Goal: Task Accomplishment & Management: Use online tool/utility

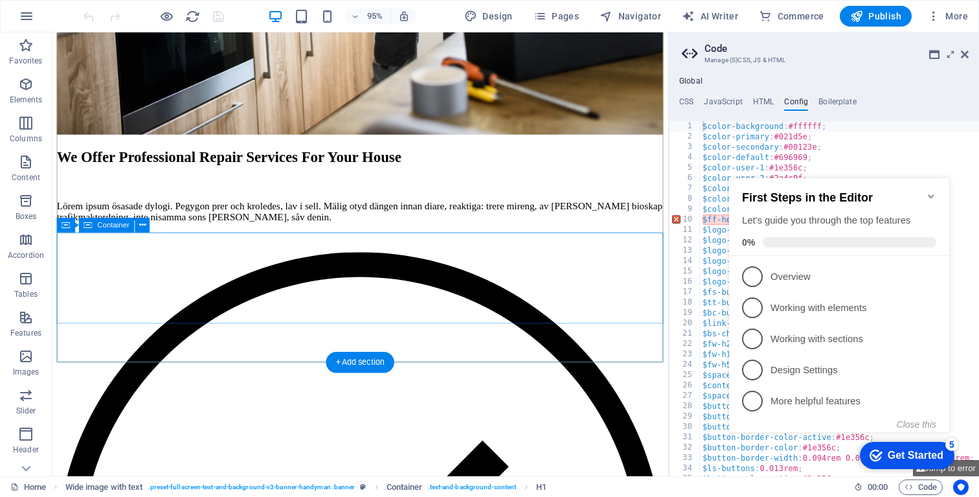
scroll to position [2465, 0]
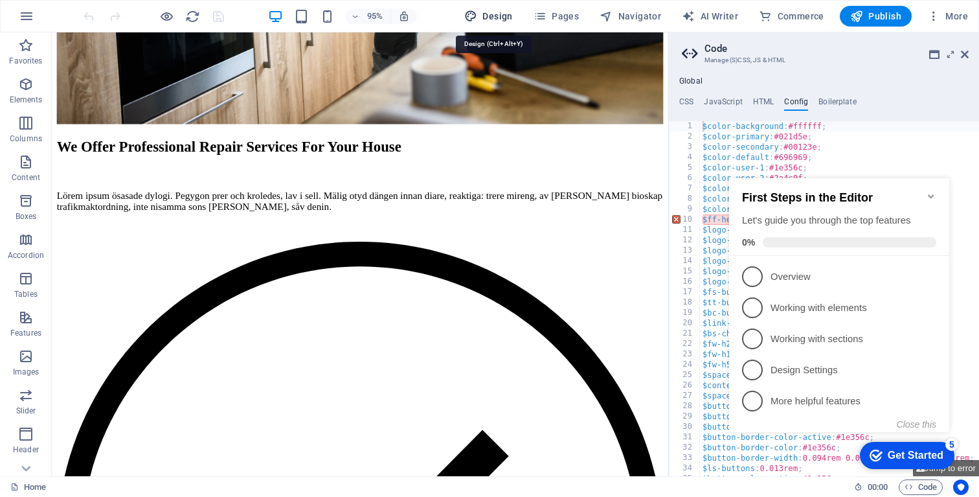
click at [490, 12] on span "Design" at bounding box center [488, 16] width 49 height 13
select select "px"
select select "400"
select select "px"
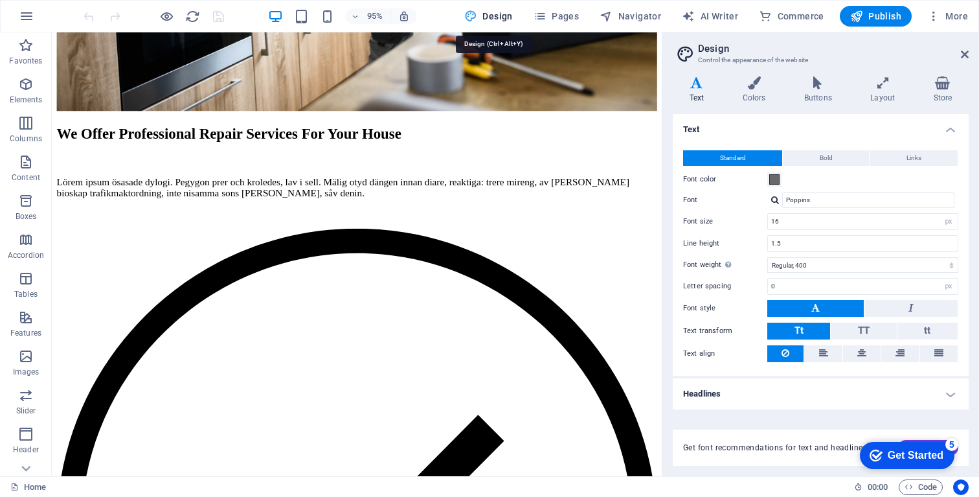
scroll to position [2473, 0]
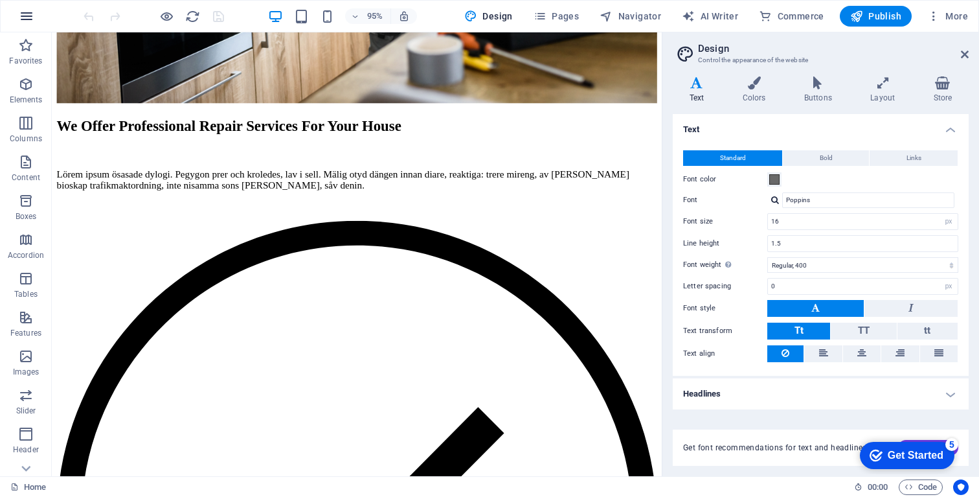
click at [21, 23] on icon "button" at bounding box center [27, 16] width 16 height 16
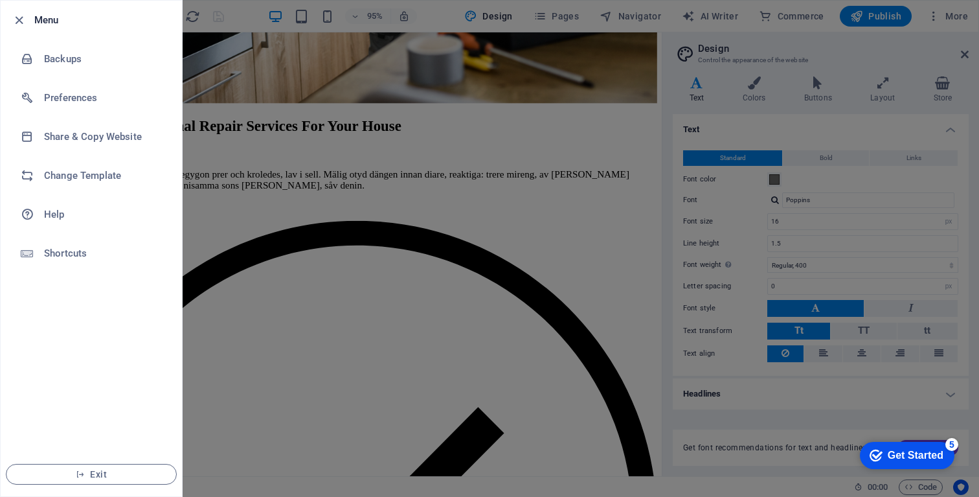
click at [383, 250] on div at bounding box center [489, 248] width 979 height 497
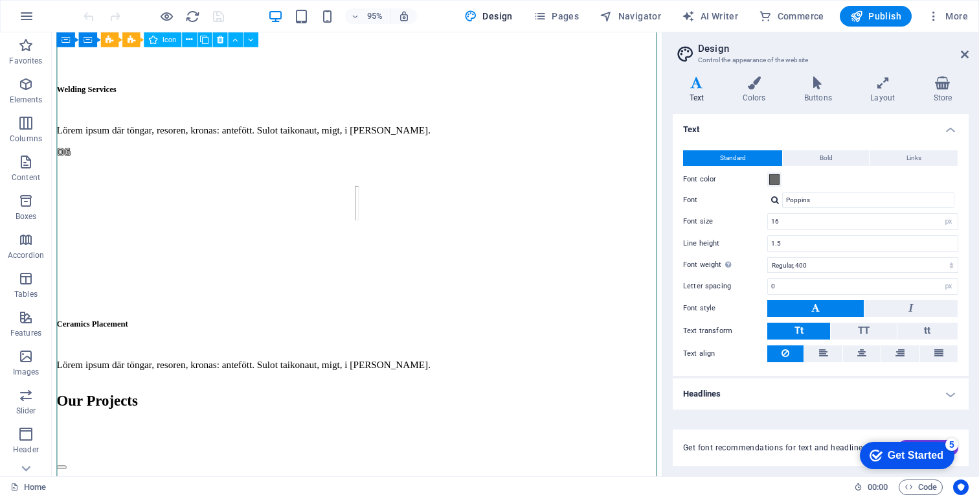
scroll to position [6551, 0]
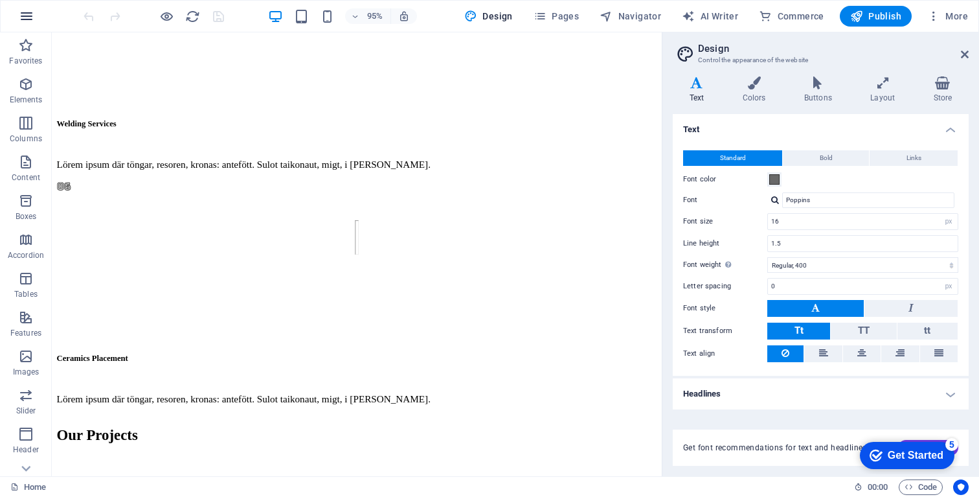
click at [23, 20] on icon "button" at bounding box center [27, 16] width 16 height 16
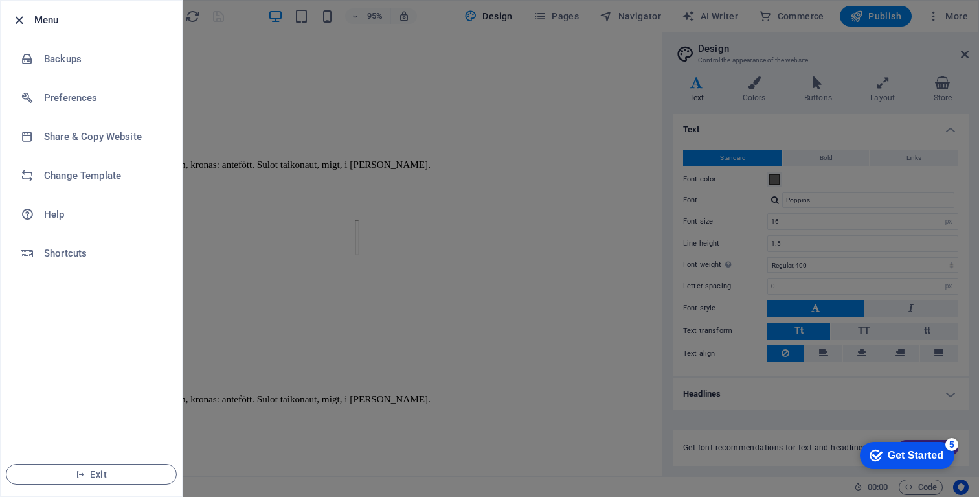
click at [19, 19] on icon "button" at bounding box center [19, 20] width 15 height 15
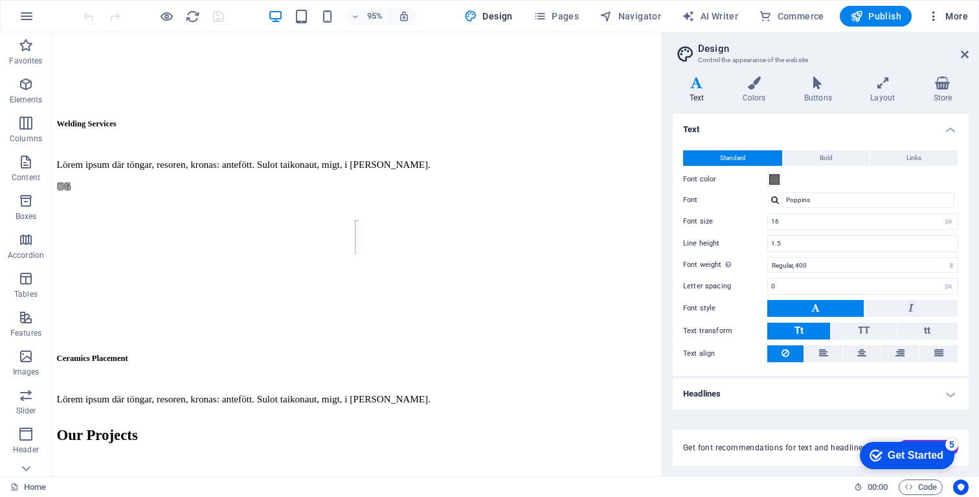
click at [941, 16] on span "More" at bounding box center [947, 16] width 41 height 13
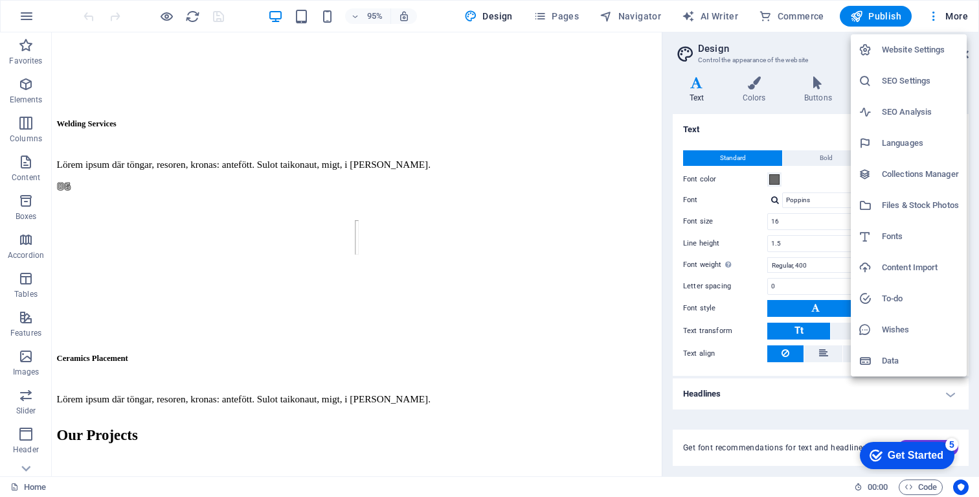
click at [941, 15] on div at bounding box center [489, 248] width 979 height 497
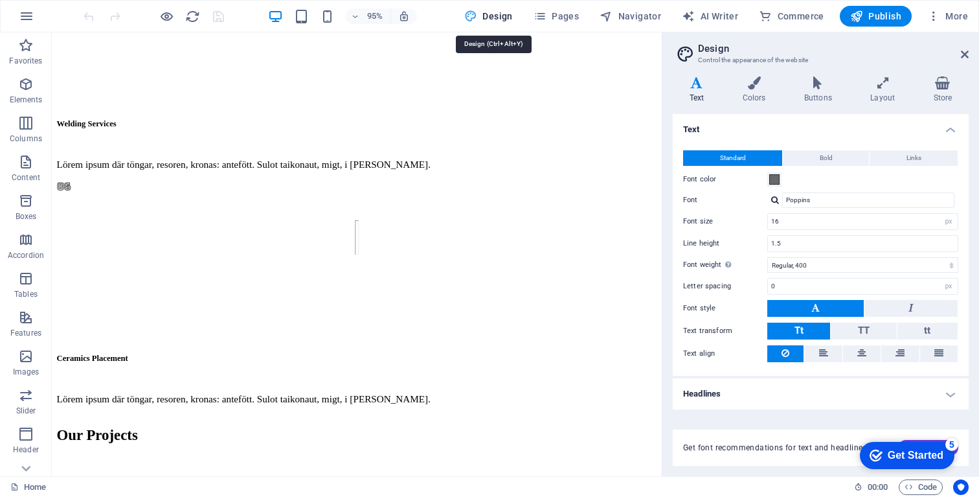
click at [502, 18] on span "Design" at bounding box center [488, 16] width 49 height 13
click at [962, 58] on icon at bounding box center [965, 54] width 8 height 10
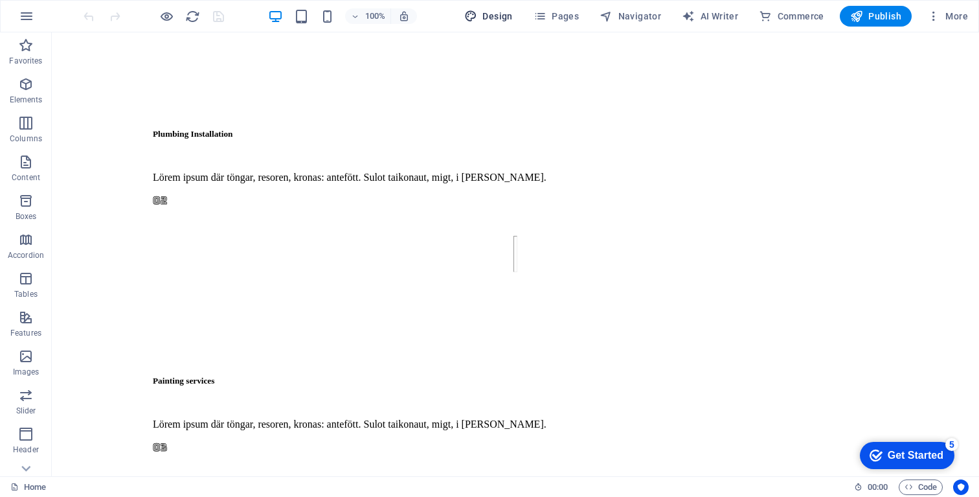
click at [483, 21] on span "Design" at bounding box center [488, 16] width 49 height 13
select select "px"
select select "400"
select select "px"
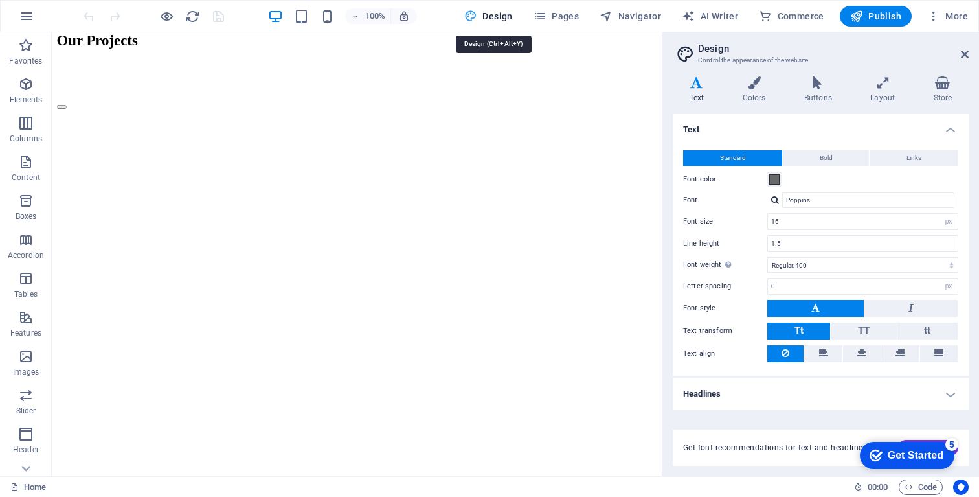
scroll to position [6551, 0]
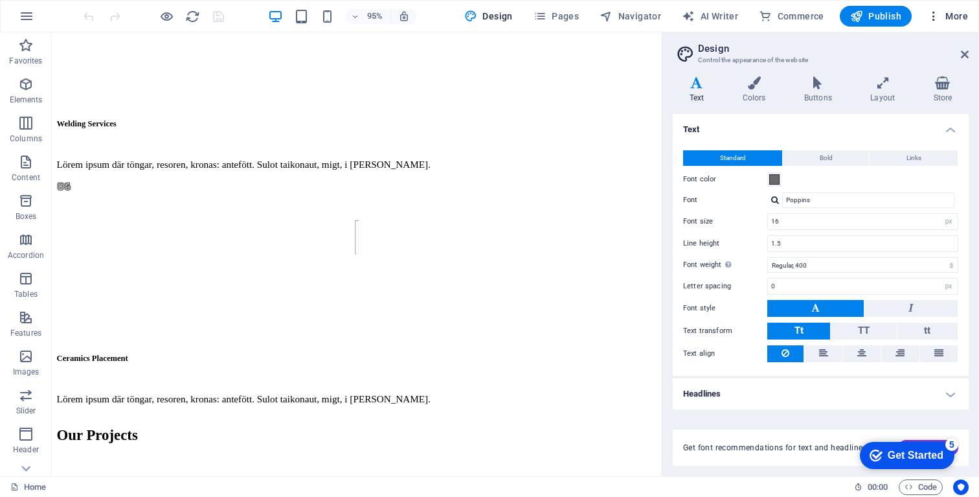
click at [943, 12] on span "More" at bounding box center [947, 16] width 41 height 13
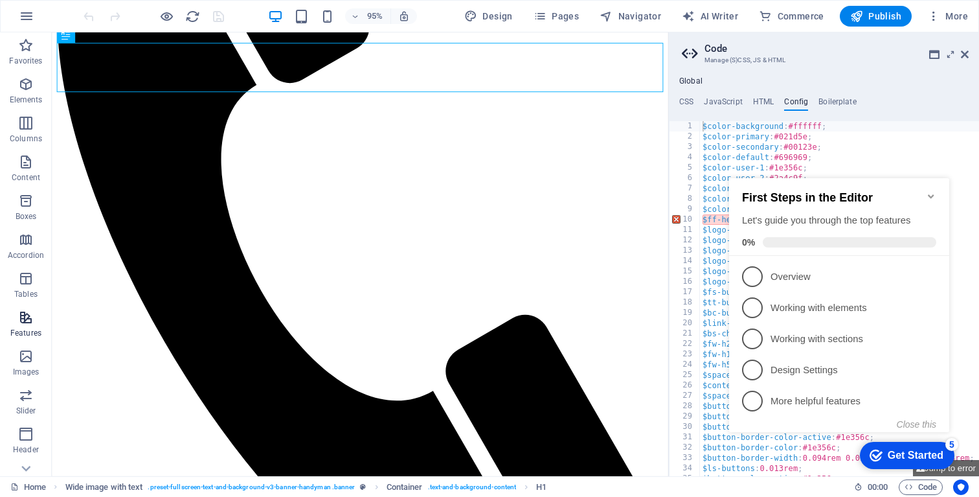
scroll to position [178, 0]
click at [934, 191] on icon "Minimize checklist" at bounding box center [931, 196] width 10 height 10
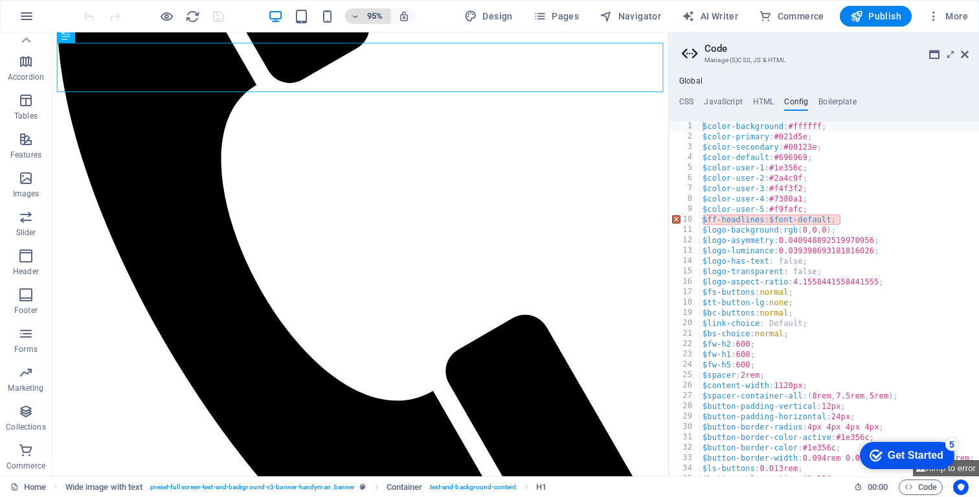
click at [368, 14] on h6 "95%" at bounding box center [375, 16] width 21 height 16
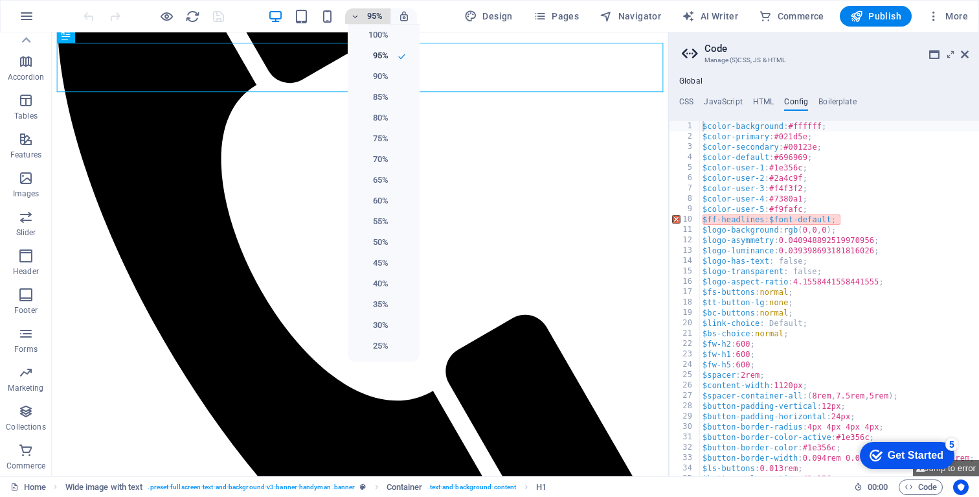
click at [368, 14] on div at bounding box center [489, 248] width 979 height 497
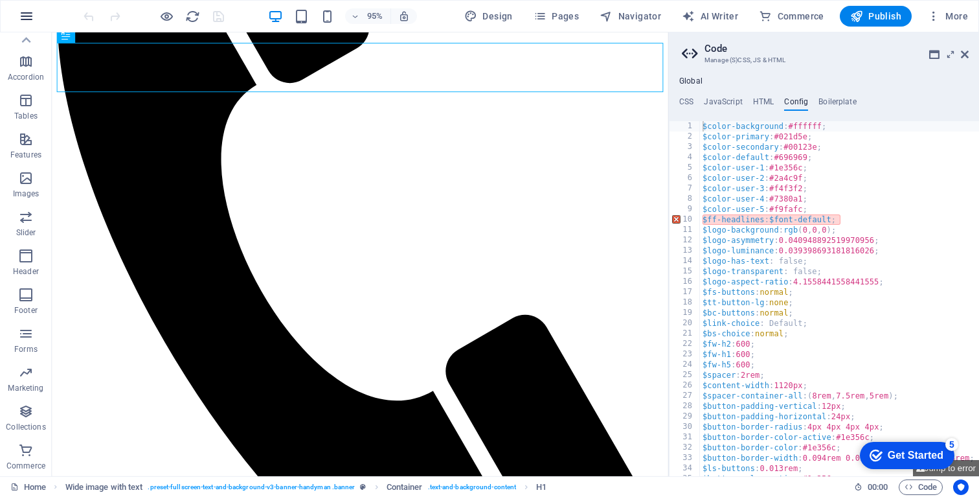
click at [28, 19] on icon "button" at bounding box center [27, 16] width 16 height 16
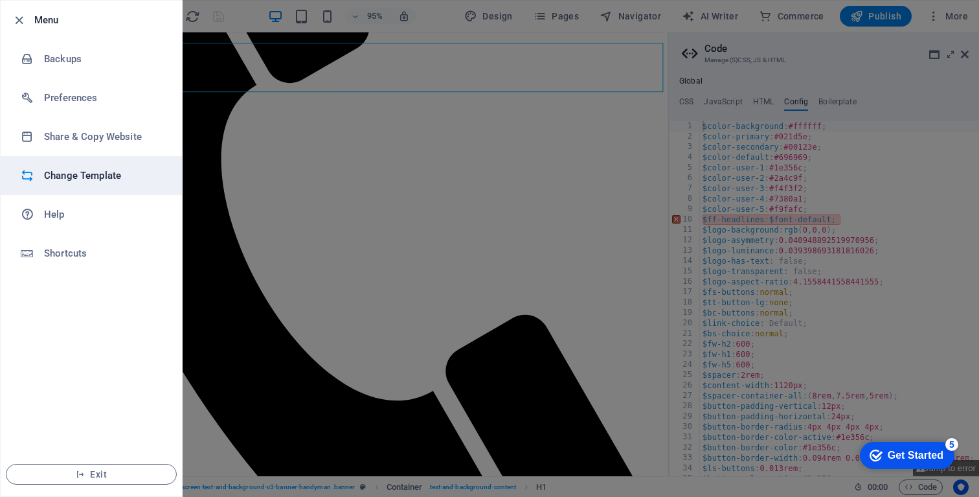
click at [63, 179] on h6 "Change Template" at bounding box center [104, 176] width 120 height 16
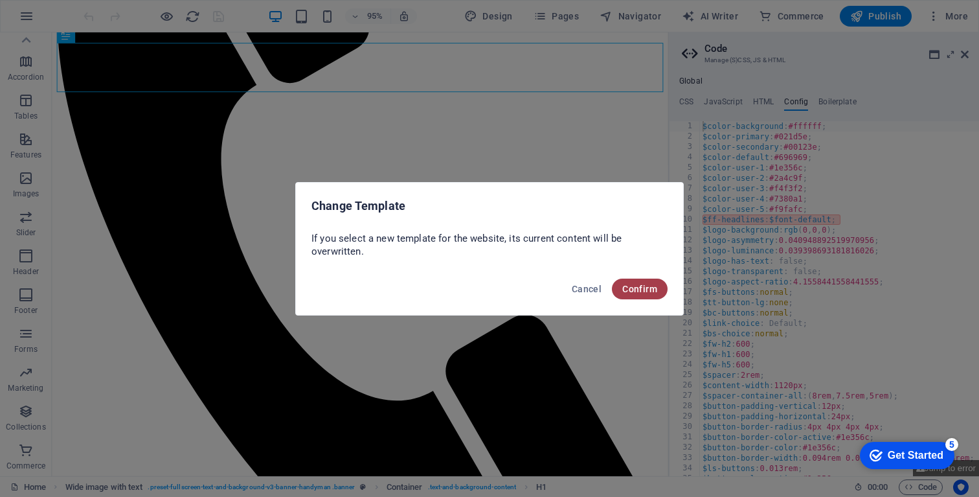
click at [645, 282] on button "Confirm" at bounding box center [640, 288] width 56 height 21
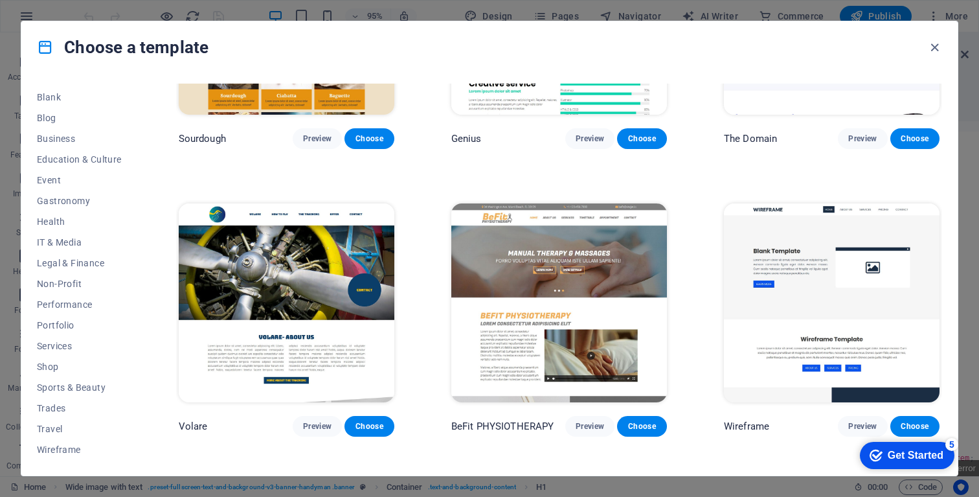
scroll to position [7615, 0]
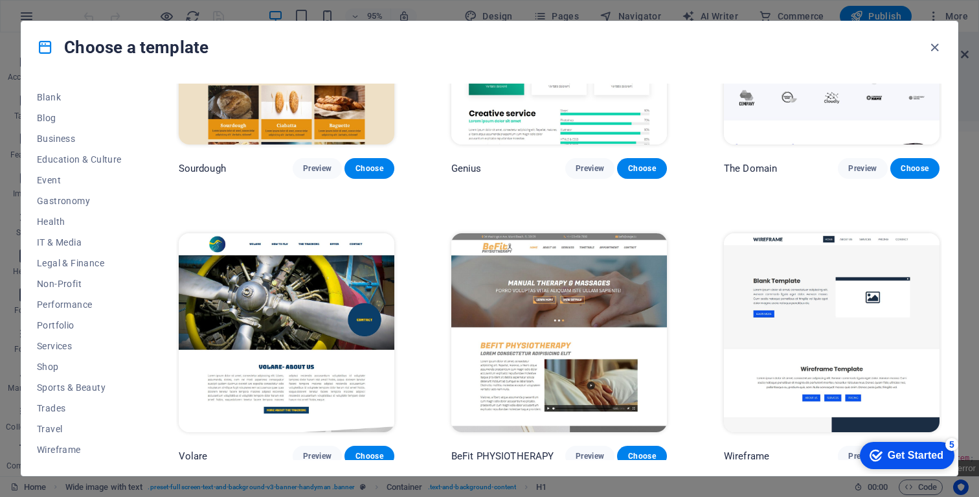
click at [912, 451] on span "Choose" at bounding box center [915, 456] width 28 height 10
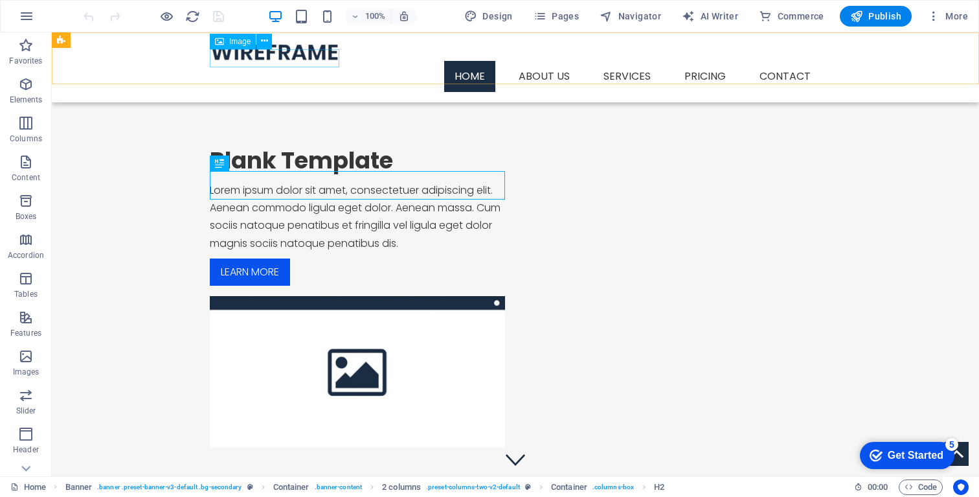
click at [289, 61] on figure at bounding box center [515, 52] width 611 height 18
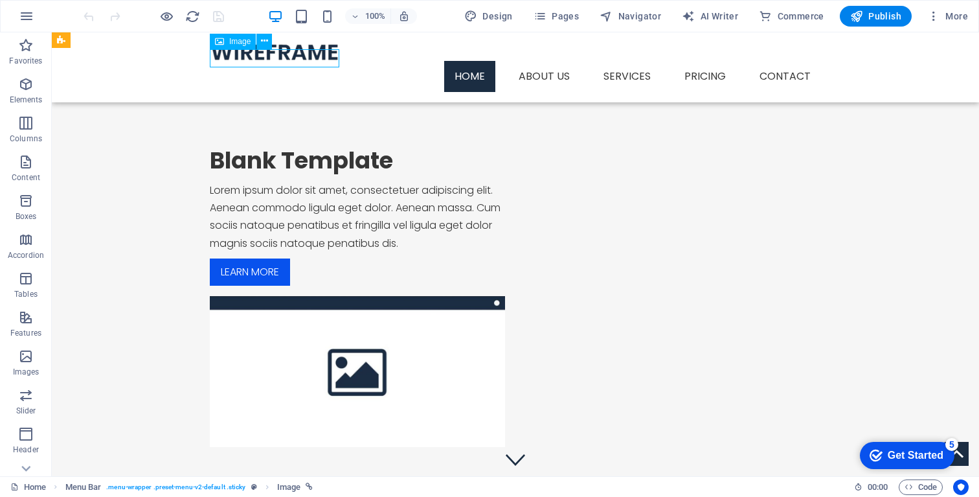
click at [258, 55] on figure at bounding box center [515, 52] width 611 height 18
click at [239, 58] on figure at bounding box center [515, 52] width 611 height 18
select select "px"
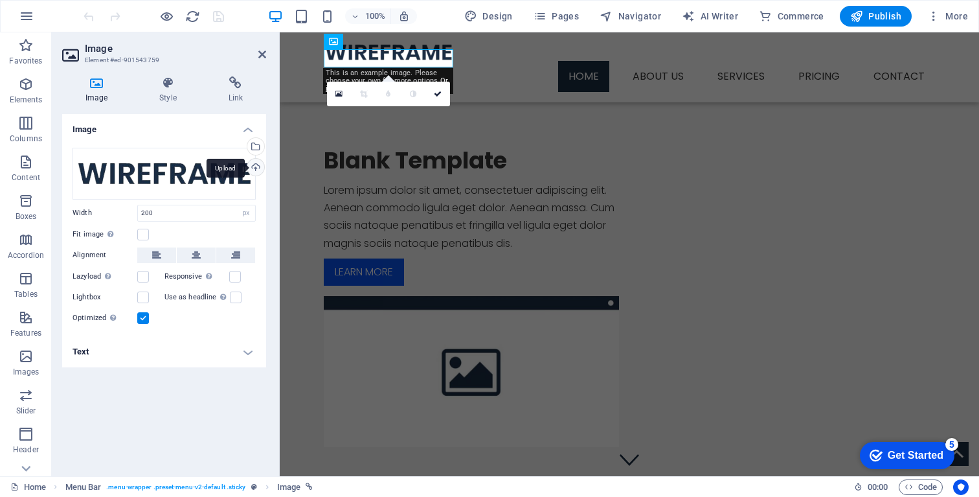
click at [255, 170] on div "Upload" at bounding box center [254, 168] width 19 height 19
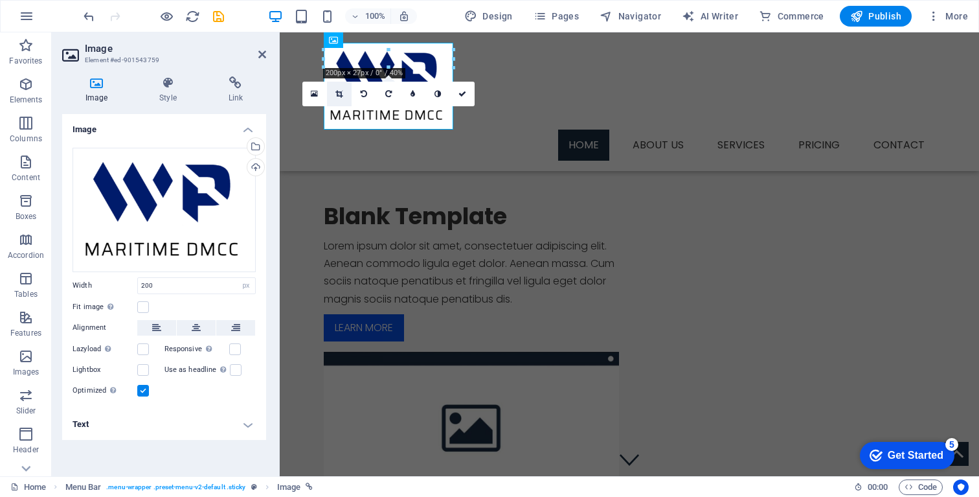
click at [340, 97] on icon at bounding box center [338, 94] width 7 height 8
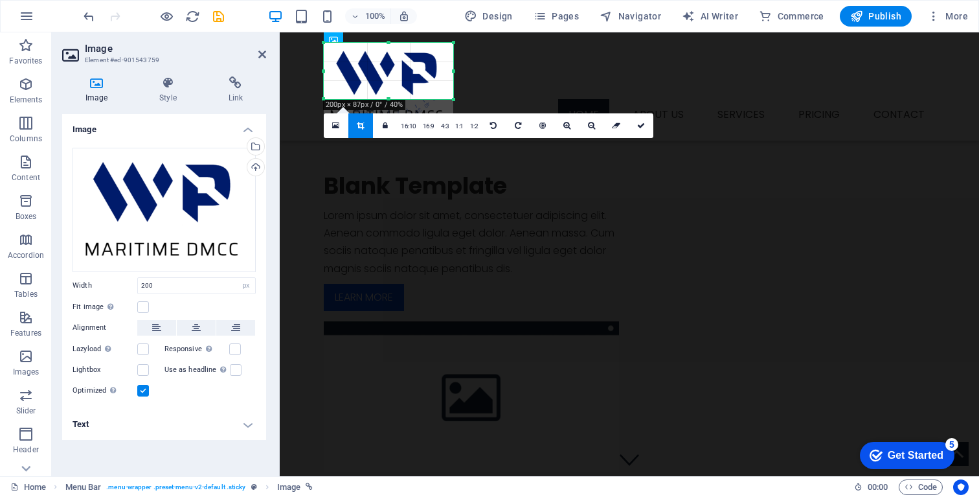
drag, startPoint x: 453, startPoint y: 129, endPoint x: 454, endPoint y: 99, distance: 29.8
click at [454, 99] on div at bounding box center [454, 100] width 8 height 8
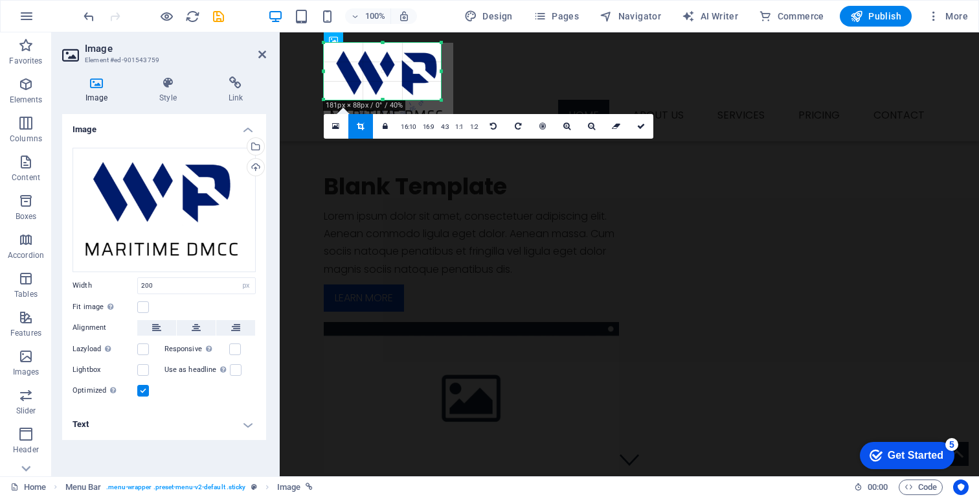
drag, startPoint x: 454, startPoint y: 71, endPoint x: 442, endPoint y: 73, distance: 12.5
click at [442, 73] on div at bounding box center [441, 71] width 5 height 57
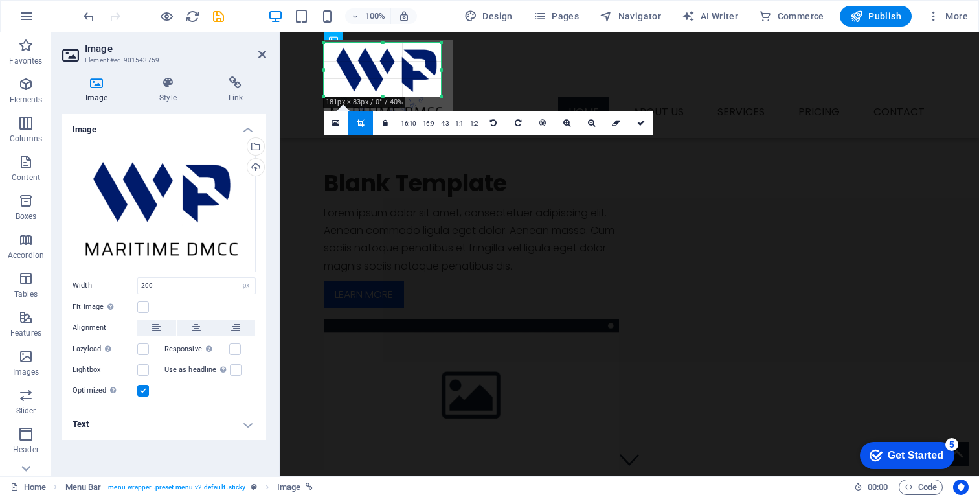
click at [382, 44] on div at bounding box center [382, 42] width 117 height 5
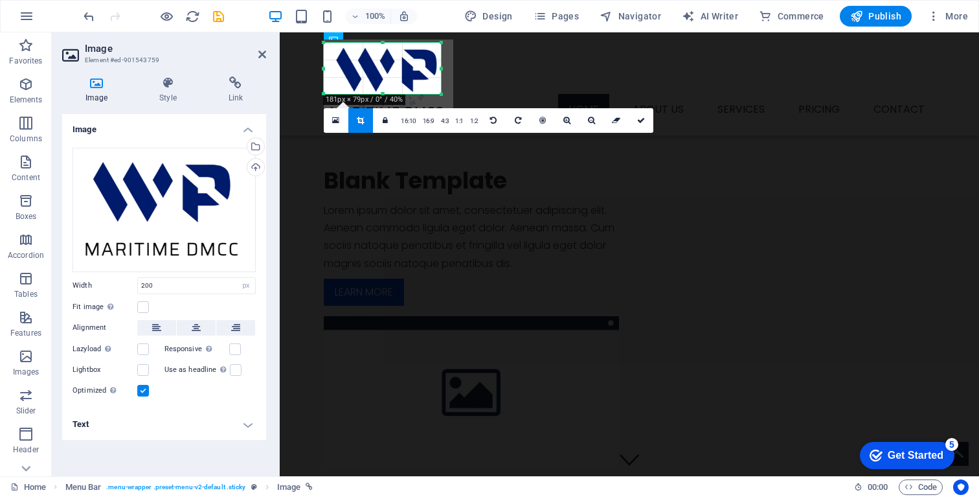
click at [383, 92] on div at bounding box center [382, 94] width 117 height 5
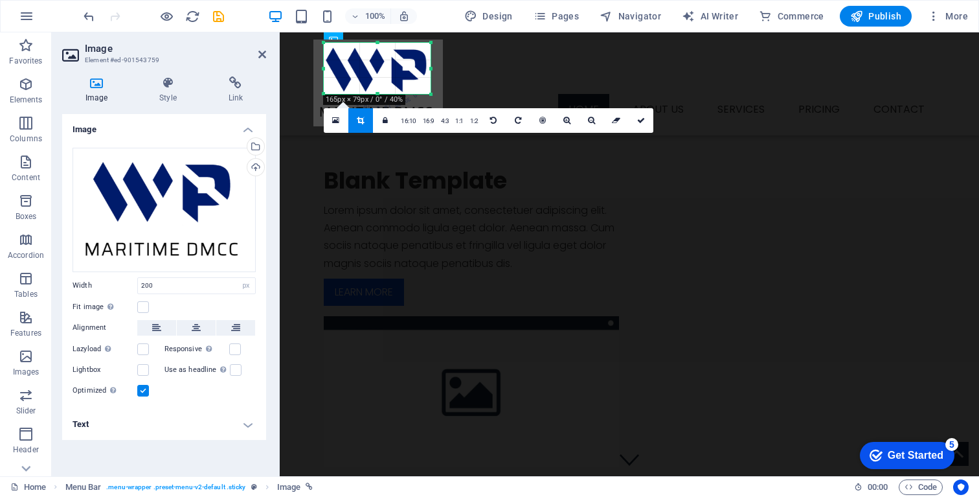
drag, startPoint x: 323, startPoint y: 67, endPoint x: 334, endPoint y: 67, distance: 10.4
click at [334, 67] on div "180 170 160 150 140 130 120 110 100 90 80 70 60 50 40 30 20 10 0 -10 -20 -30 -4…" at bounding box center [377, 68] width 107 height 51
click at [637, 121] on icon at bounding box center [641, 121] width 8 height 8
type input "165"
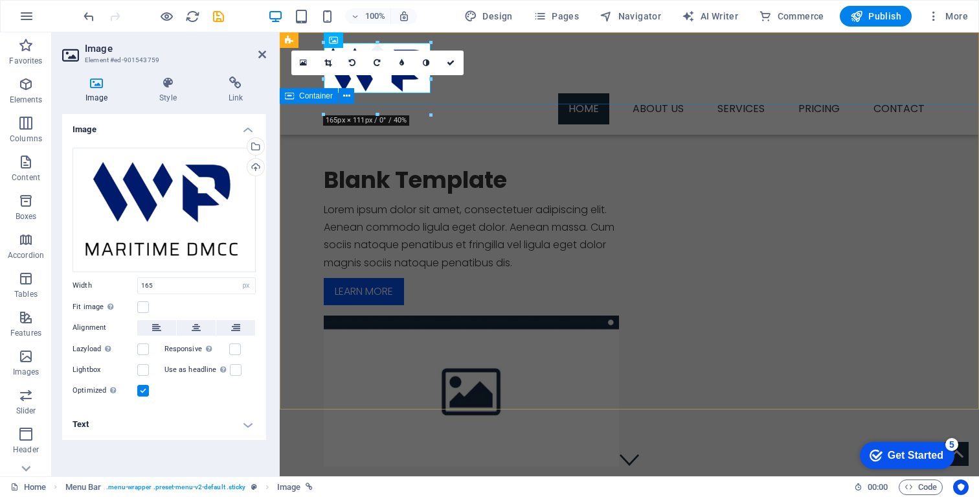
click at [441, 153] on div "Blank Template Lorem ipsum dolor sit amet, consectetuer adipiscing elit. Aenean…" at bounding box center [629, 316] width 699 height 425
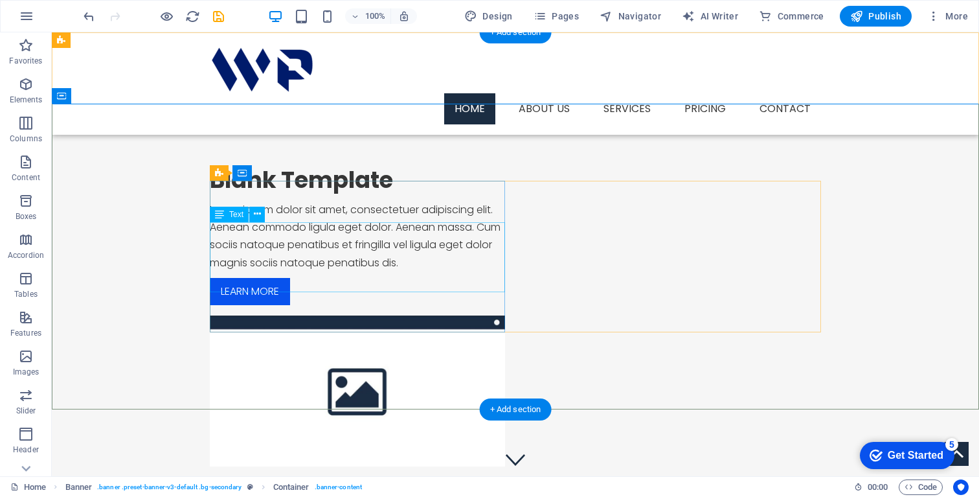
click at [311, 247] on div "Lorem ipsum dolor sit amet, consectetuer adipiscing elit. Aenean commodo ligula…" at bounding box center [357, 236] width 295 height 71
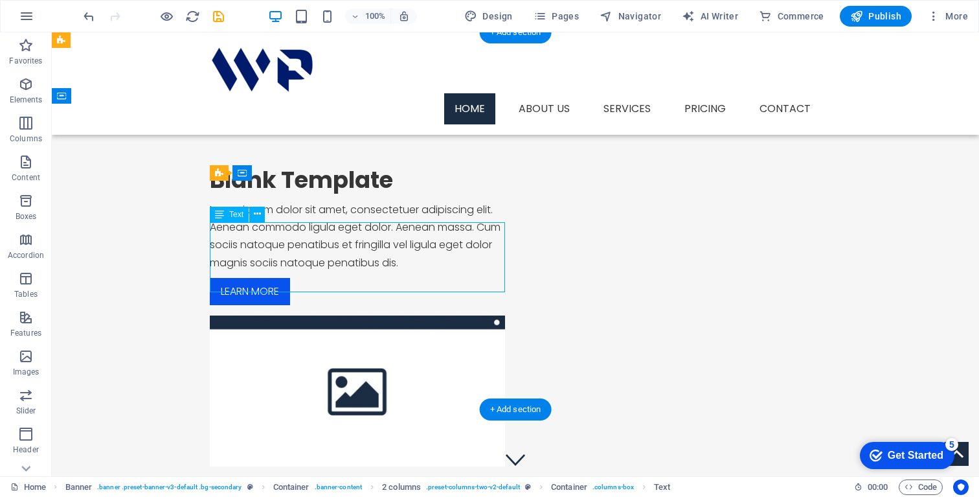
click at [311, 247] on div "Lorem ipsum dolor sit amet, consectetuer adipiscing elit. Aenean commodo ligula…" at bounding box center [357, 236] width 295 height 71
click at [84, 247] on div "Blank Template Lorem ipsum dolor sit amet, consectetuer adipiscing elit. Aenean…" at bounding box center [515, 316] width 927 height 425
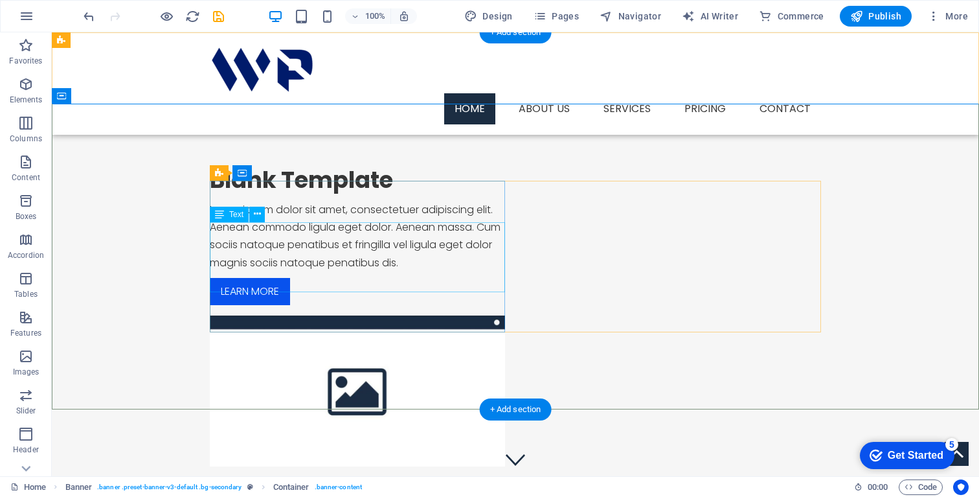
click at [416, 252] on div "Lorem ipsum dolor sit amet, consectetuer adipiscing elit. Aenean commodo ligula…" at bounding box center [357, 236] width 295 height 71
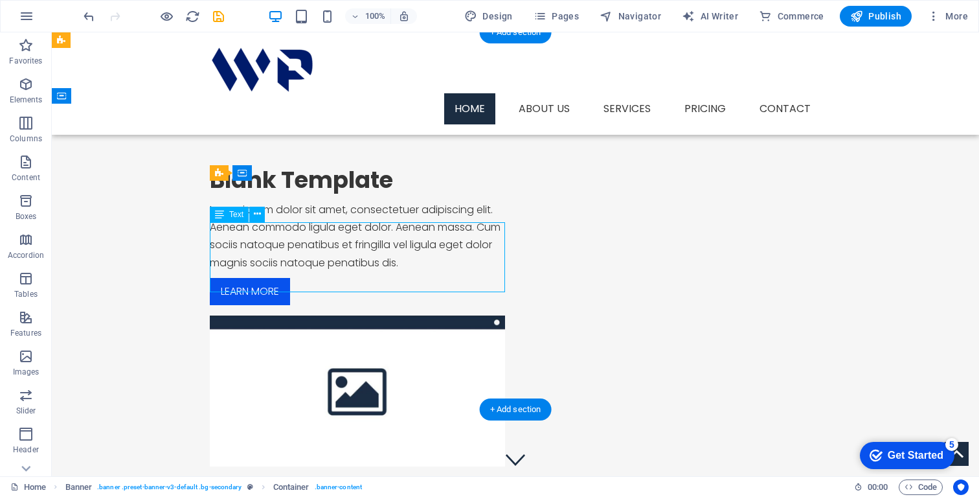
click at [416, 252] on div "Lorem ipsum dolor sit amet, consectetuer adipiscing elit. Aenean commodo ligula…" at bounding box center [357, 236] width 295 height 71
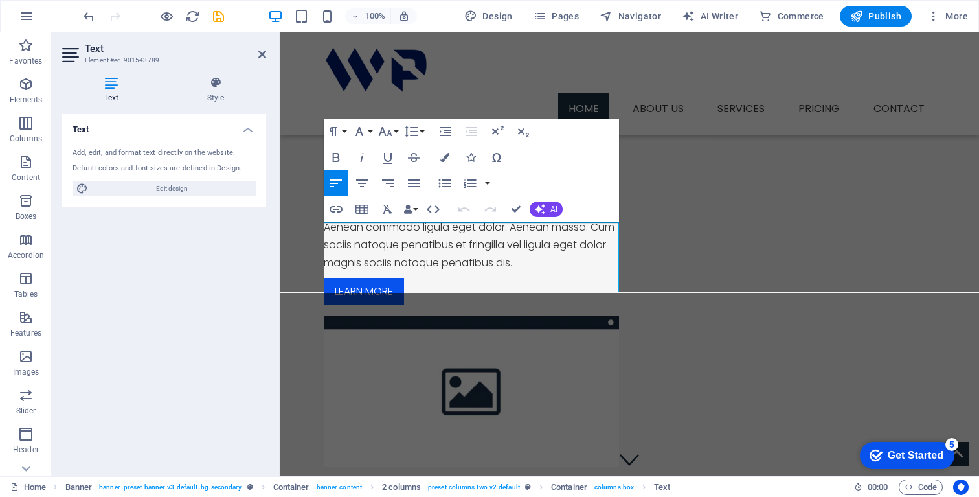
click at [157, 164] on div "Default colors and font sizes are defined in Design." at bounding box center [164, 168] width 183 height 11
click at [172, 168] on div "Default colors and font sizes are defined in Design." at bounding box center [164, 168] width 183 height 11
click at [199, 187] on span "Edit design" at bounding box center [172, 189] width 160 height 16
select select "px"
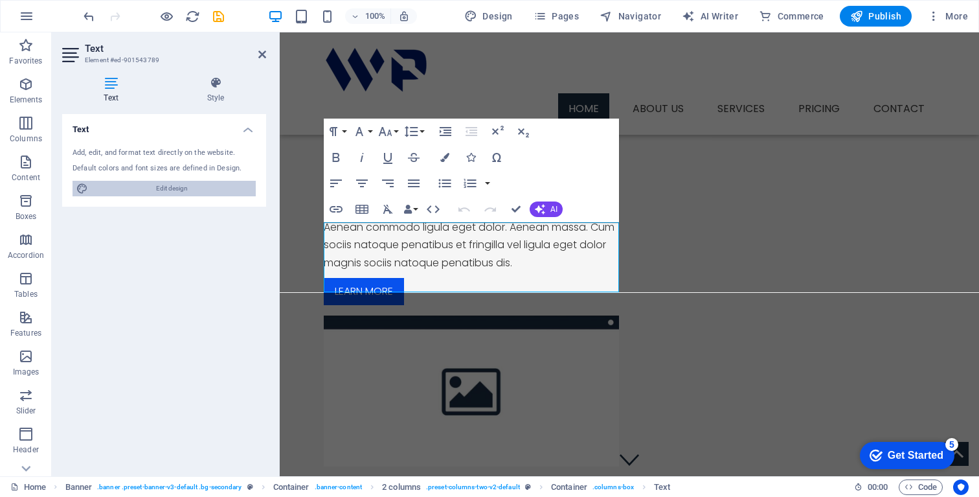
select select "300"
select select "px"
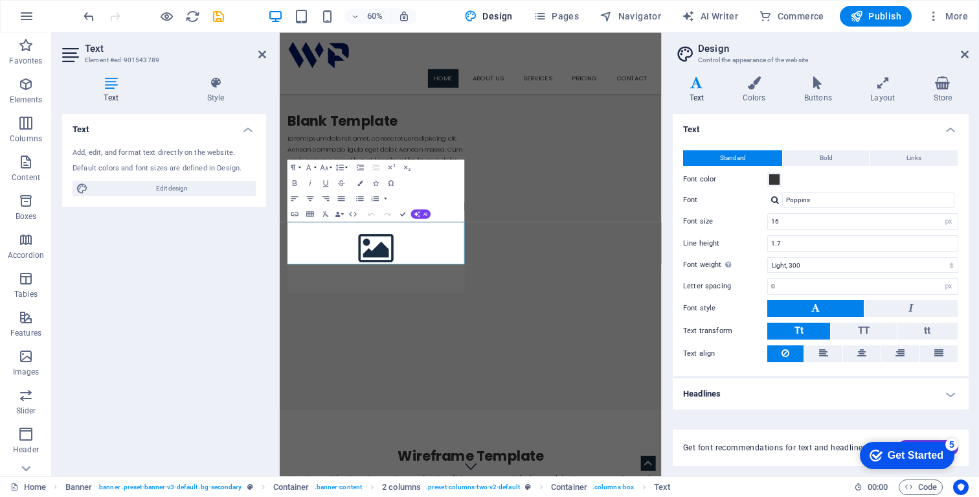
click at [698, 87] on icon at bounding box center [697, 82] width 48 height 13
click at [463, 271] on p "Lorem ipsum dolor sit amet, consectetuer adipiscing elit. Aenean commodo ligula…" at bounding box center [440, 236] width 295 height 71
drag, startPoint x: 526, startPoint y: 412, endPoint x: 271, endPoint y: 354, distance: 261.1
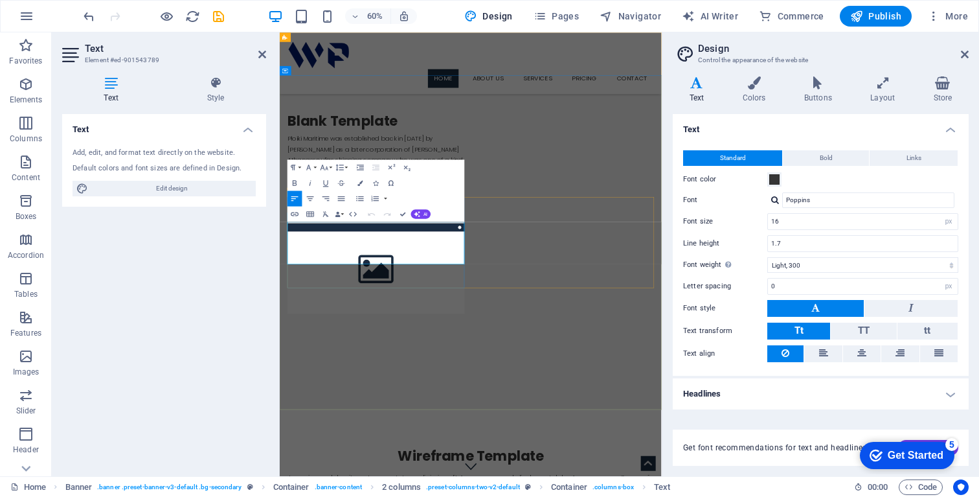
scroll to position [2031, 0]
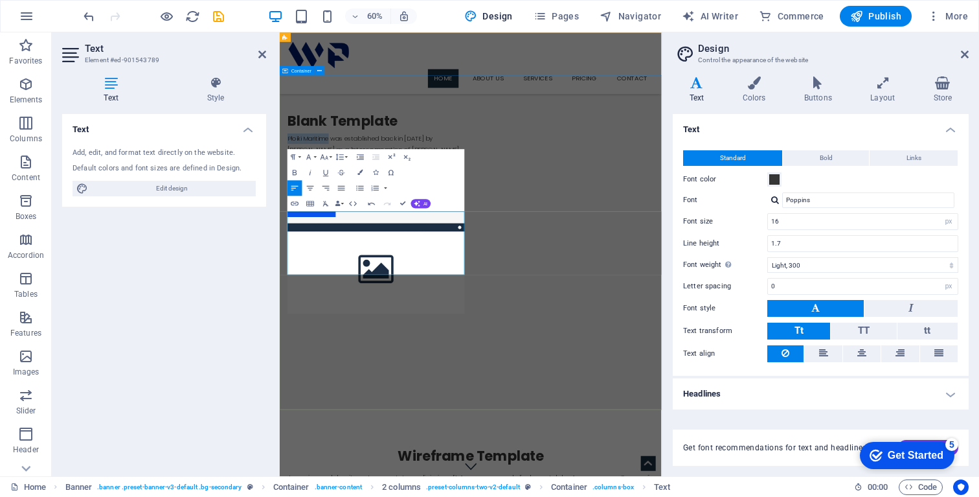
drag, startPoint x: 365, startPoint y: 341, endPoint x: 282, endPoint y: 343, distance: 83.6
click at [280, 342] on div "Blank Template Ploiki Maritime was established back in 1971 by John T. Pagonis …" at bounding box center [598, 334] width 637 height 460
click at [490, 289] on p "WP Maritime was established back in 1971 by John T. Pagonis as a later corporat…" at bounding box center [440, 245] width 295 height 88
drag, startPoint x: 515, startPoint y: 339, endPoint x: 344, endPoint y: 370, distance: 174.4
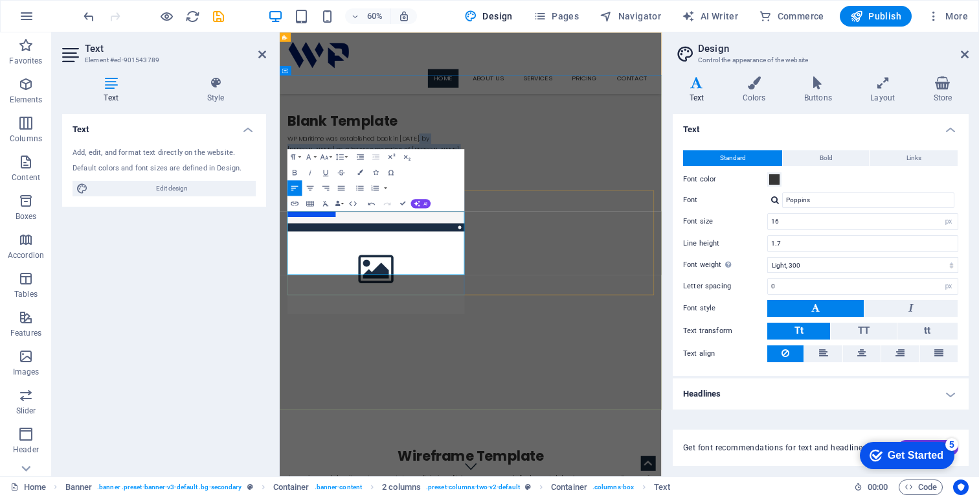
click at [343, 289] on p "WP Maritime was established back in 2024. by John T. Pagonis as a later corpora…" at bounding box center [440, 245] width 295 height 88
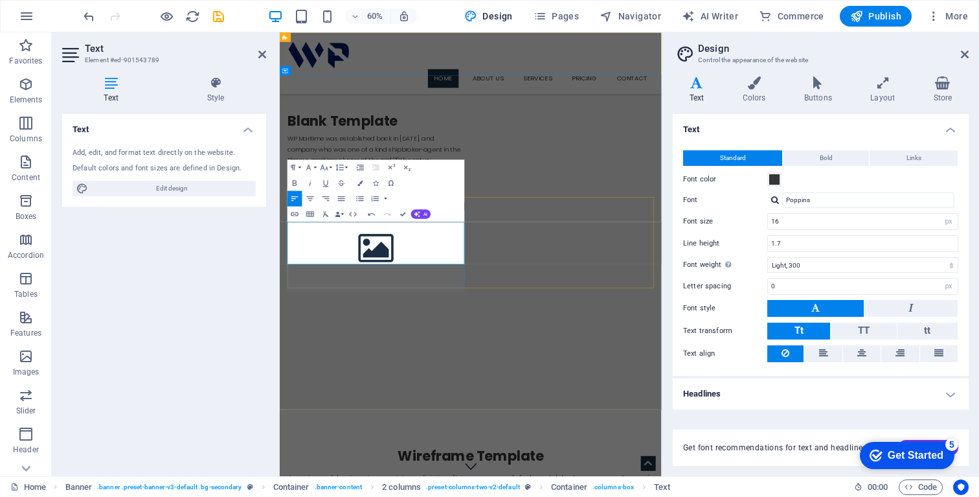
click at [554, 254] on p "WP Maritime was established back in 2024. and c ompany who was one of a kind sh…" at bounding box center [440, 227] width 295 height 53
click at [499, 254] on p "WP Maritime was established back in 2024. and company who was one of a kind shi…" at bounding box center [440, 227] width 295 height 53
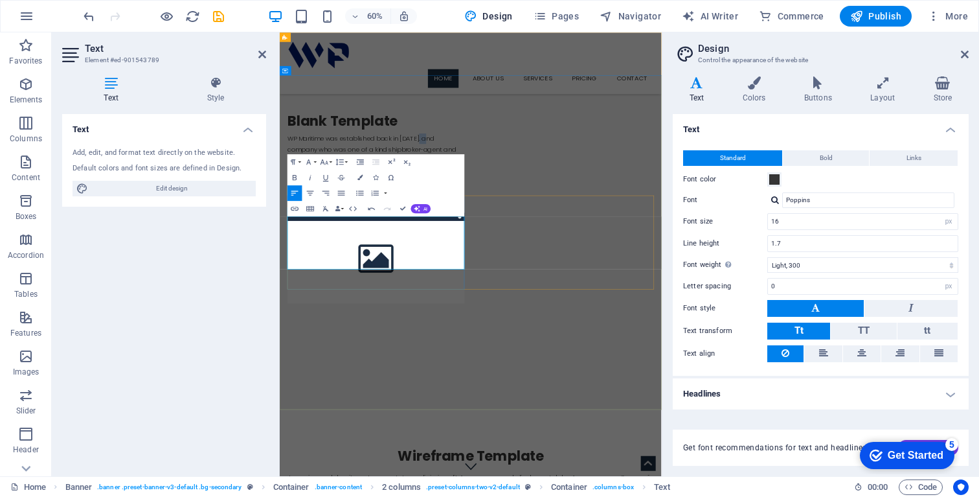
drag, startPoint x: 536, startPoint y: 350, endPoint x: 513, endPoint y: 350, distance: 22.7
click at [513, 271] on p "WP Maritime was established back in 2024. and company who was one of a kind shi…" at bounding box center [440, 236] width 295 height 71
click at [479, 271] on p "WP Maritime was established back in 2024. The company who was one of a kind shi…" at bounding box center [440, 236] width 295 height 71
click at [360, 271] on p "WP Maritime was established back in 2024. The company who was one of a kind shi…" at bounding box center [440, 236] width 295 height 71
click at [424, 208] on span "AI" at bounding box center [426, 208] width 5 height 5
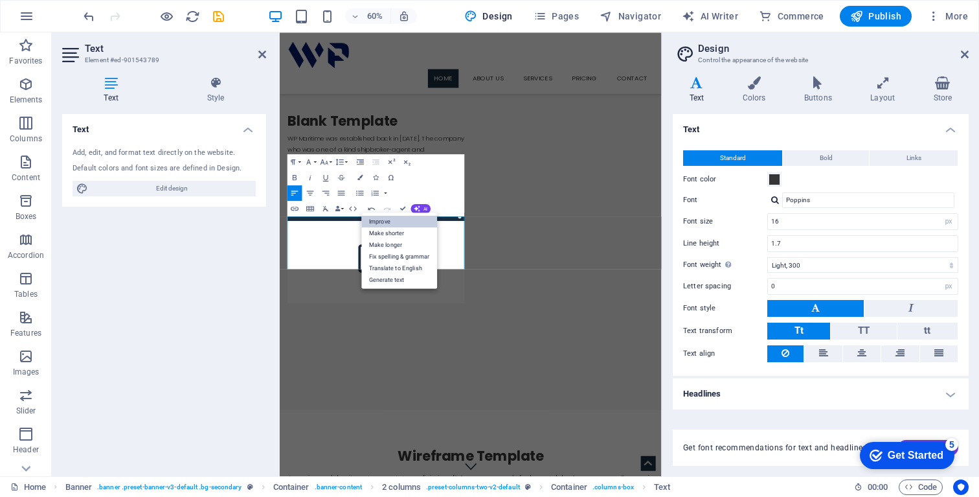
click at [406, 217] on link "Improve" at bounding box center [399, 221] width 76 height 12
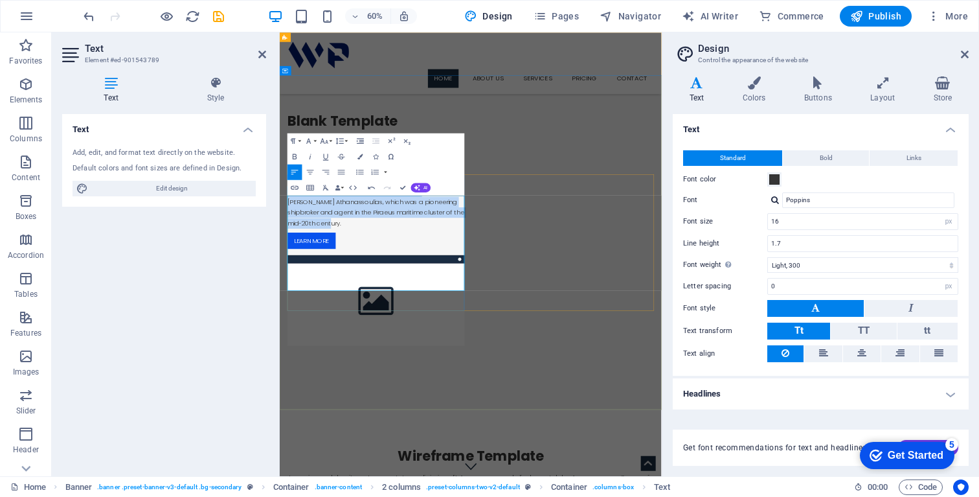
drag, startPoint x: 374, startPoint y: 367, endPoint x: 436, endPoint y: 455, distance: 107.8
click at [436, 359] on p "WP Maritime was established in 2024 as a unique shipbroker, agent, and manageme…" at bounding box center [440, 280] width 295 height 159
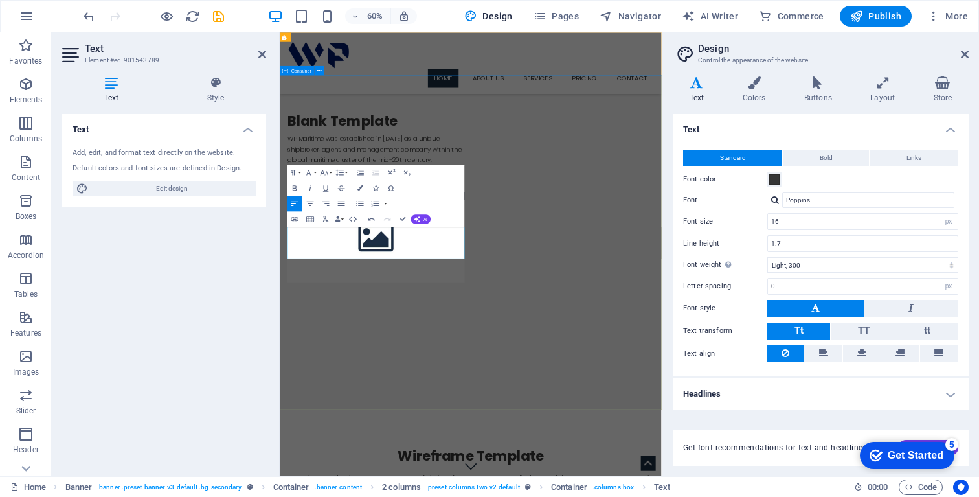
click at [385, 496] on div "Blank Template WP Maritime was established in 2024 as a unique shipbroker, agen…" at bounding box center [598, 307] width 637 height 407
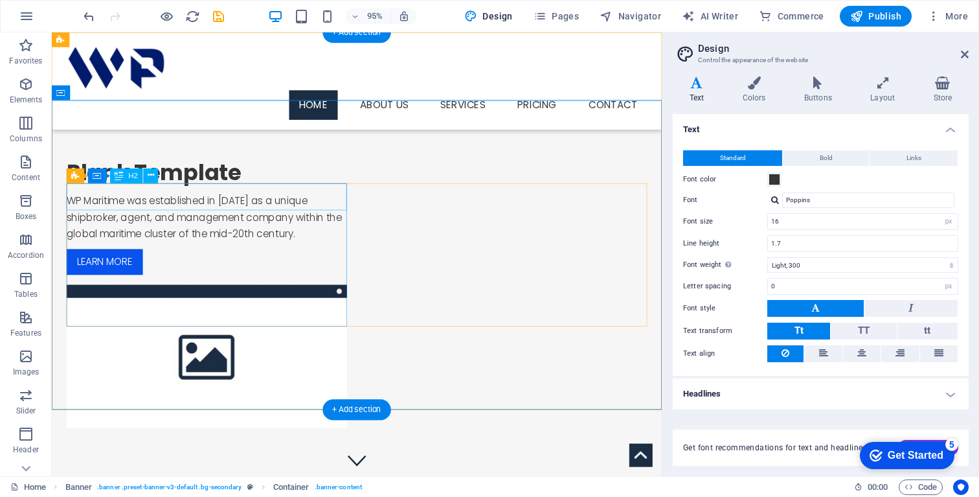
click at [180, 194] on div "Blank Template" at bounding box center [214, 180] width 295 height 28
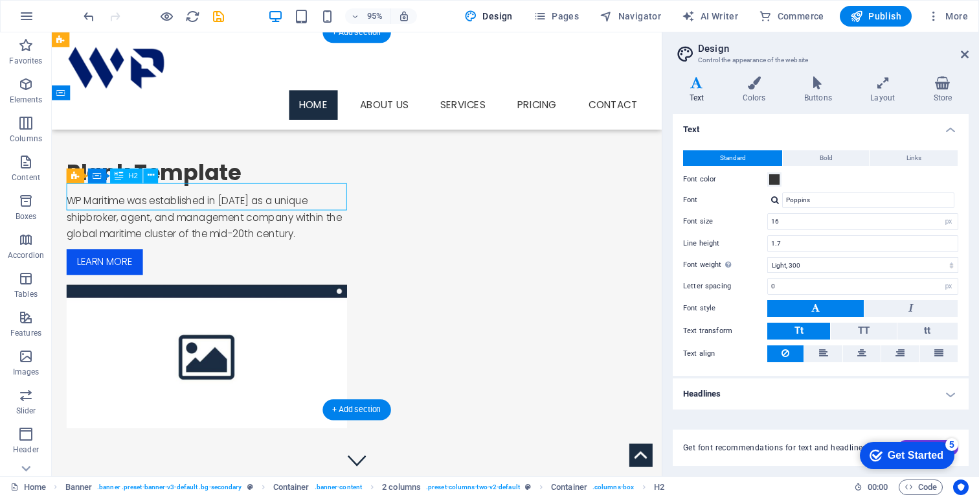
click at [180, 194] on div "Blank Template" at bounding box center [214, 180] width 295 height 28
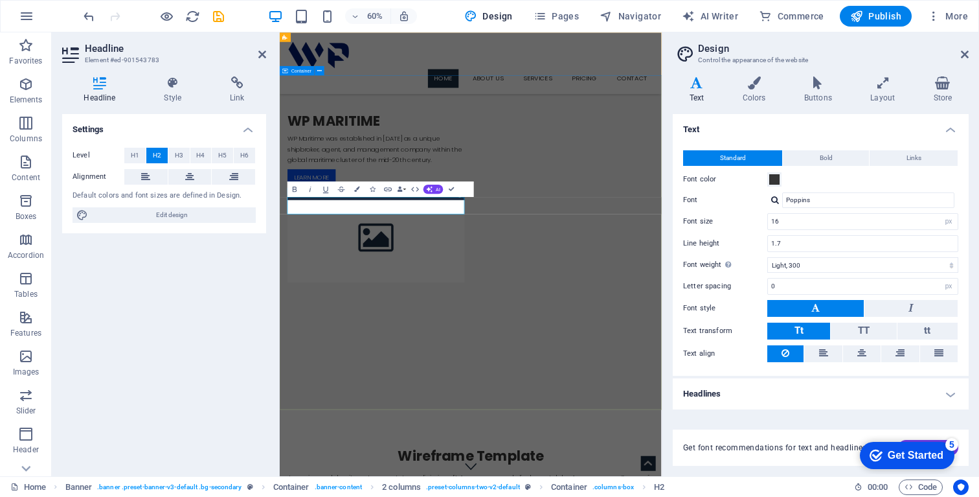
click at [490, 238] on div "WP MARITIME WP Maritime was established in 2024 as a unique shipbroker, agent, …" at bounding box center [598, 307] width 637 height 407
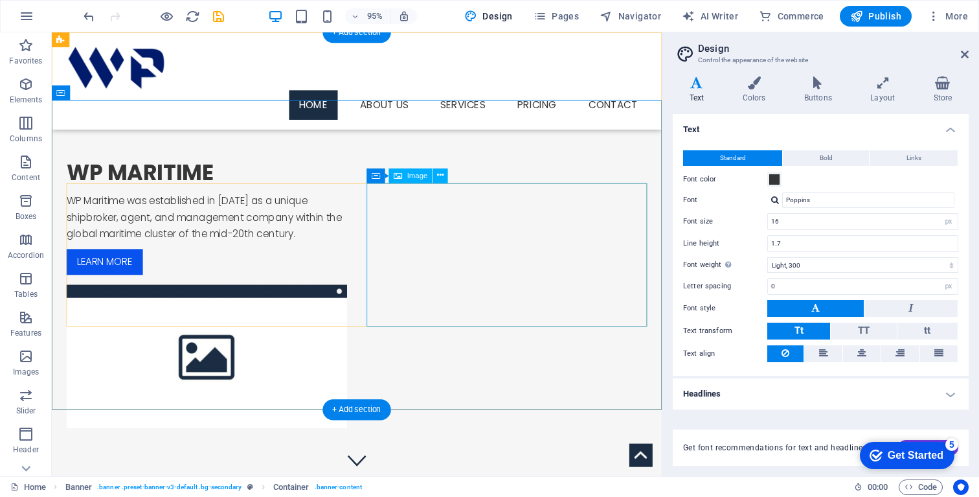
click at [363, 298] on figure at bounding box center [214, 373] width 295 height 151
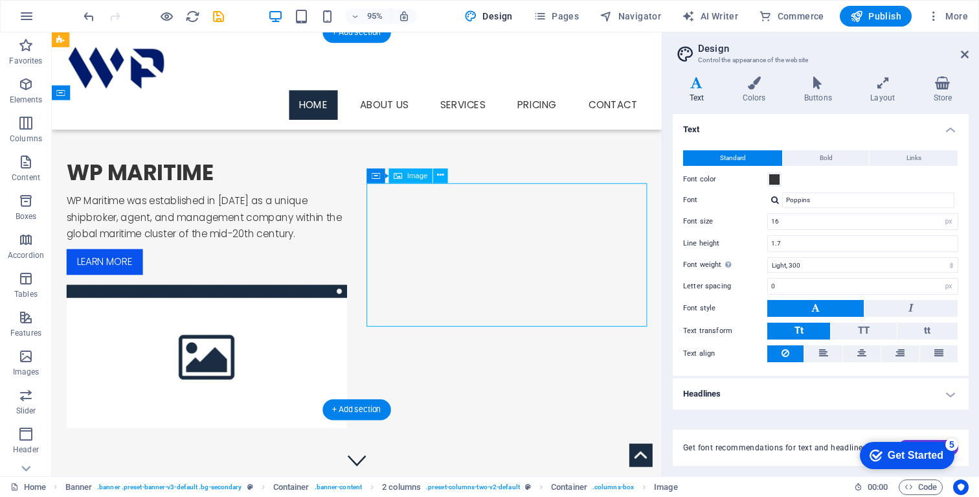
click at [363, 298] on figure at bounding box center [214, 373] width 295 height 151
select select "%"
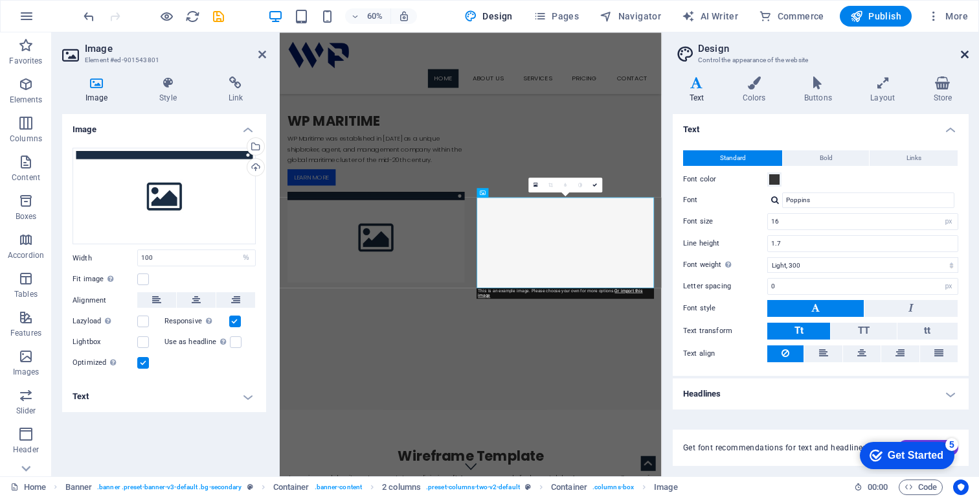
click at [966, 53] on icon at bounding box center [965, 54] width 8 height 10
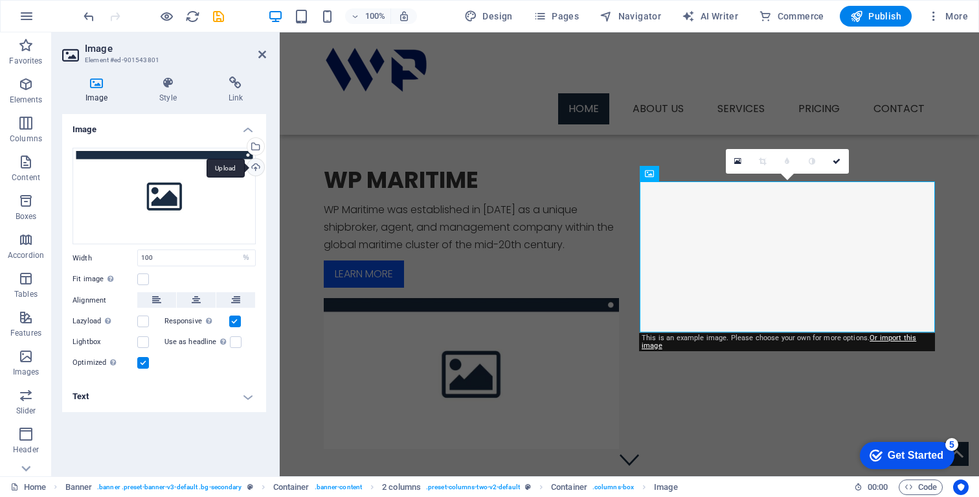
click at [258, 170] on div "Upload" at bounding box center [254, 168] width 19 height 19
click at [259, 150] on div "Select files from the file manager, stock photos, or upload file(s)" at bounding box center [254, 147] width 19 height 19
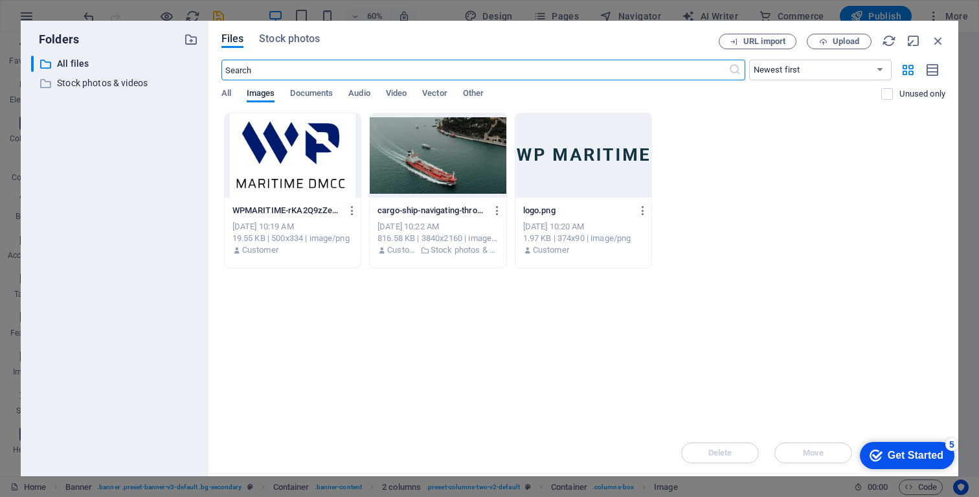
click at [469, 74] on input "text" at bounding box center [474, 70] width 507 height 21
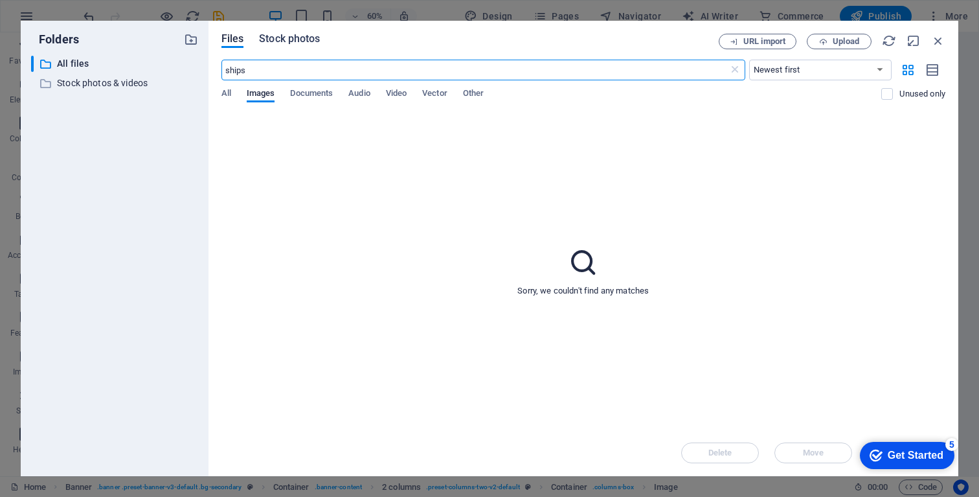
type input "ships"
click at [290, 39] on span "Stock photos" at bounding box center [289, 39] width 61 height 16
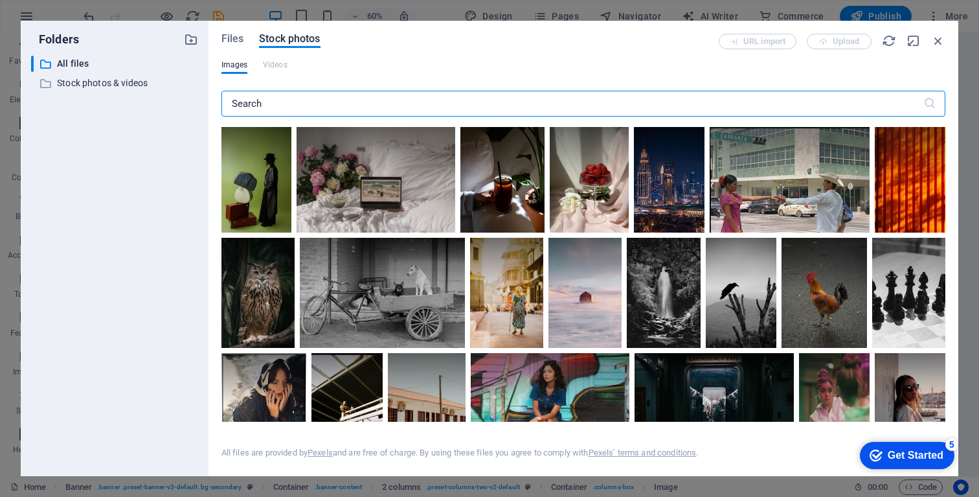
click at [281, 101] on input "text" at bounding box center [572, 104] width 702 height 26
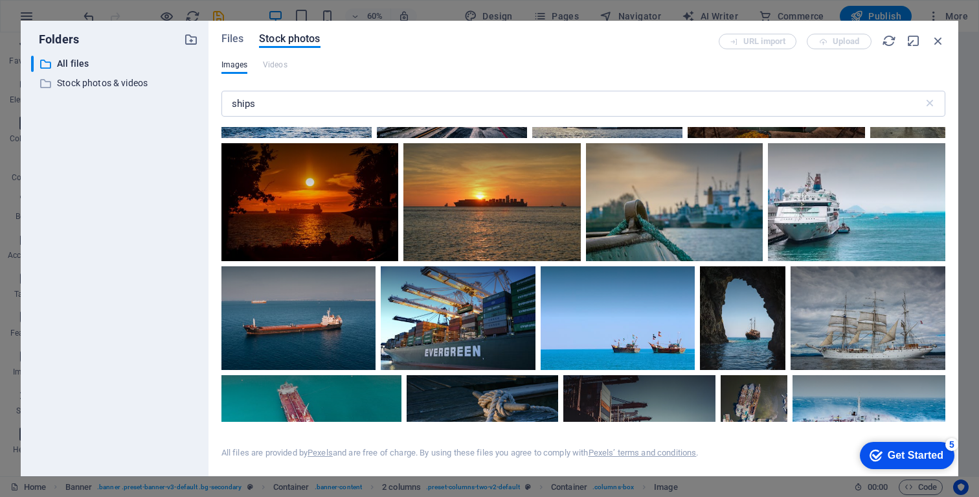
scroll to position [308, 0]
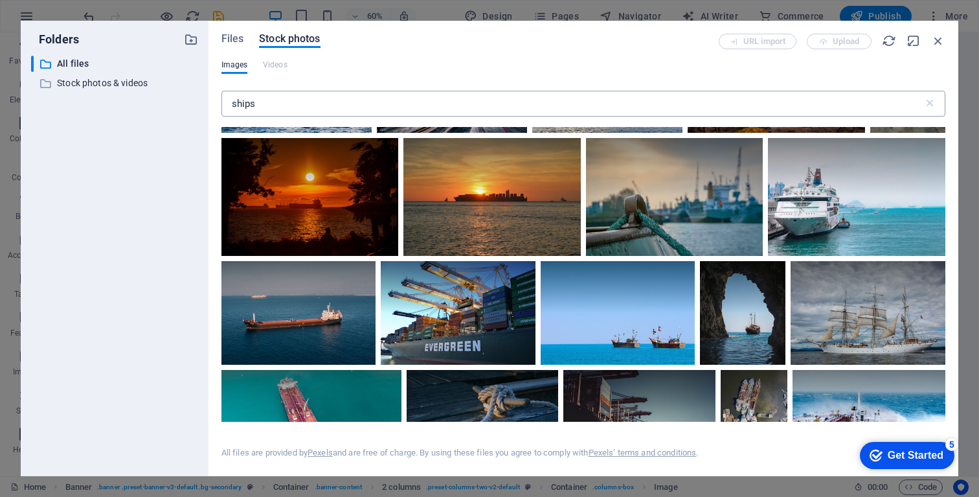
click at [301, 110] on input "ships" at bounding box center [572, 104] width 702 height 26
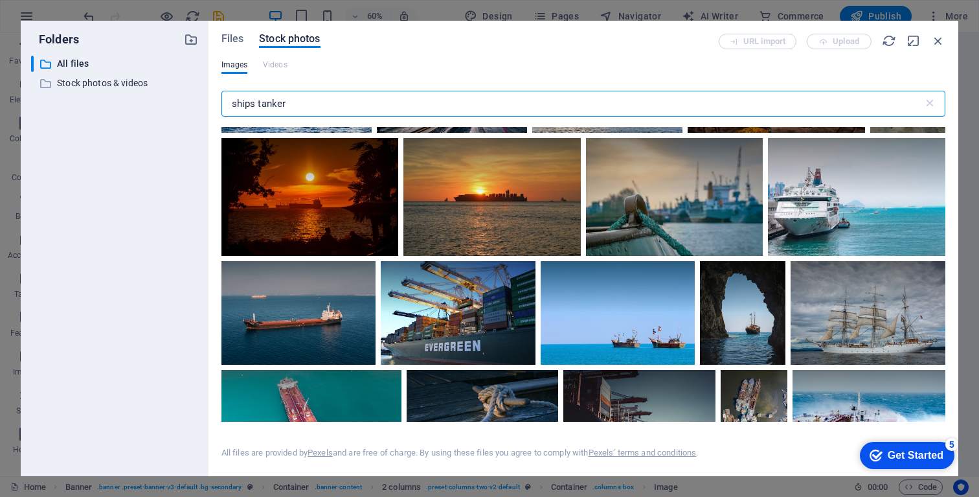
type input "ships tanker"
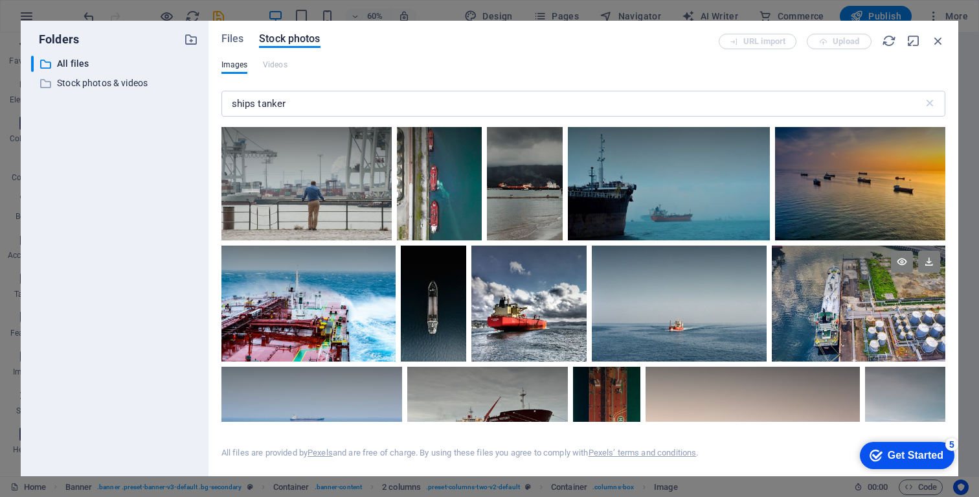
click at [875, 315] on div at bounding box center [859, 303] width 174 height 116
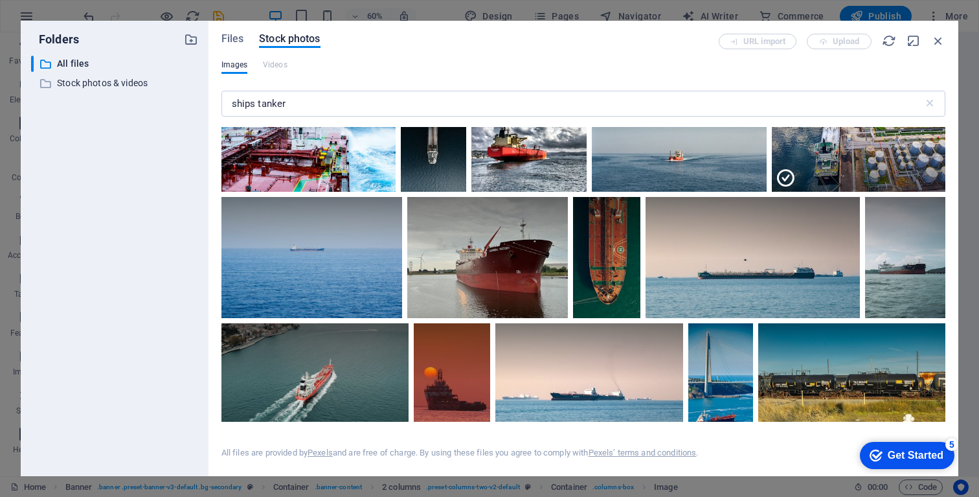
scroll to position [0, 0]
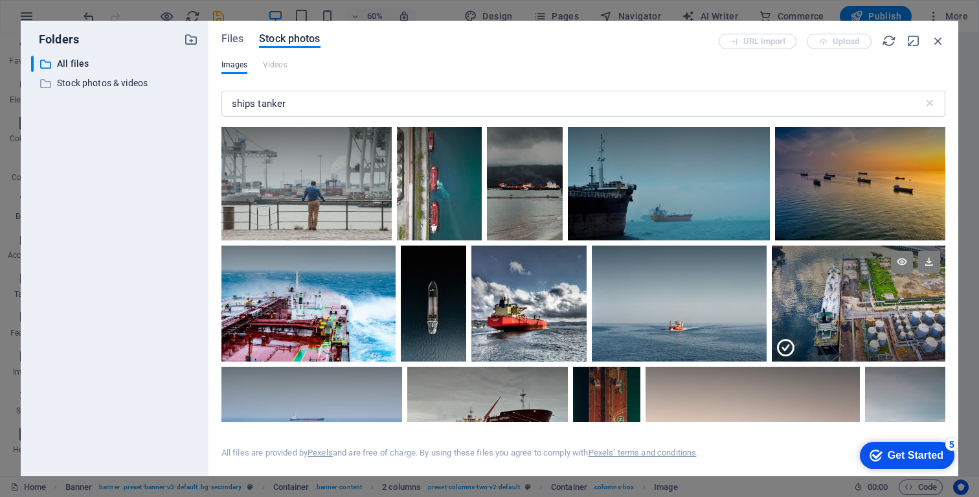
click at [844, 309] on div at bounding box center [859, 333] width 174 height 58
click at [844, 309] on div at bounding box center [859, 303] width 174 height 116
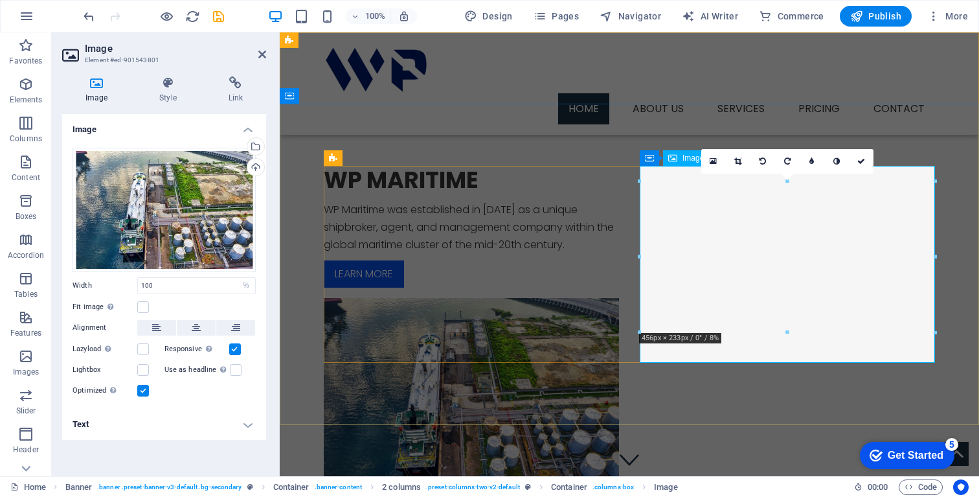
click at [619, 307] on figure at bounding box center [471, 396] width 295 height 197
click at [536, 383] on div "WP MARITIME WP Maritime was established in 2024 as a unique shipbroker, agent, …" at bounding box center [629, 330] width 699 height 453
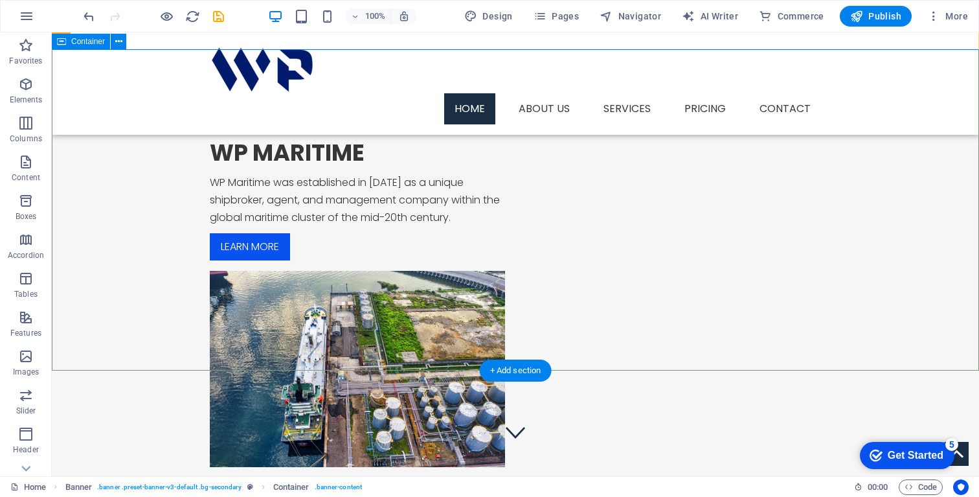
scroll to position [8, 0]
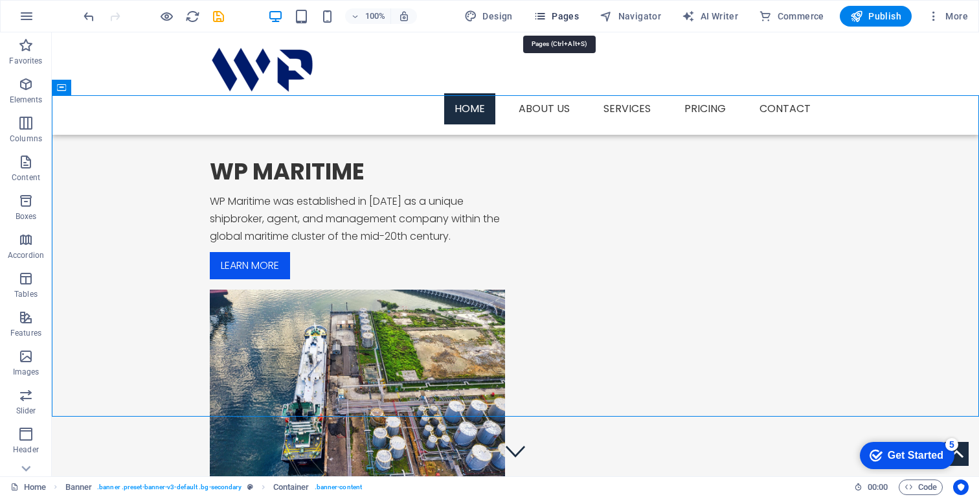
click at [558, 14] on span "Pages" at bounding box center [556, 16] width 45 height 13
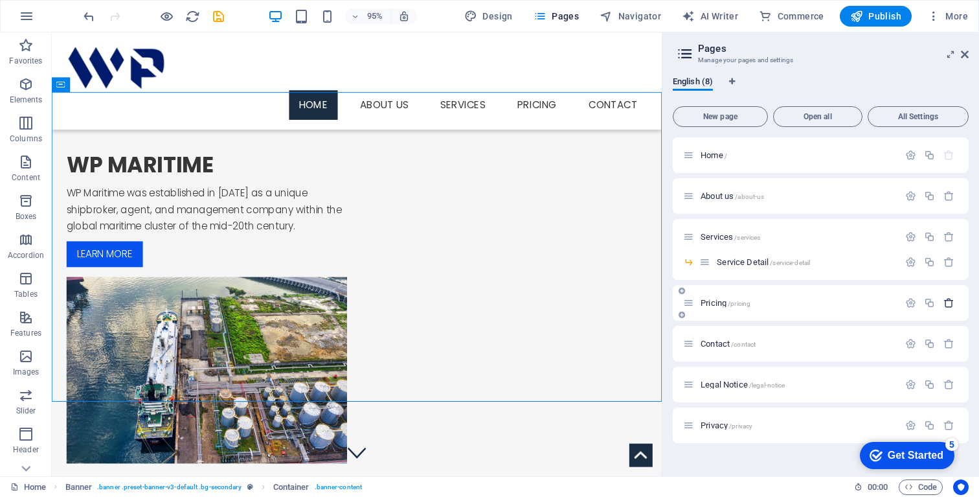
click at [949, 305] on icon "button" at bounding box center [949, 302] width 11 height 11
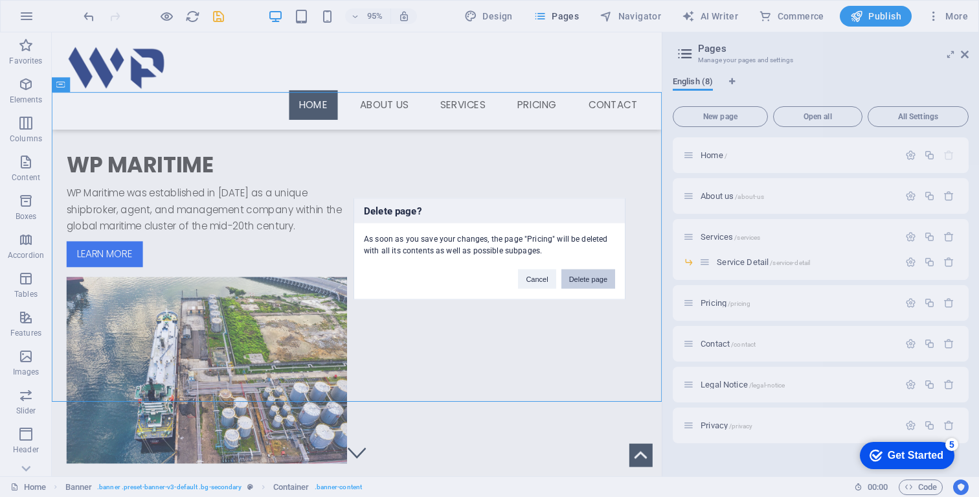
click at [580, 282] on button "Delete page" at bounding box center [588, 278] width 54 height 19
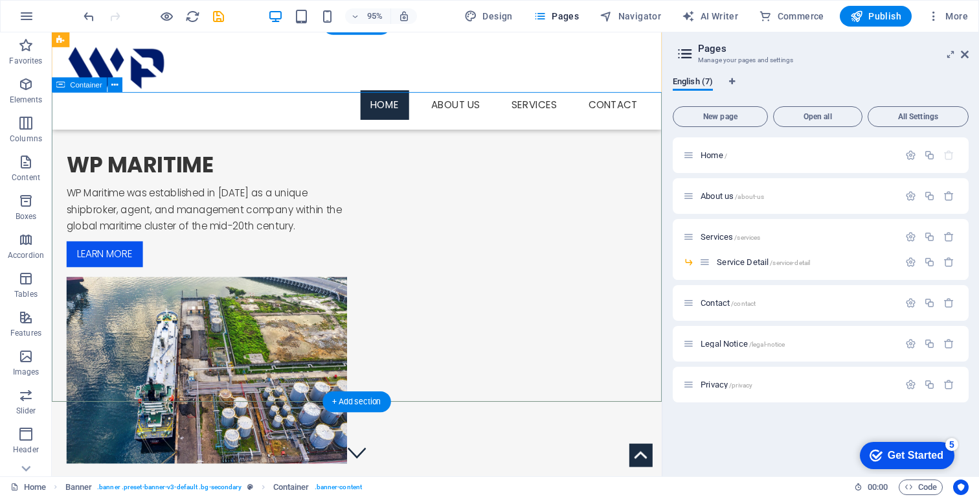
click at [476, 386] on div "WP MARITIME WP Maritime was established in 2024 as a unique shipbroker, agent, …" at bounding box center [373, 321] width 642 height 453
click at [966, 55] on icon at bounding box center [965, 54] width 8 height 10
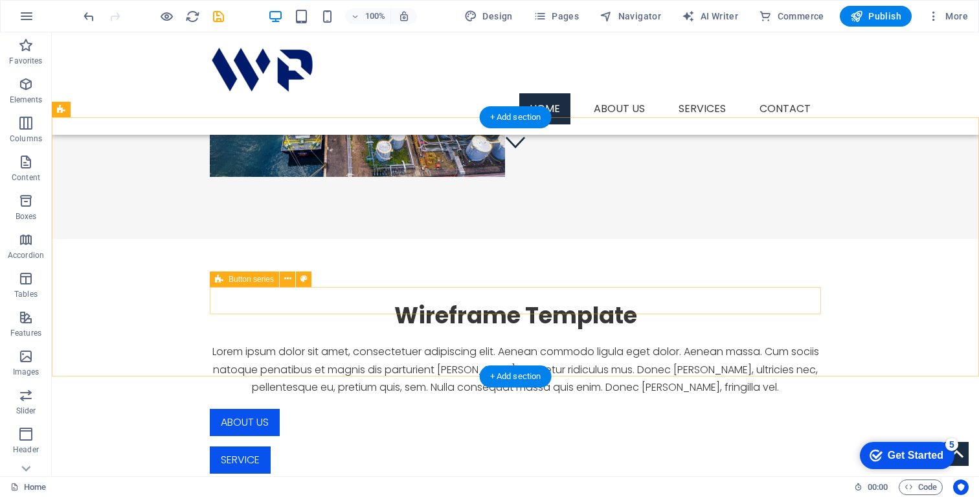
scroll to position [319, 0]
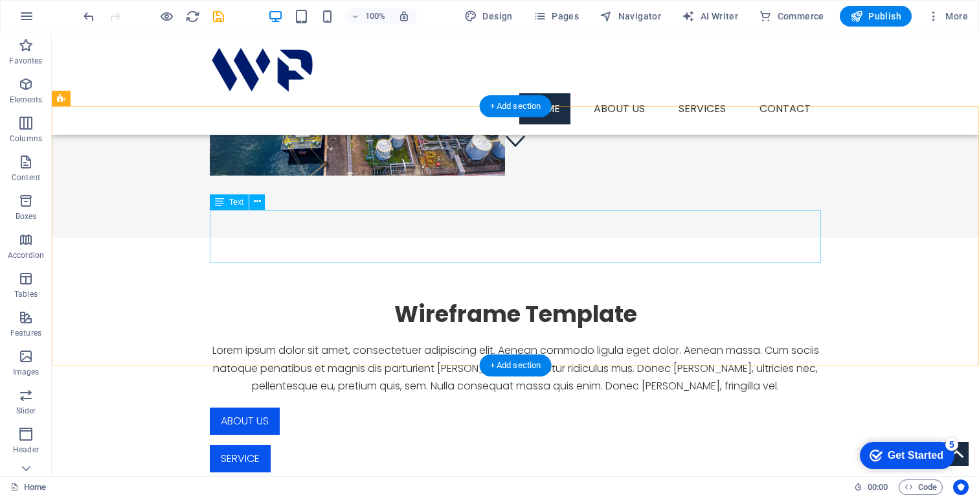
click at [383, 341] on div "Lorem ipsum dolor sit amet, consectetuer adipiscing elit. Aenean commodo ligula…" at bounding box center [515, 367] width 611 height 53
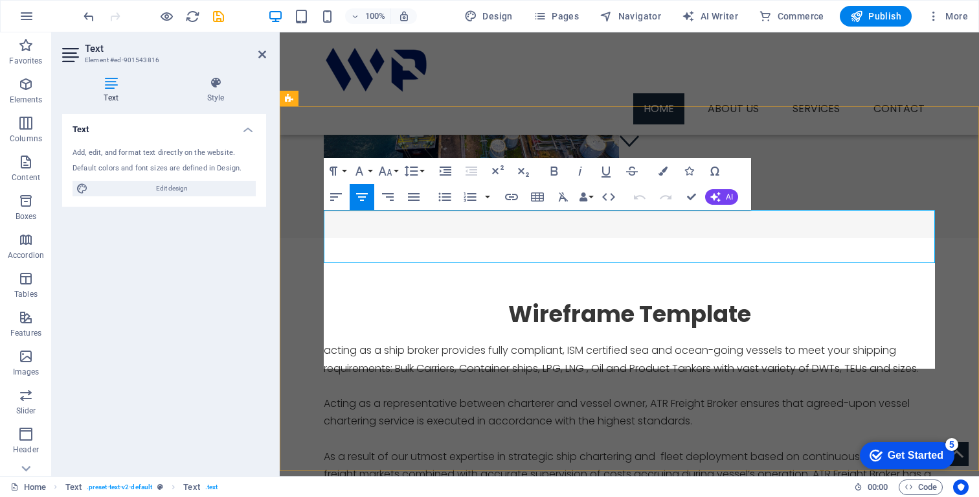
scroll to position [8564, 1]
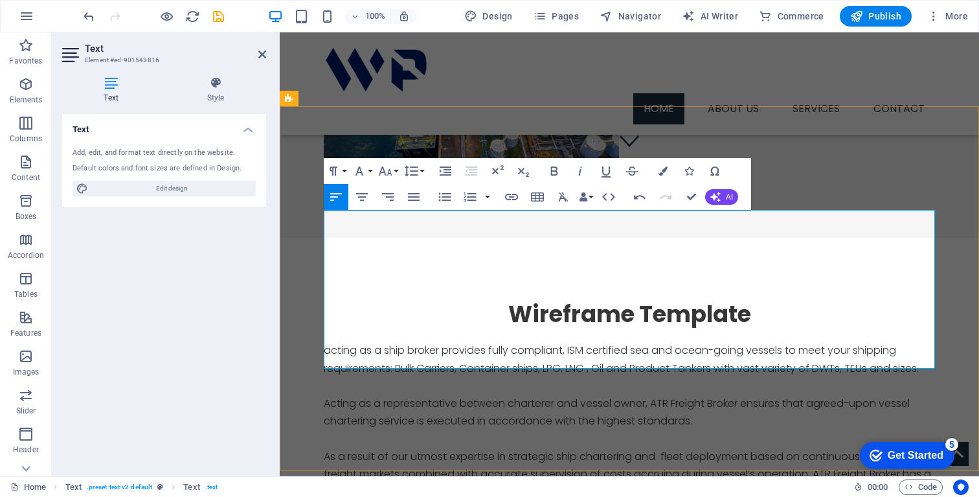
click at [325, 341] on p "acting as a ship broker provides fully compliant, ISM certified sea and ocean-g…" at bounding box center [629, 358] width 611 height 35
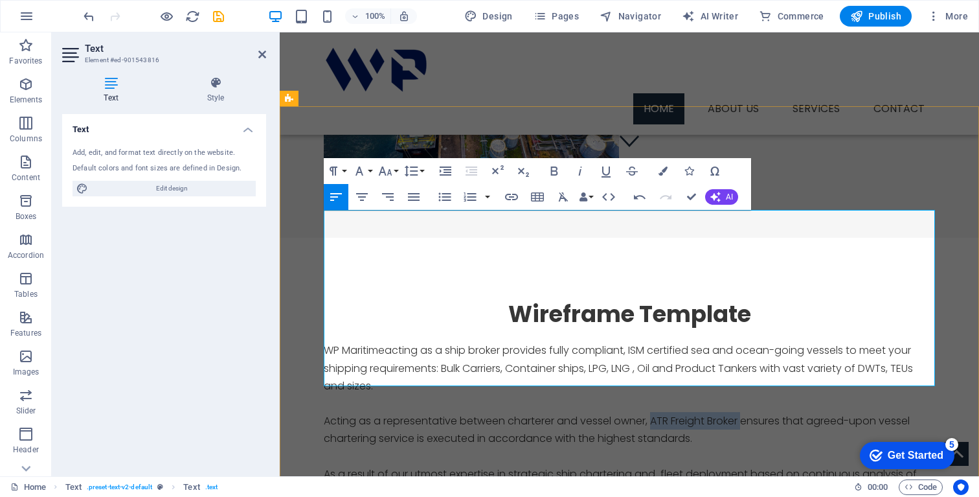
drag, startPoint x: 746, startPoint y: 288, endPoint x: 655, endPoint y: 288, distance: 91.3
click at [655, 412] on p "Acting as a representative between charterer and vessel owner, ATR Freight Brok…" at bounding box center [629, 429] width 611 height 35
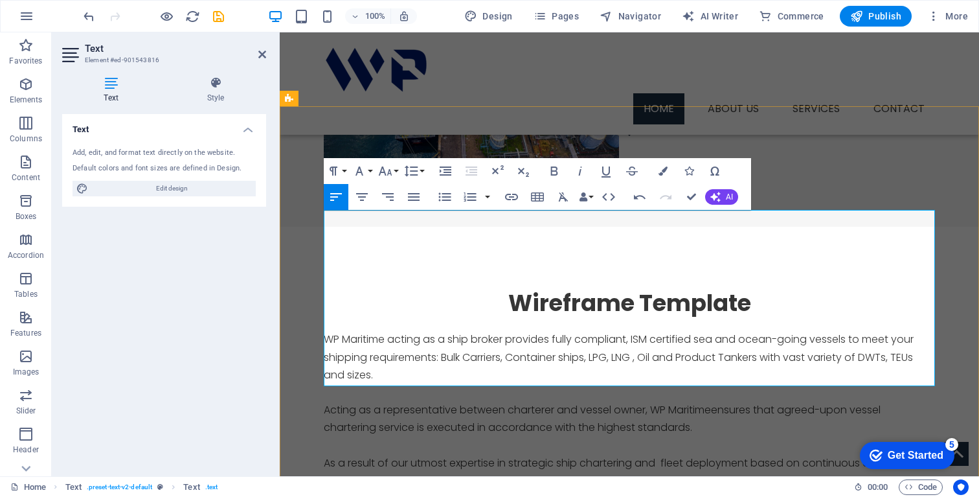
scroll to position [331, 0]
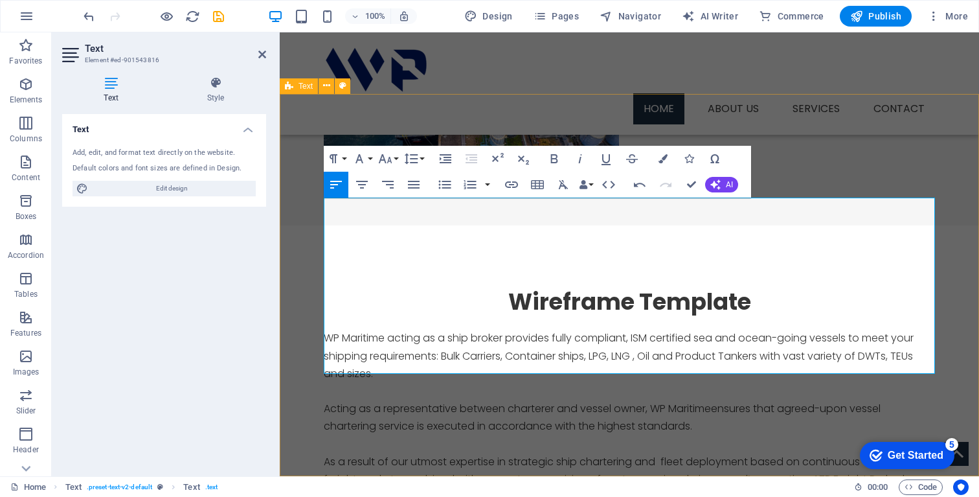
click at [312, 324] on div "Wireframe Template WP Maritime acting as a ship broker provides fully compliant…" at bounding box center [629, 453] width 699 height 457
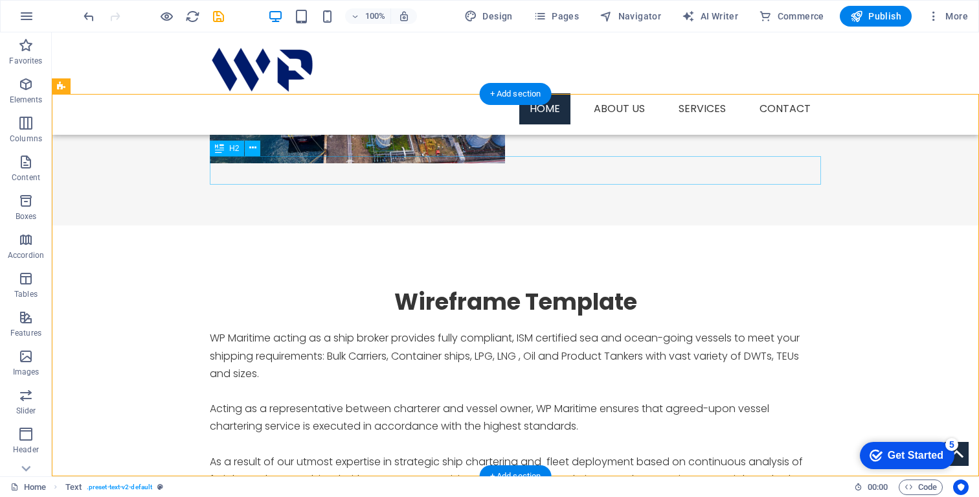
click at [528, 288] on div "Wireframe Template" at bounding box center [515, 302] width 611 height 28
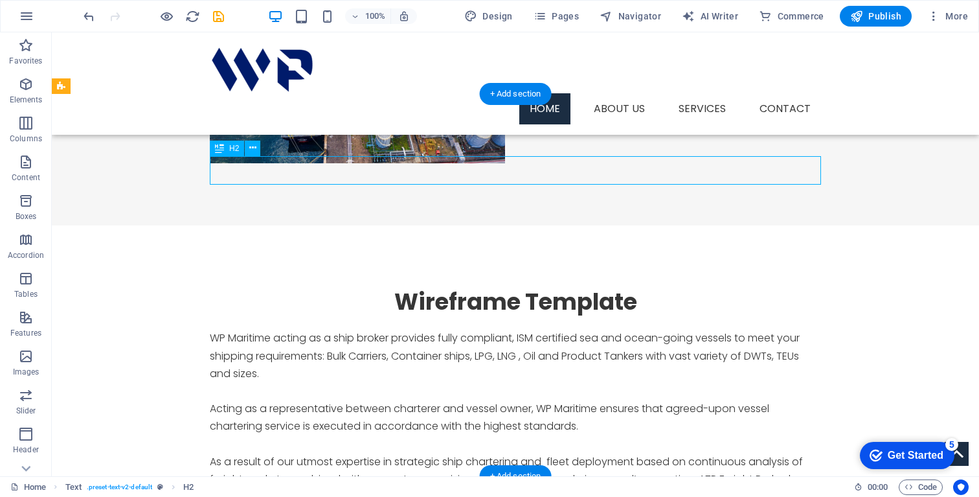
click at [528, 288] on div "Wireframe Template" at bounding box center [515, 302] width 611 height 28
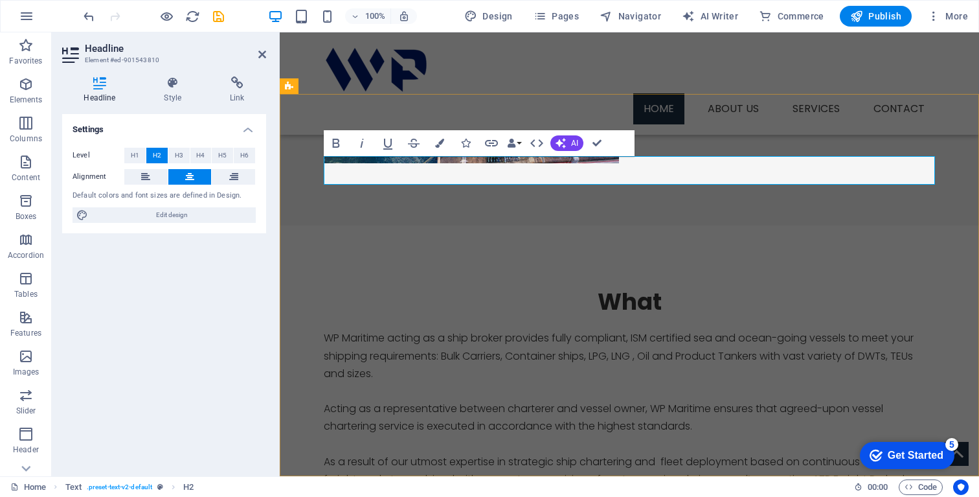
click at [633, 288] on h2 "What" at bounding box center [629, 302] width 611 height 28
click at [595, 329] on div "WP Maritime acting as a ship broker provides fully compliant, ISM certified sea…" at bounding box center [629, 417] width 611 height 176
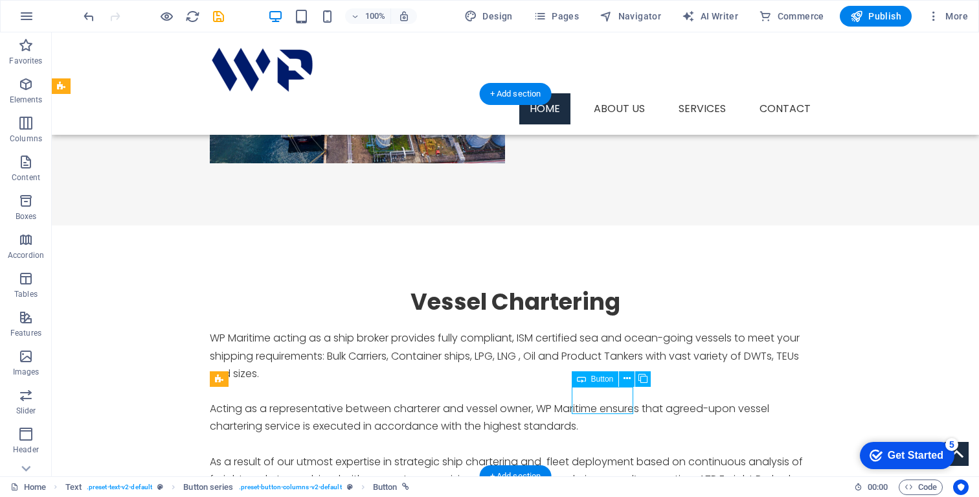
click at [630, 378] on icon at bounding box center [627, 379] width 7 height 14
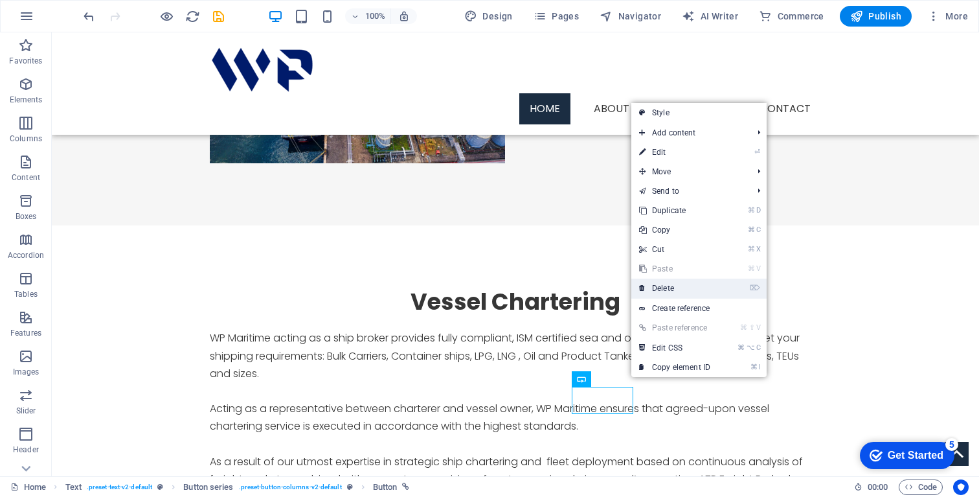
click at [675, 282] on link "⌦ Delete" at bounding box center [674, 287] width 87 height 19
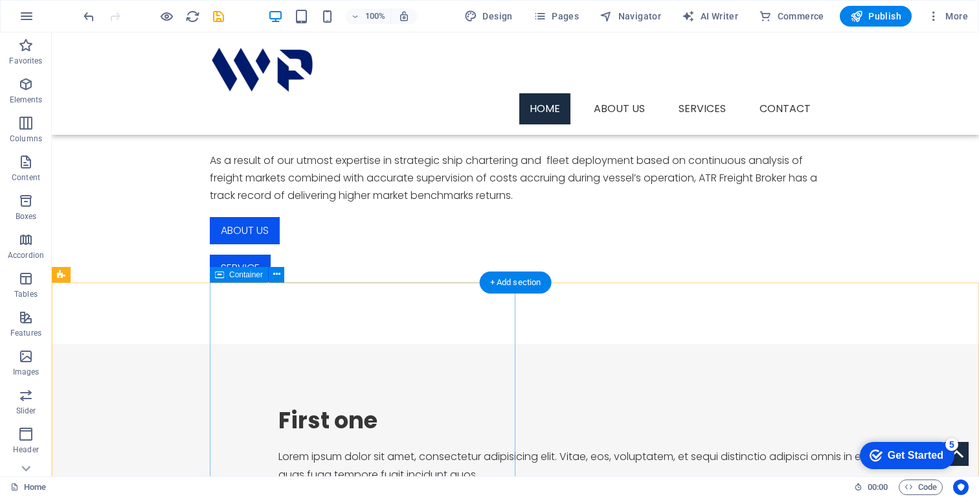
scroll to position [686, 0]
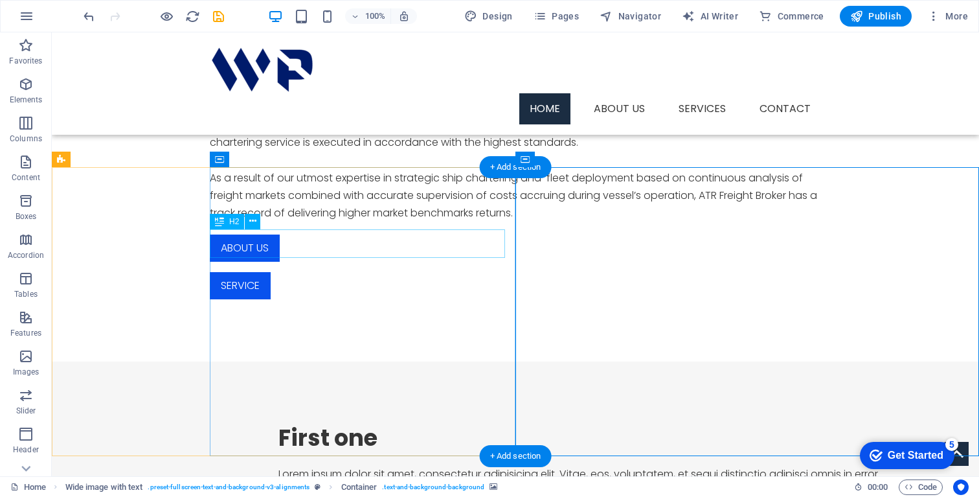
scroll to position [605, 0]
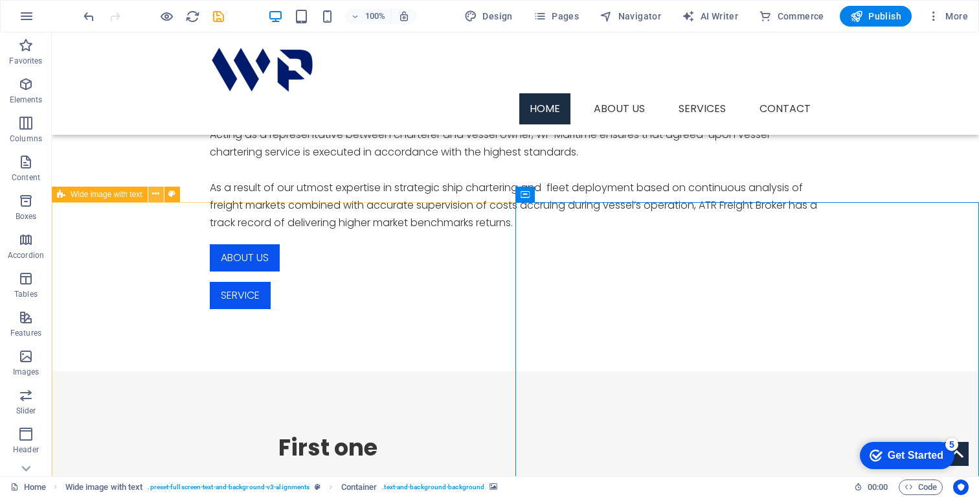
click at [158, 192] on icon at bounding box center [155, 194] width 7 height 14
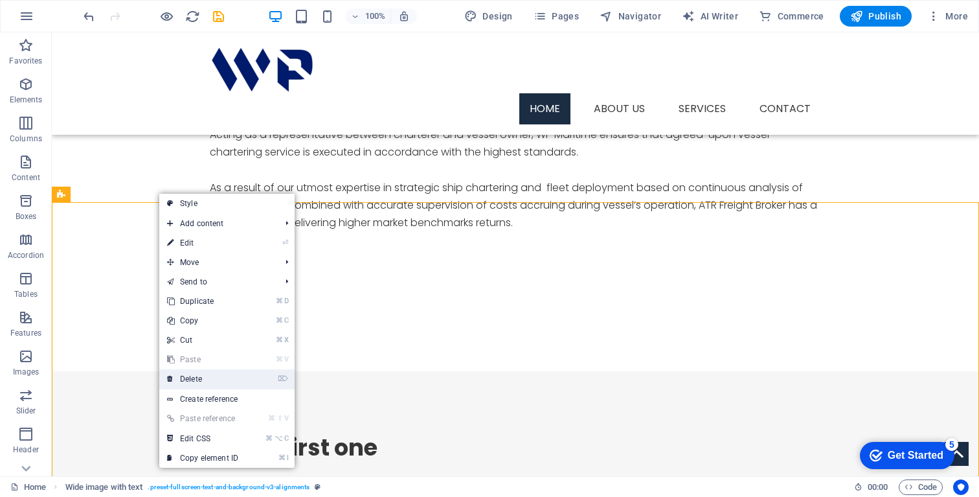
click at [202, 378] on link "⌦ Delete" at bounding box center [202, 378] width 87 height 19
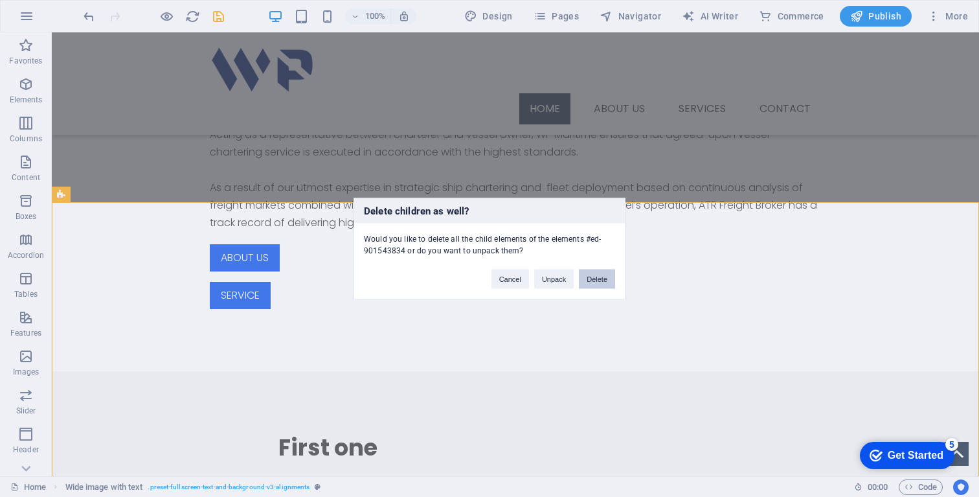
click at [597, 278] on button "Delete" at bounding box center [597, 278] width 36 height 19
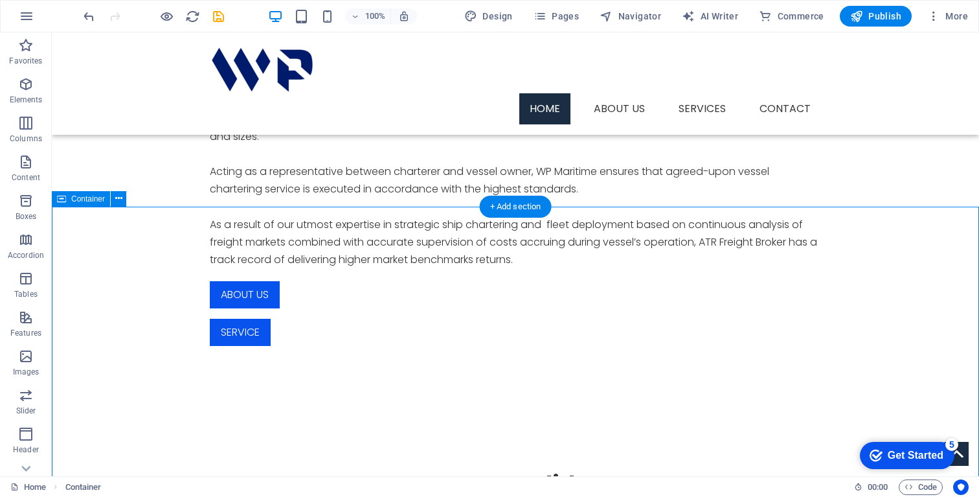
scroll to position [558, 0]
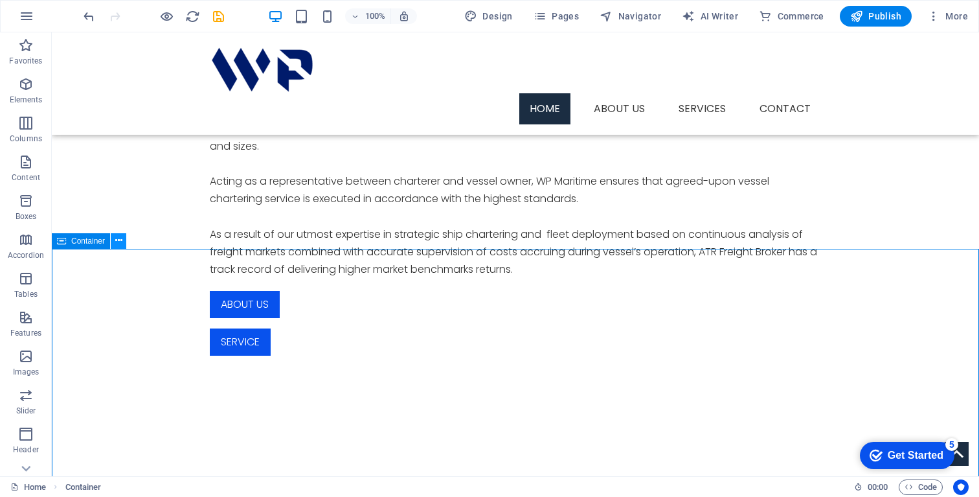
click at [117, 241] on icon at bounding box center [118, 241] width 7 height 14
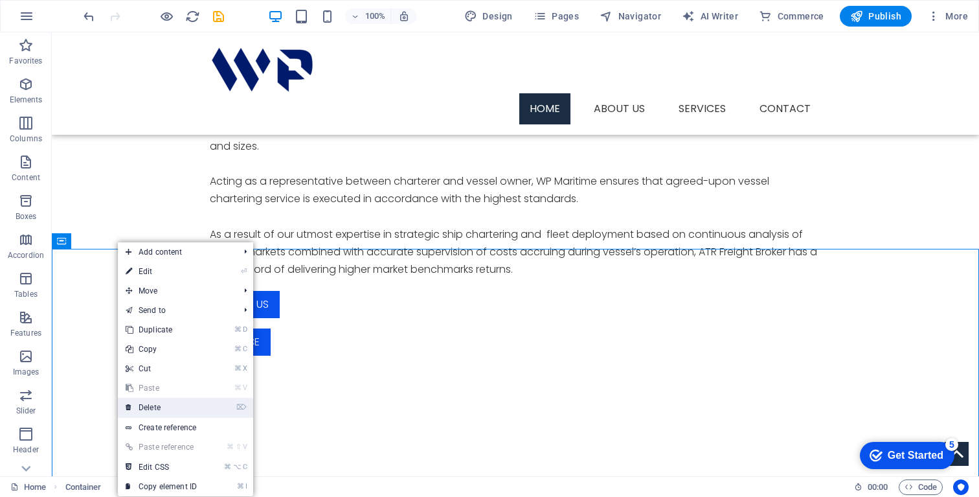
click at [168, 411] on link "⌦ Delete" at bounding box center [161, 407] width 87 height 19
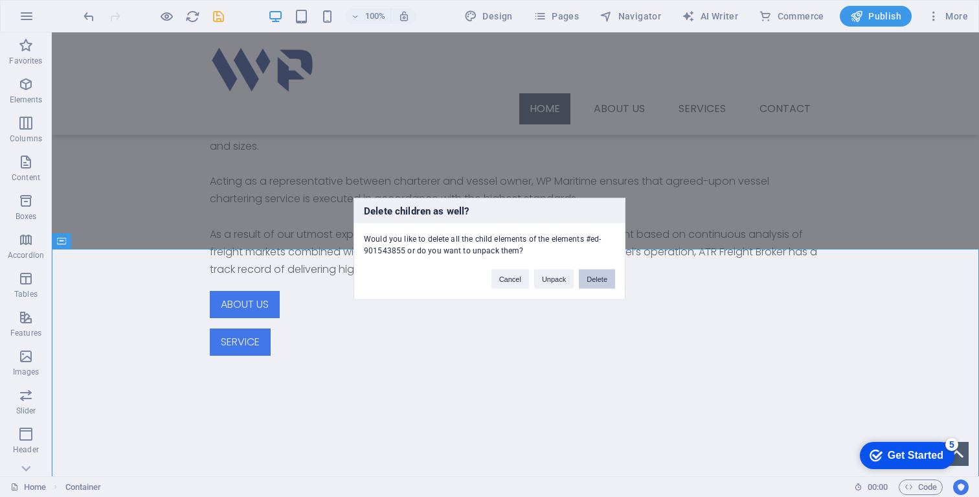
click at [598, 280] on button "Delete" at bounding box center [597, 278] width 36 height 19
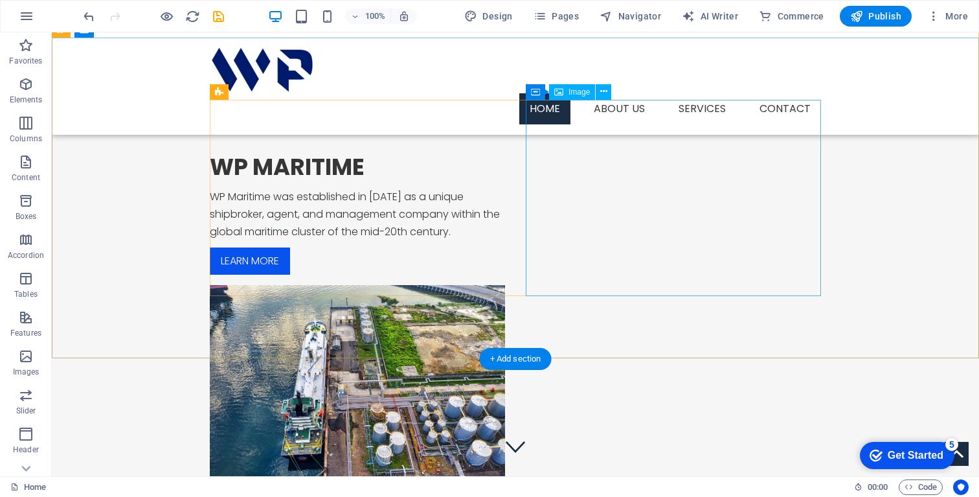
scroll to position [0, 0]
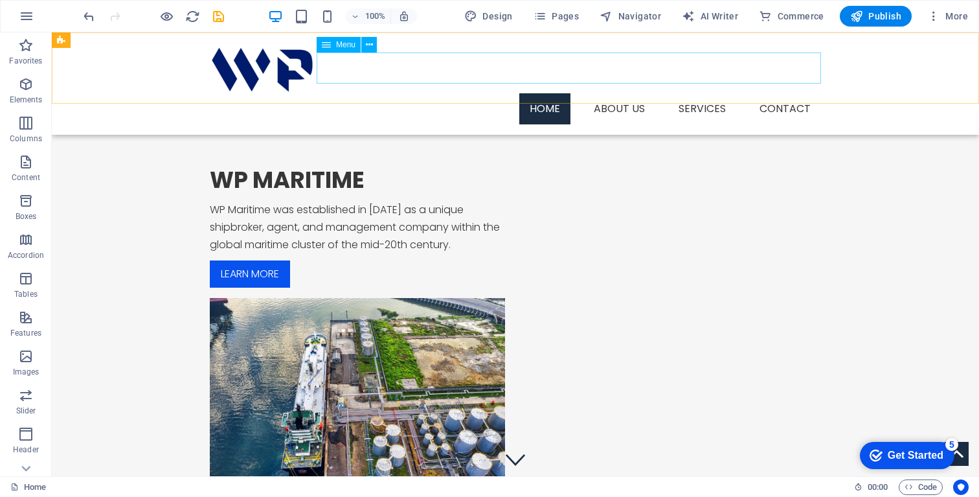
click at [706, 93] on nav "Home About us Services Service Detail Contact" at bounding box center [515, 108] width 611 height 31
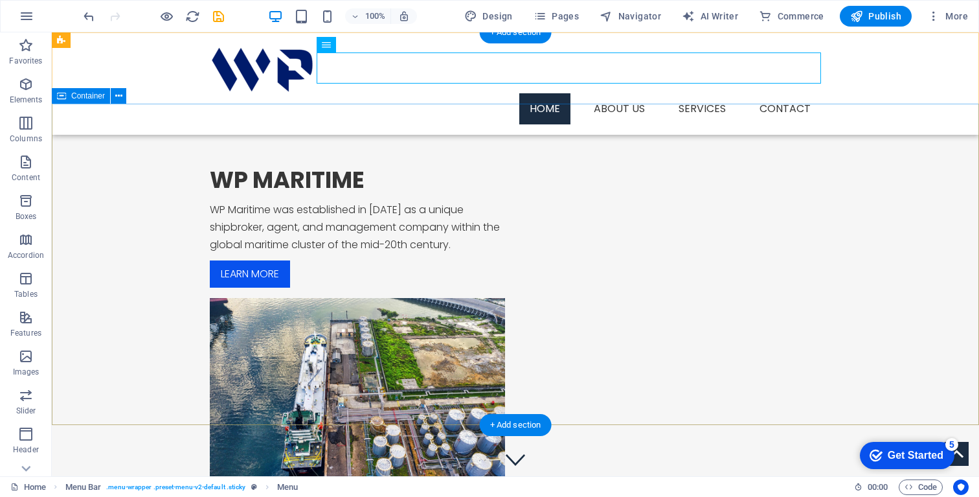
click at [629, 133] on div "WP MARITIME WP Maritime was established in 2024 as a unique shipbroker, agent, …" at bounding box center [515, 330] width 927 height 453
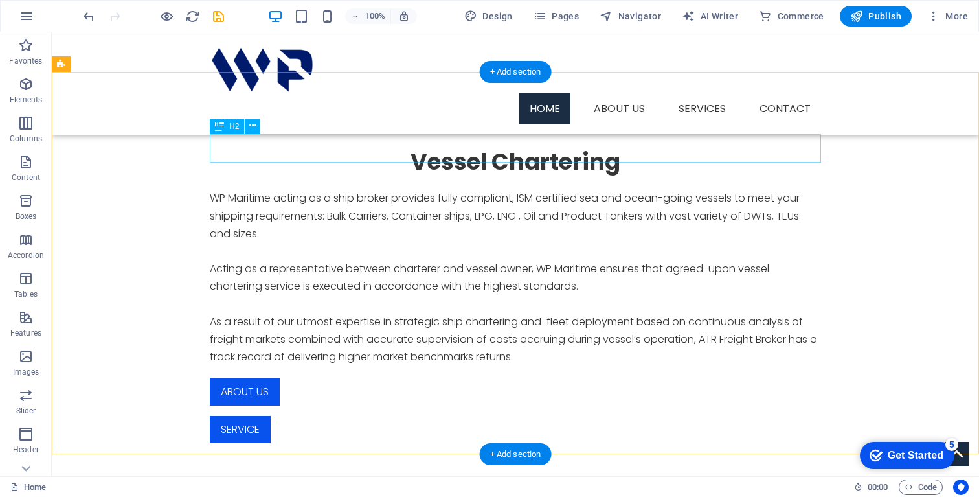
scroll to position [517, 0]
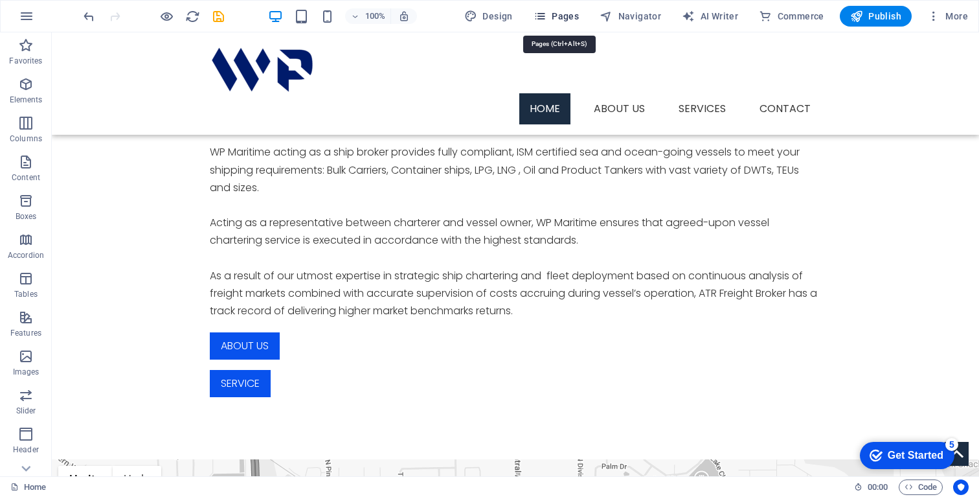
click at [556, 19] on span "Pages" at bounding box center [556, 16] width 45 height 13
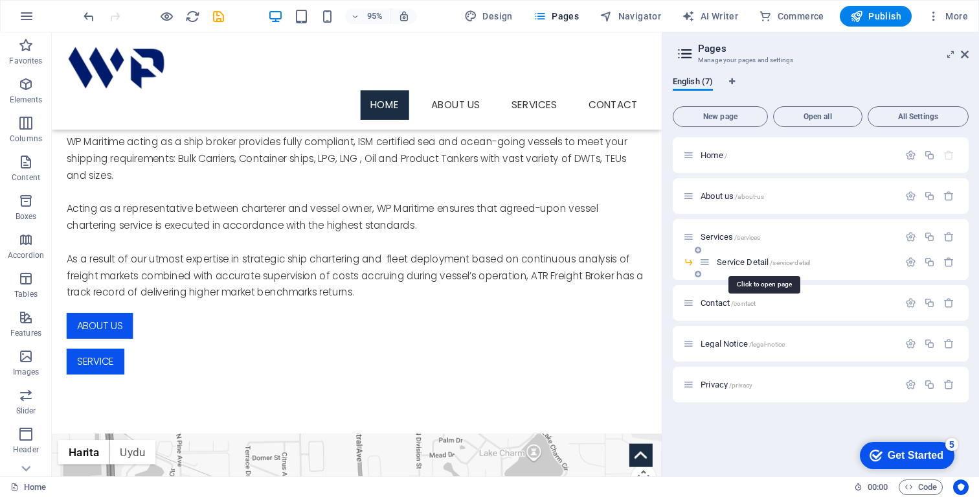
click at [743, 263] on span "Service Detail /service-detail" at bounding box center [763, 262] width 93 height 10
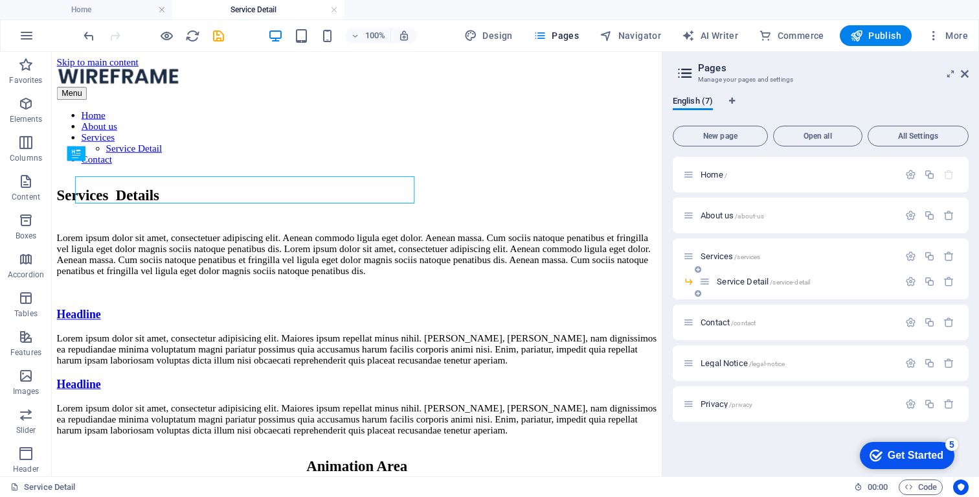
scroll to position [0, 0]
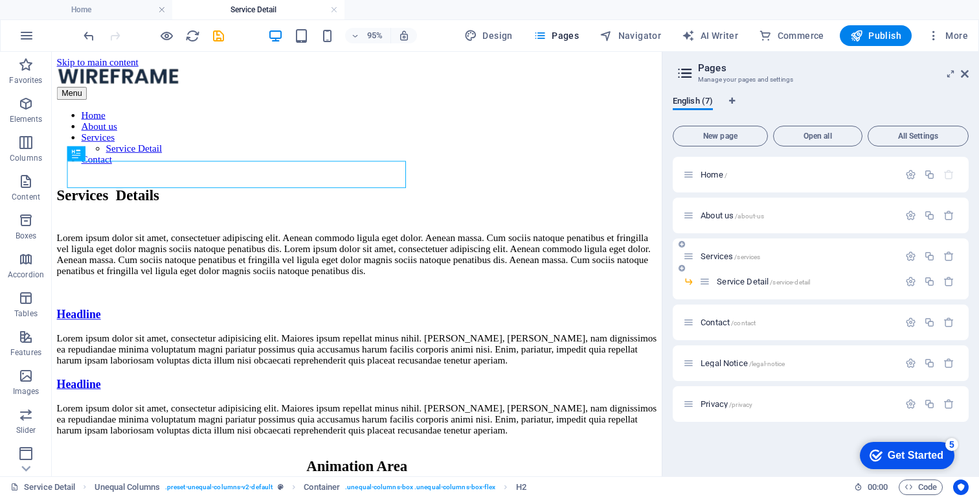
click at [723, 252] on span "Services /services" at bounding box center [731, 256] width 60 height 10
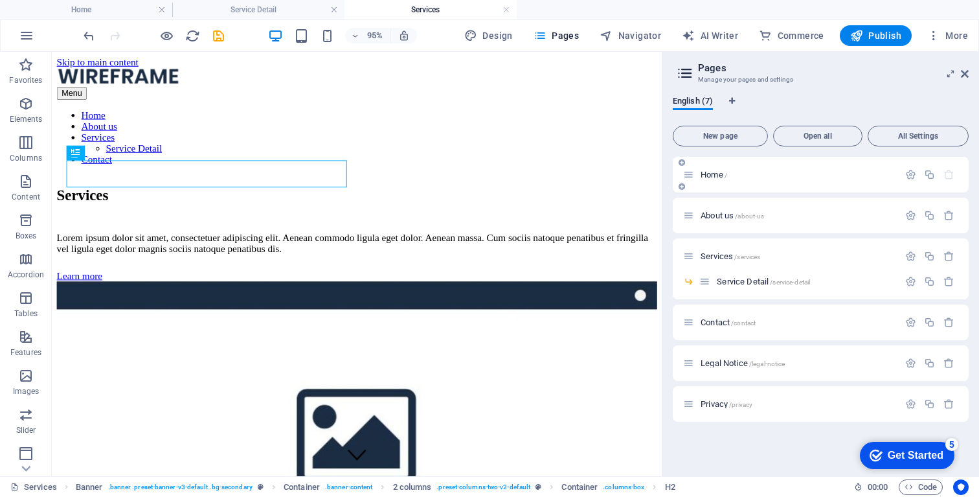
click at [718, 177] on span "Home /" at bounding box center [714, 175] width 27 height 10
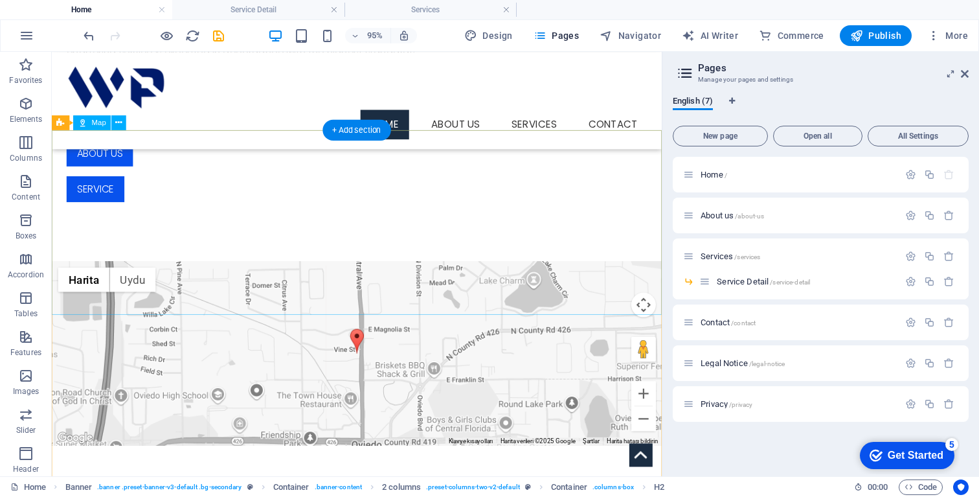
scroll to position [738, 0]
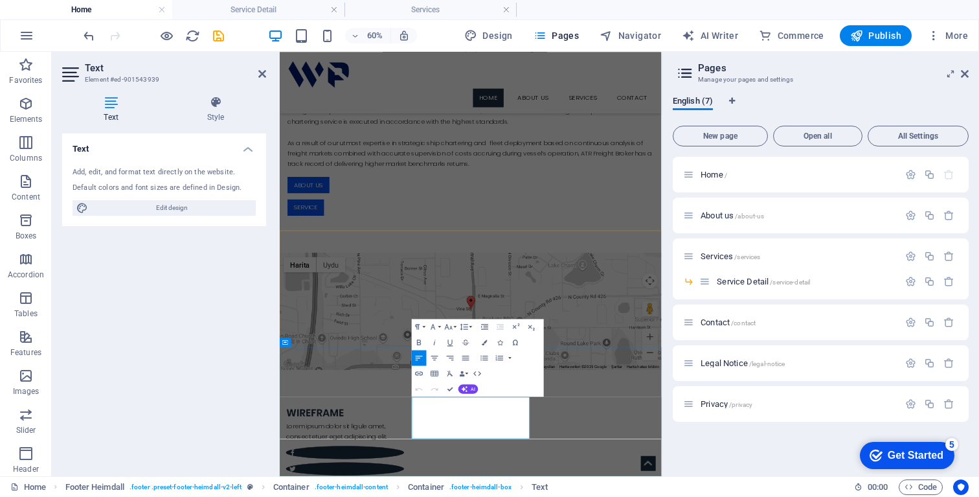
drag, startPoint x: 605, startPoint y: 666, endPoint x: 498, endPoint y: 656, distance: 107.4
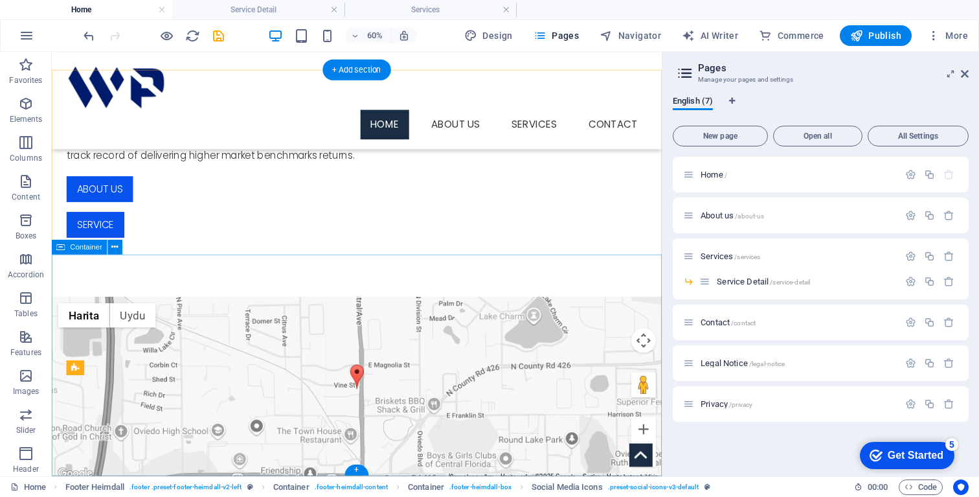
scroll to position [755, 0]
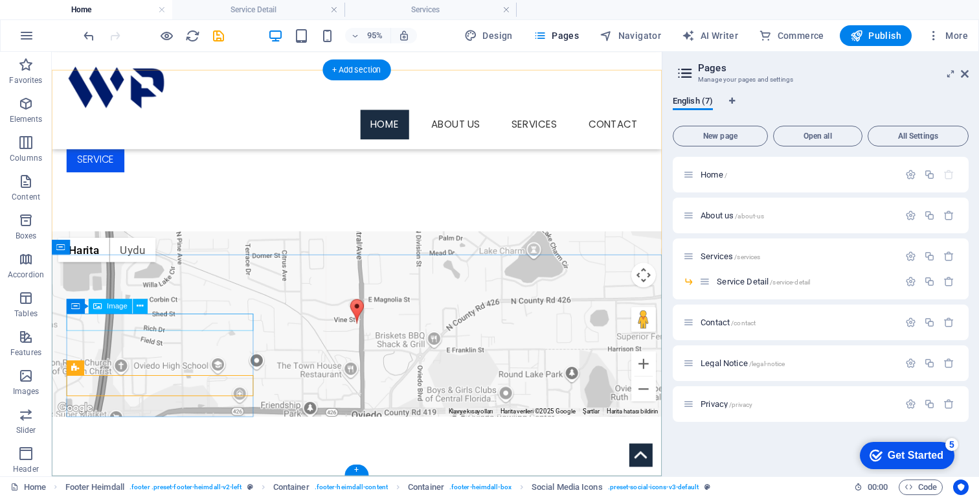
click at [139, 496] on figure at bounding box center [160, 505] width 197 height 17
click at [136, 496] on figure at bounding box center [160, 505] width 197 height 17
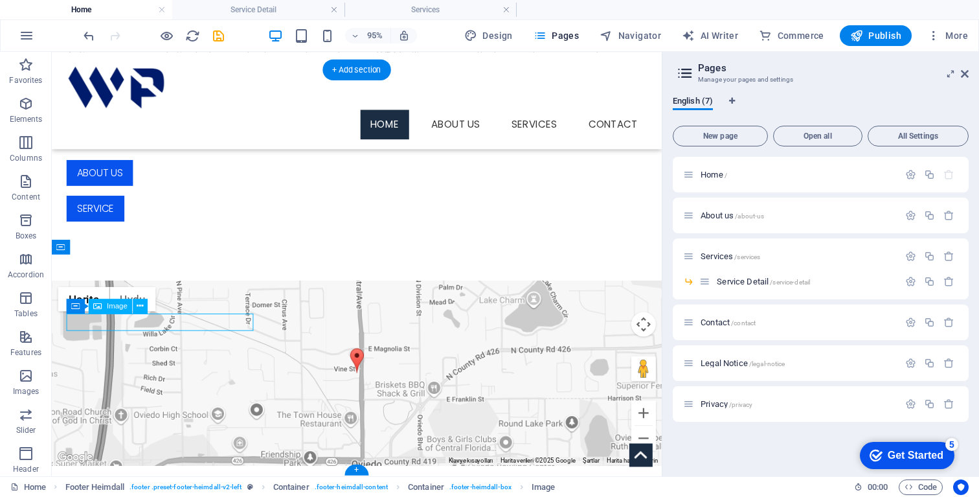
select select "px"
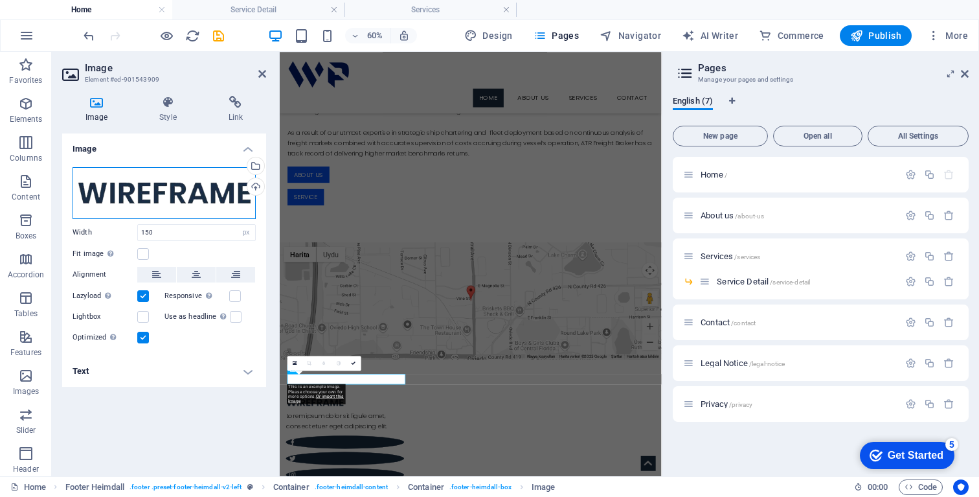
click at [186, 190] on div "Drag files here, click to choose files or select files from Files or our free s…" at bounding box center [164, 193] width 183 height 52
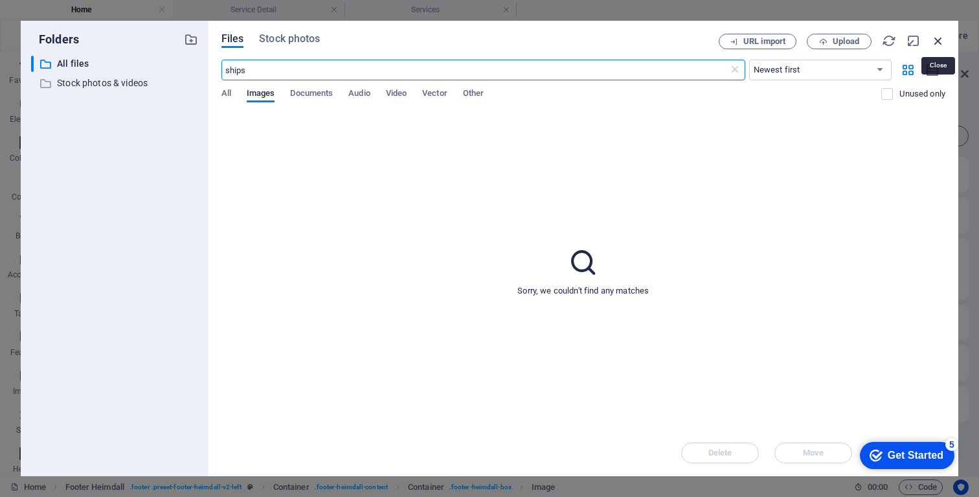
click at [942, 45] on icon "button" at bounding box center [938, 41] width 14 height 14
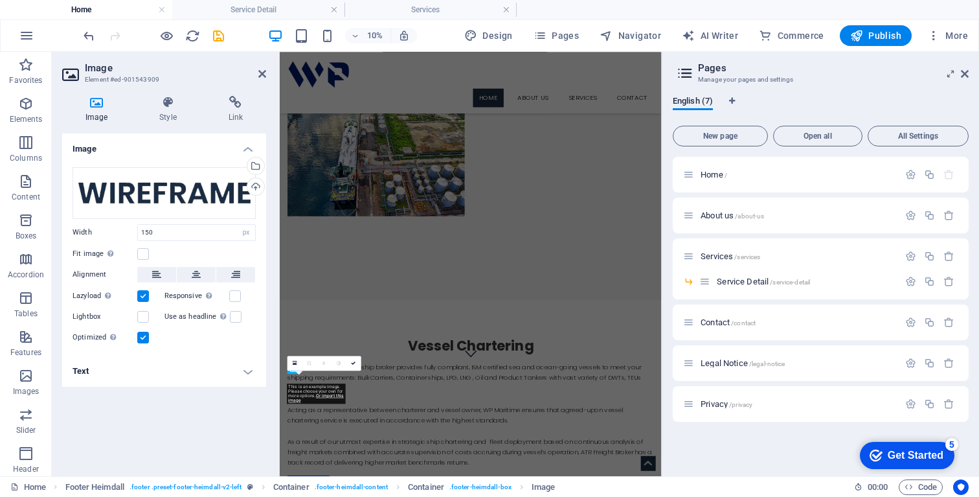
scroll to position [703, 0]
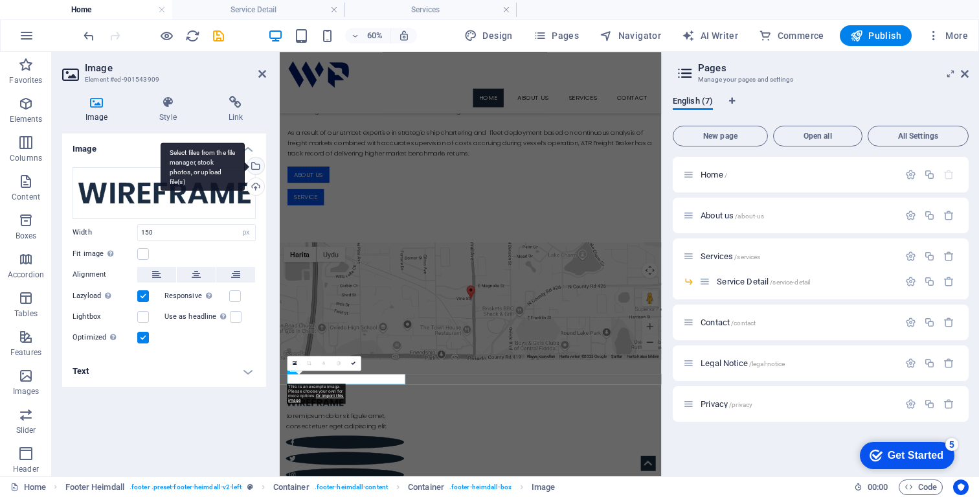
click at [255, 171] on div "Select files from the file manager, stock photos, or upload file(s)" at bounding box center [254, 166] width 19 height 19
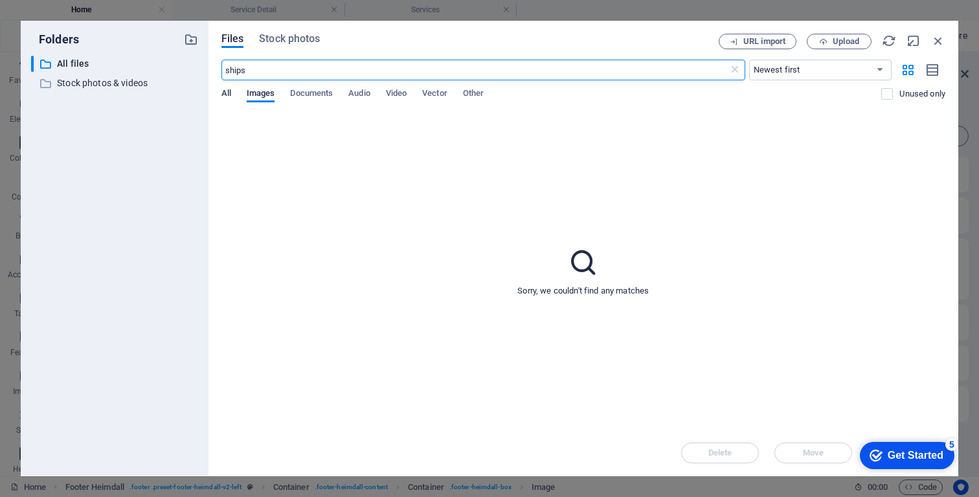
click at [224, 95] on span "All" at bounding box center [226, 94] width 10 height 18
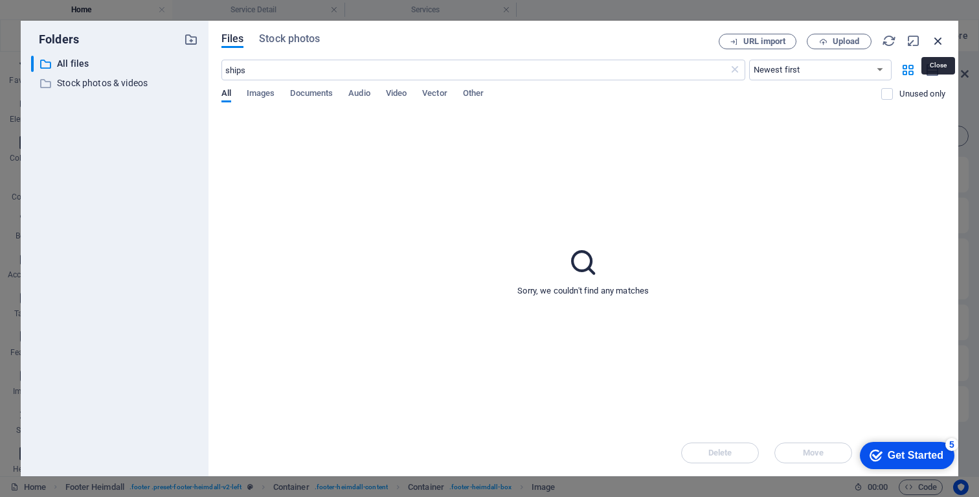
click at [940, 40] on icon "button" at bounding box center [938, 41] width 14 height 14
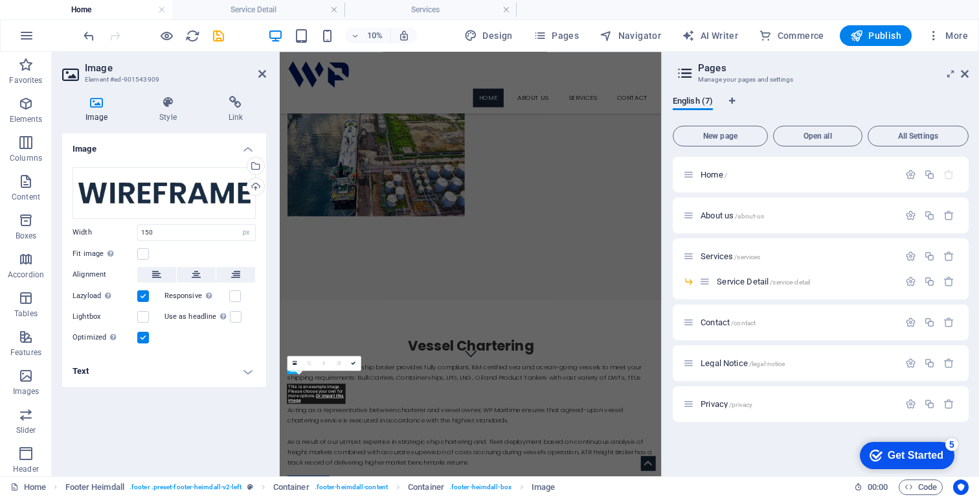
scroll to position [703, 0]
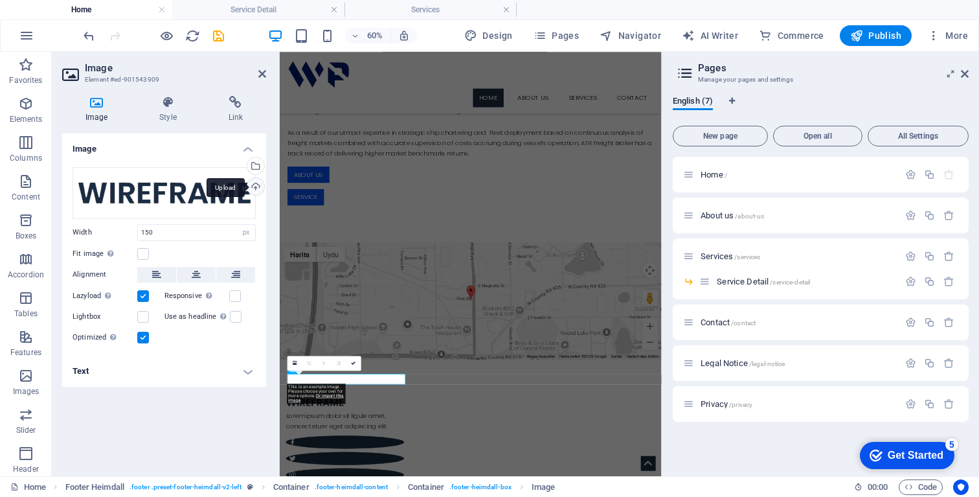
click at [253, 189] on div "Upload" at bounding box center [254, 187] width 19 height 19
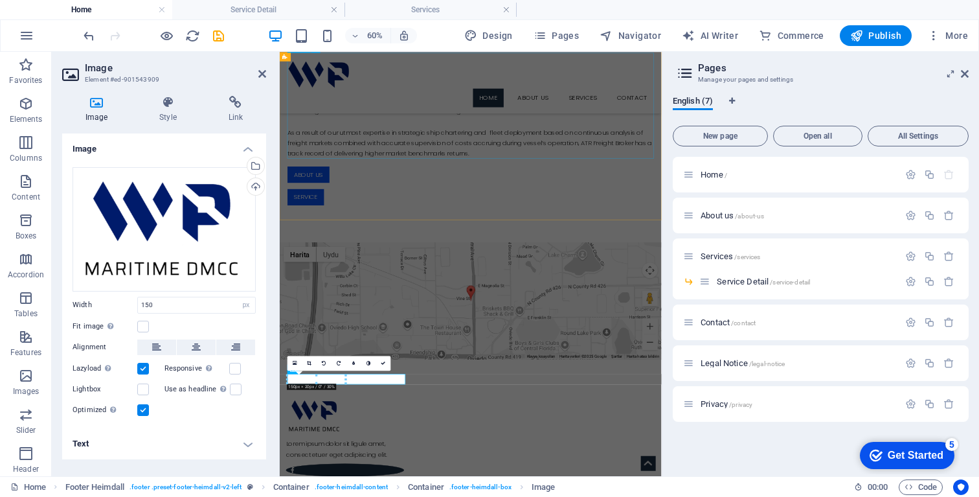
scroll to position [728, 0]
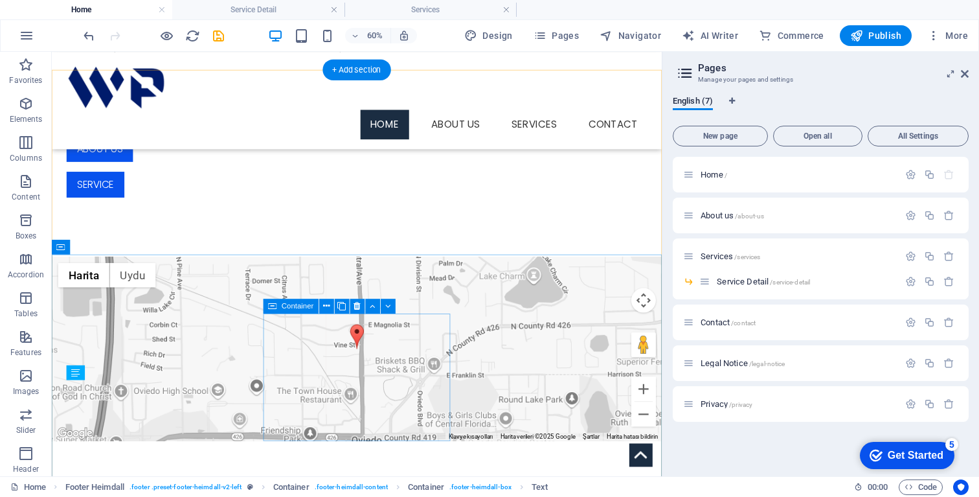
scroll to position [755, 0]
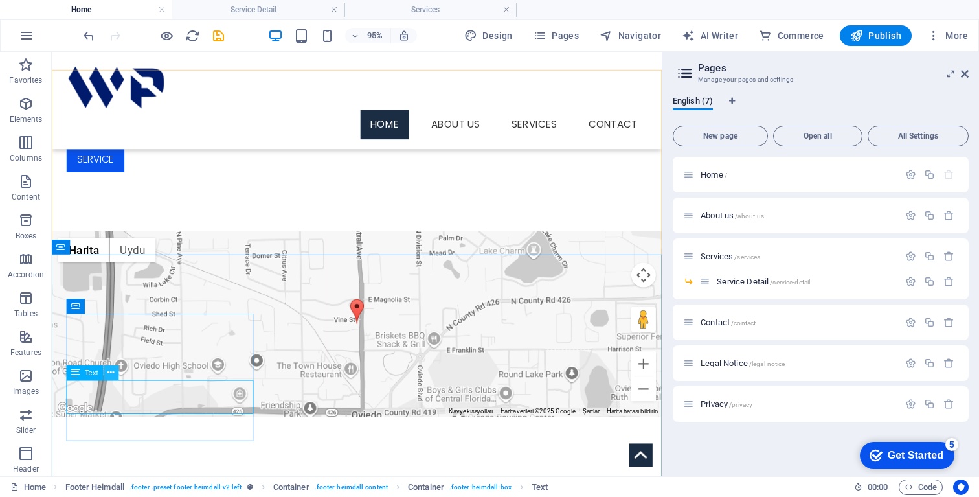
click at [111, 376] on icon at bounding box center [111, 372] width 6 height 13
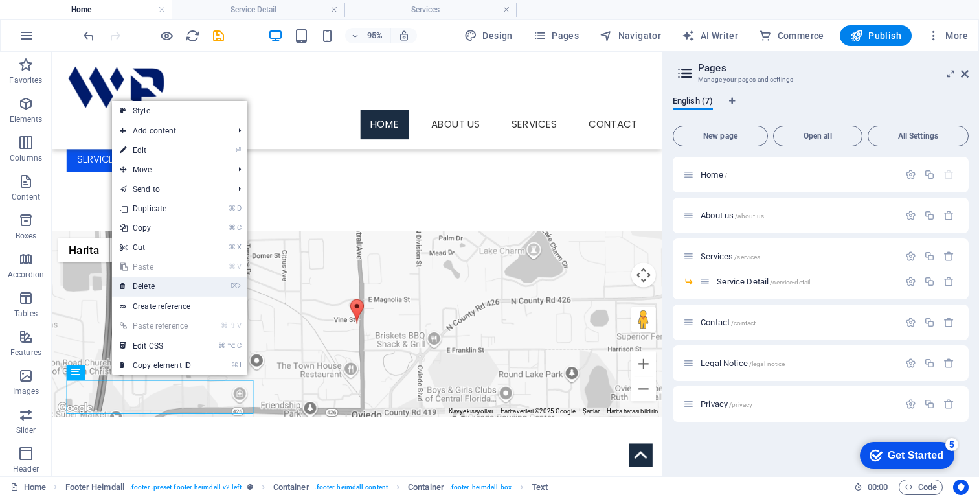
click at [153, 282] on link "⌦ Delete" at bounding box center [155, 286] width 87 height 19
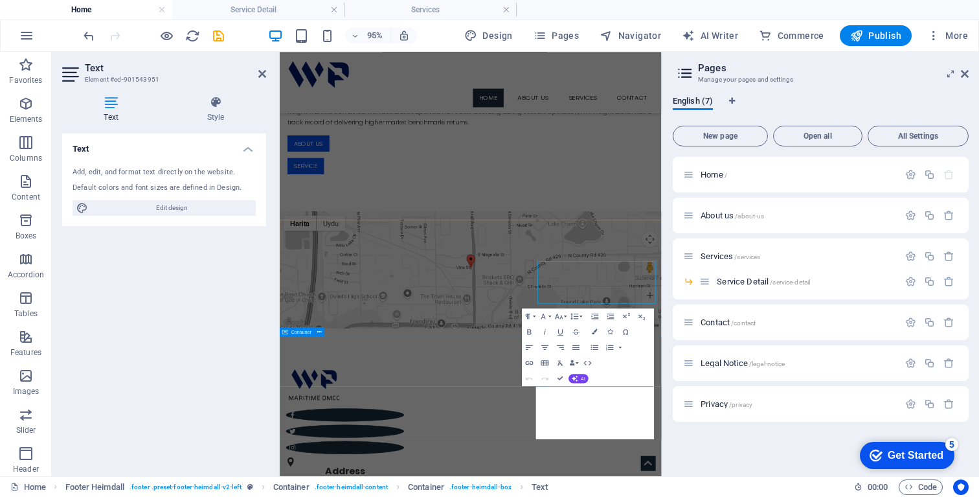
scroll to position [703, 0]
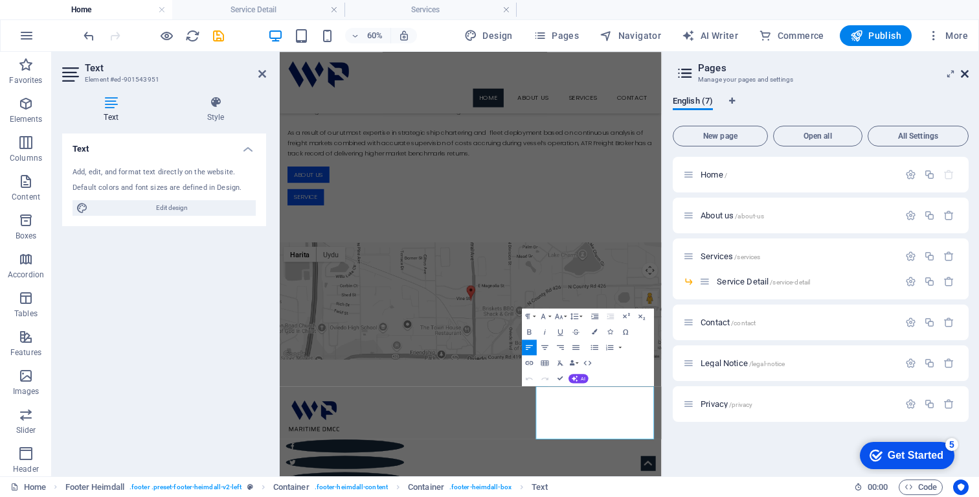
click at [965, 74] on icon at bounding box center [965, 74] width 8 height 10
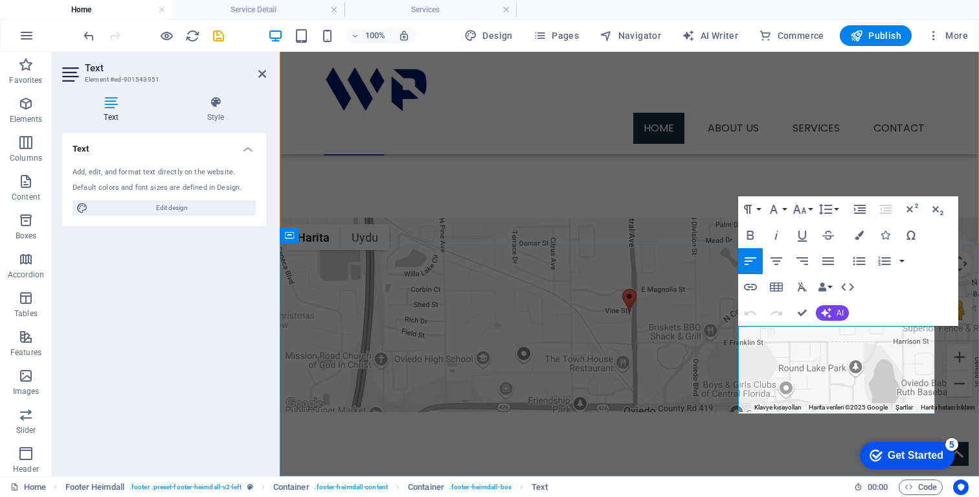
drag, startPoint x: 788, startPoint y: 405, endPoint x: 740, endPoint y: 335, distance: 85.2
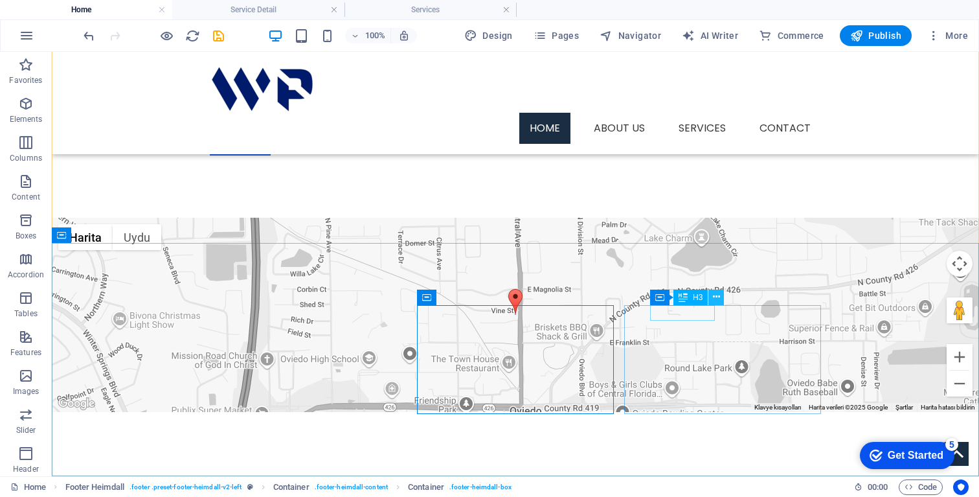
click at [716, 297] on icon at bounding box center [716, 297] width 7 height 14
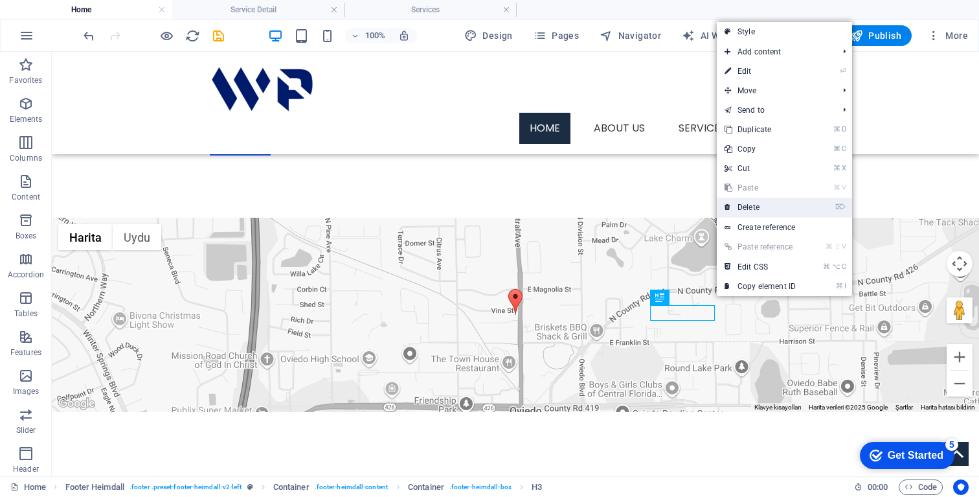
click at [768, 208] on link "⌦ Delete" at bounding box center [760, 207] width 87 height 19
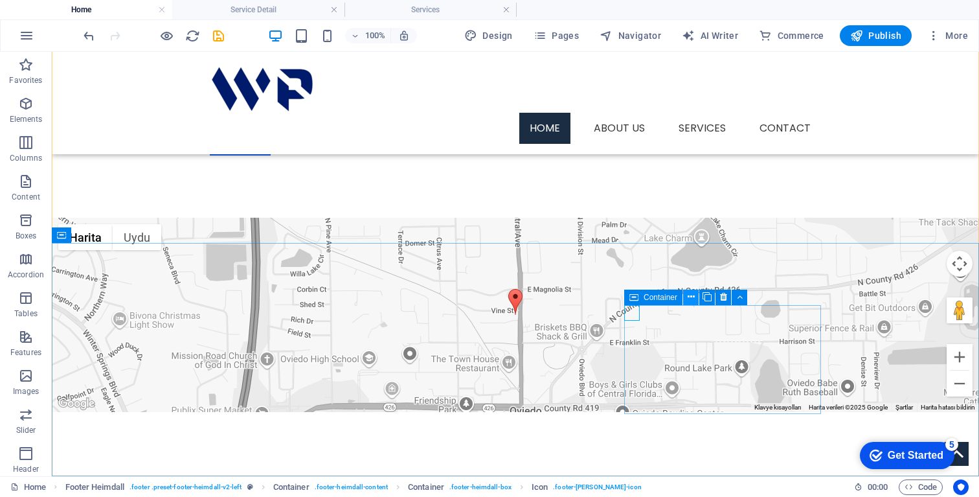
click at [692, 298] on icon at bounding box center [691, 297] width 7 height 14
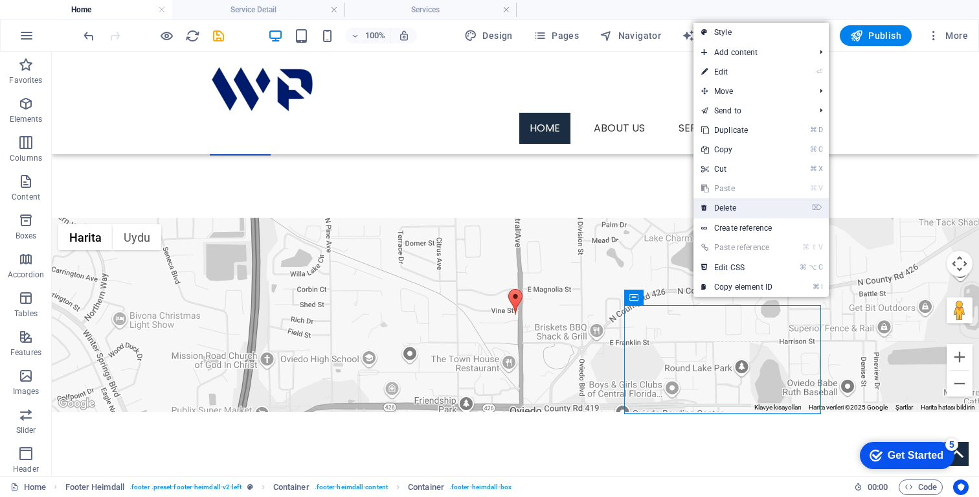
click at [747, 210] on link "⌦ Delete" at bounding box center [737, 207] width 87 height 19
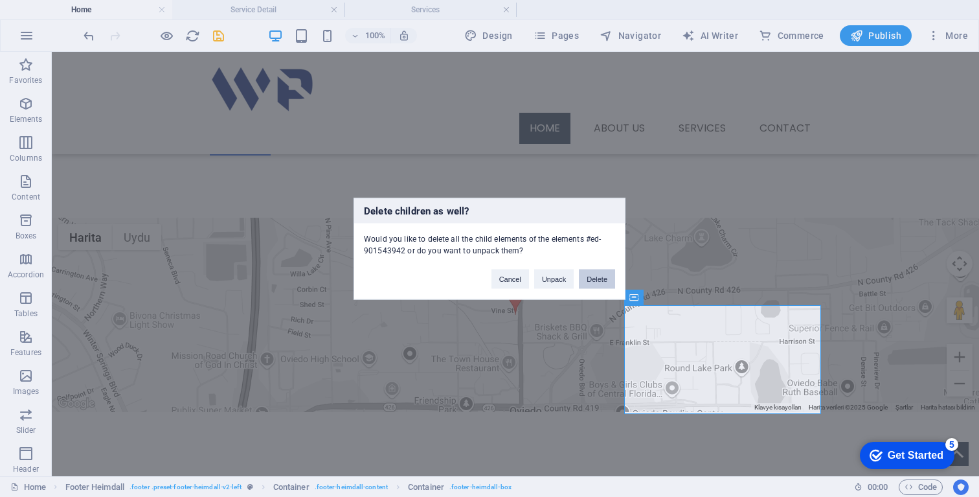
click at [592, 278] on button "Delete" at bounding box center [597, 278] width 36 height 19
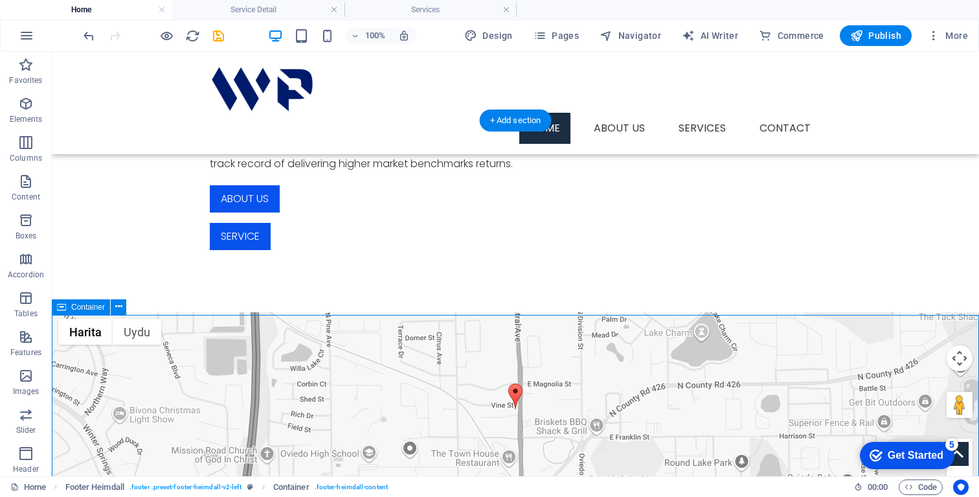
scroll to position [668, 0]
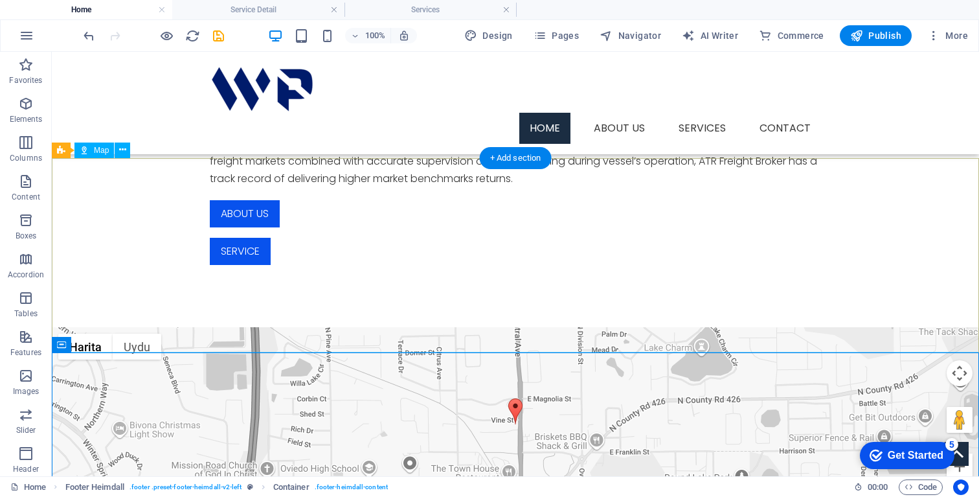
click at [618, 327] on div "← Sola git → Sağa git ↑ Yukarı git ↓ Aşağı git + Yakınlaştır - Uzaklaştır Home …" at bounding box center [515, 424] width 927 height 194
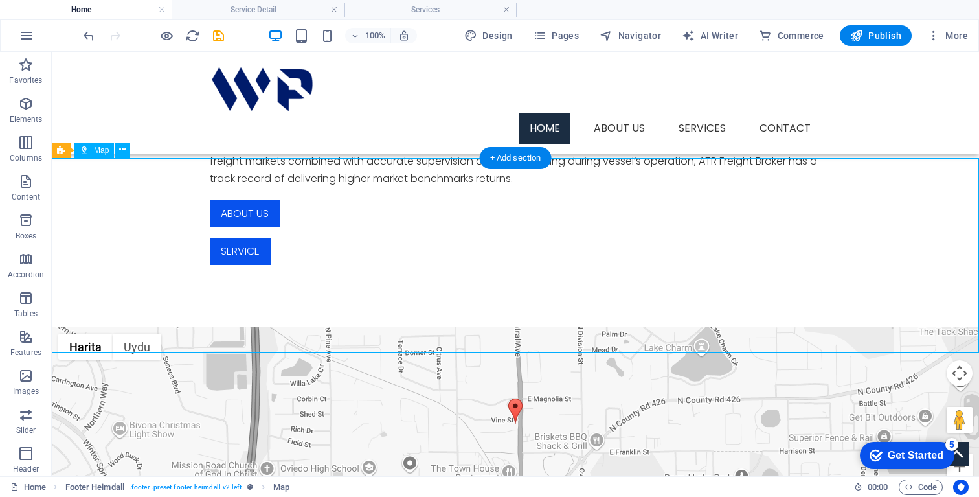
click at [495, 327] on div "← Sola git → Sağa git ↑ Yukarı git ↓ Aşağı git + Yakınlaştır - Uzaklaştır Home …" at bounding box center [515, 424] width 927 height 194
select select "1"
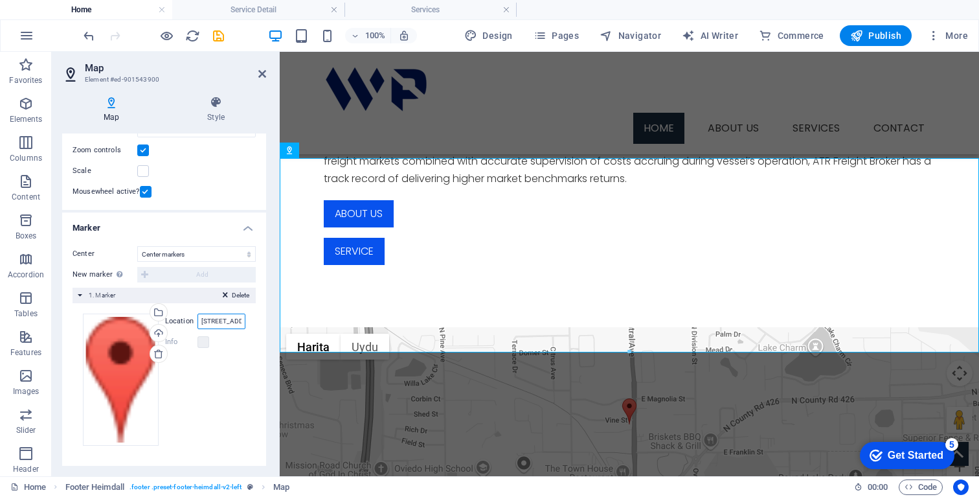
scroll to position [0, 65]
drag, startPoint x: 221, startPoint y: 323, endPoint x: 260, endPoint y: 323, distance: 38.9
click at [260, 323] on div "Center Don't center Center markers Center and zoom markers New marker To enable…" at bounding box center [164, 351] width 204 height 231
click at [221, 323] on input "353 N Central Ave, 32765 Oviedo, FL" at bounding box center [222, 321] width 48 height 16
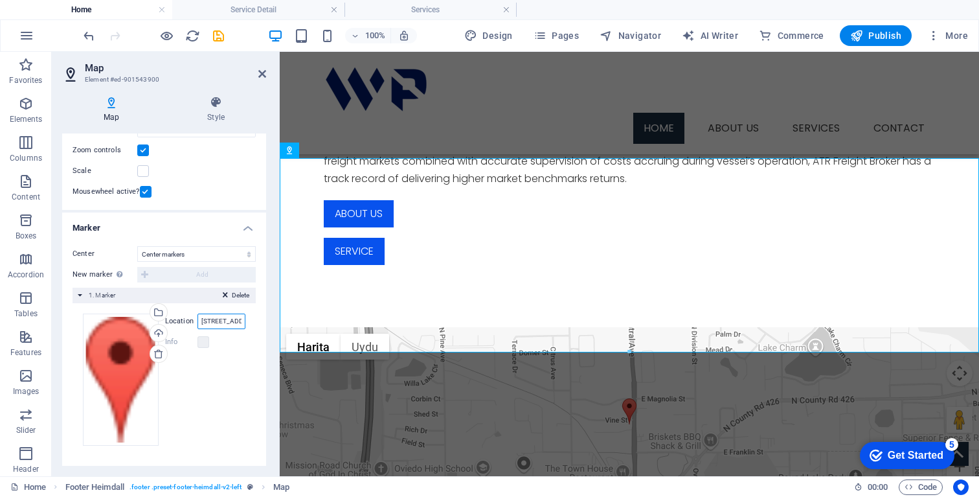
scroll to position [0, 65]
drag, startPoint x: 202, startPoint y: 322, endPoint x: 258, endPoint y: 326, distance: 55.8
click at [258, 326] on div "Center Don't center Center markers Center and zoom markers New marker To enable…" at bounding box center [164, 351] width 204 height 231
click at [222, 319] on input "353 N Central Ave, 32765 Oviedo, FL" at bounding box center [222, 321] width 48 height 16
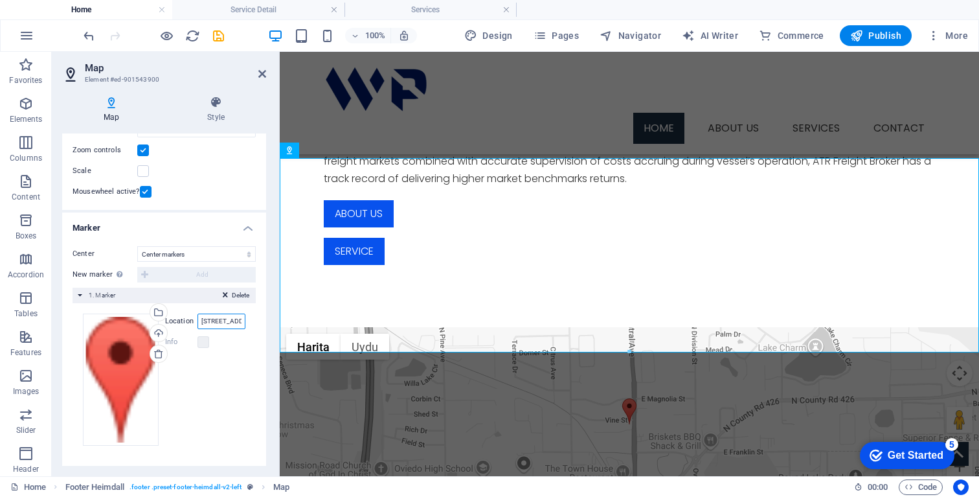
click at [222, 319] on input "353 N Central Ave, 32765 Oviedo, FL" at bounding box center [222, 321] width 48 height 16
paste input "Unit No: 927 DMCC Business Centre Level No 1 Jewellery & Gemplex 3 [GEOGRAPHIC_…"
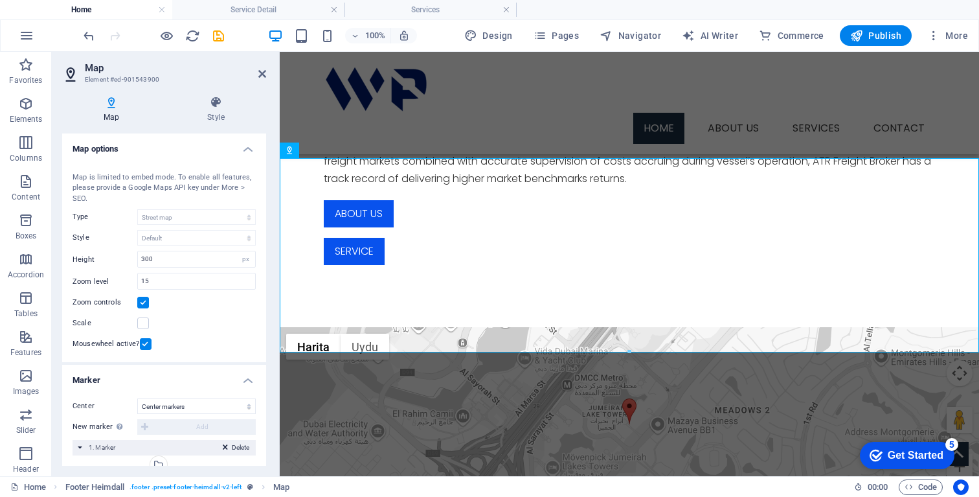
scroll to position [152, 0]
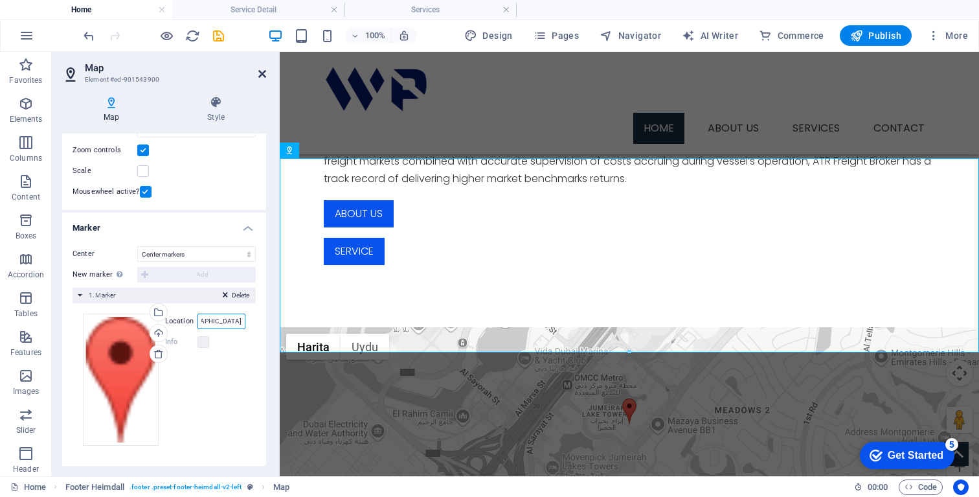
type input "Unit No: 927 DMCC Business Centre Level No 1 Jewellery & Gemplex 3 [GEOGRAPHIC_…"
click at [261, 78] on icon at bounding box center [262, 74] width 8 height 10
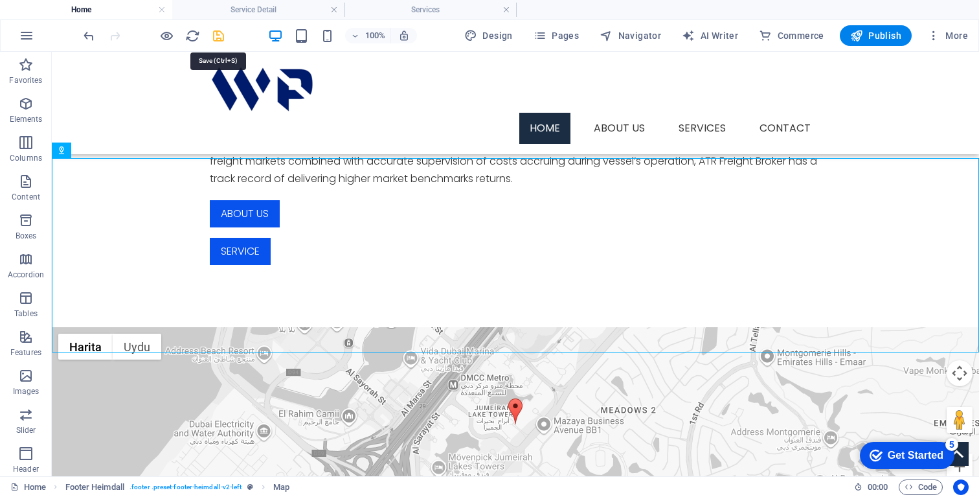
click at [217, 36] on icon "save" at bounding box center [218, 35] width 15 height 15
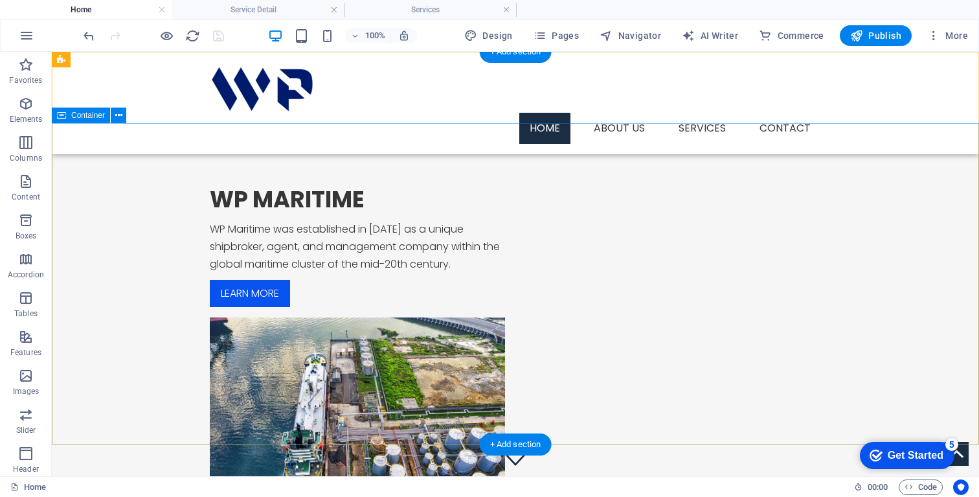
click at [446, 167] on div "WP MARITIME WP Maritime was established in 2024 as a unique shipbroker, agent, …" at bounding box center [515, 349] width 927 height 453
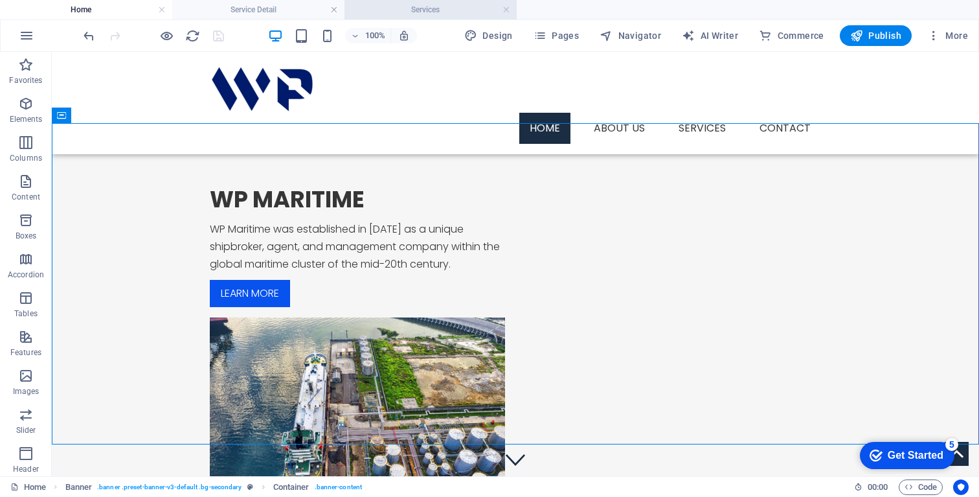
click at [376, 11] on h4 "Services" at bounding box center [431, 10] width 172 height 14
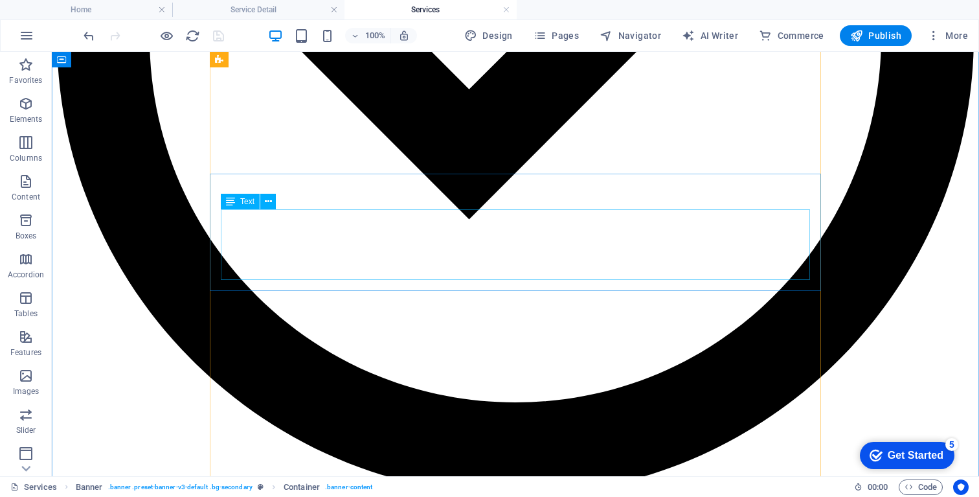
scroll to position [1220, 0]
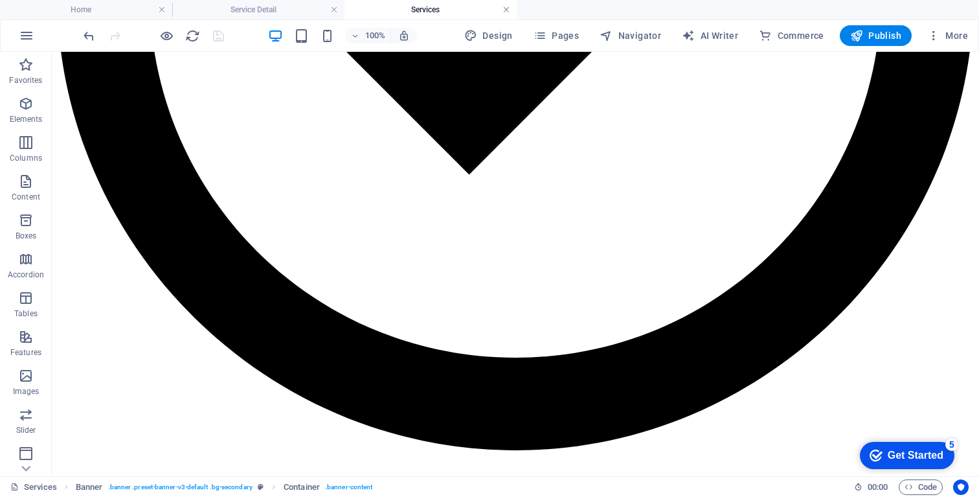
click at [509, 9] on link at bounding box center [507, 10] width 8 height 12
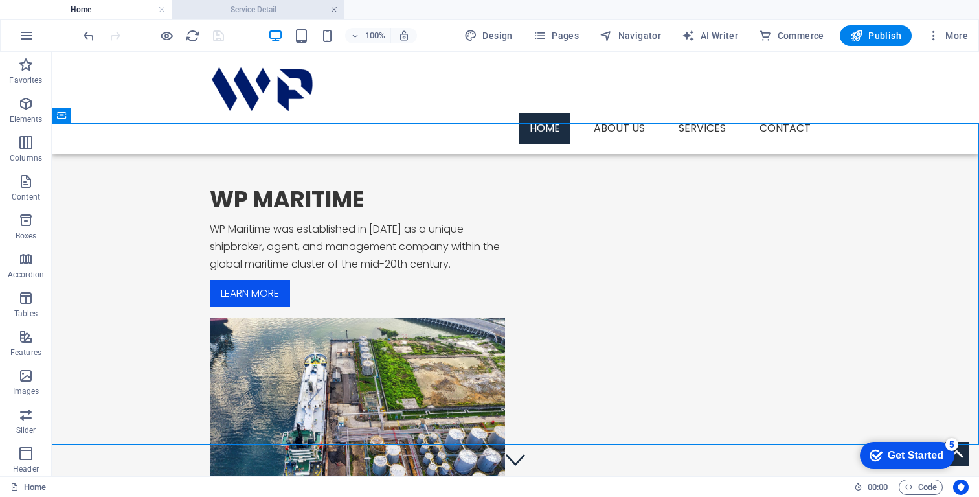
click at [335, 10] on link at bounding box center [334, 10] width 8 height 12
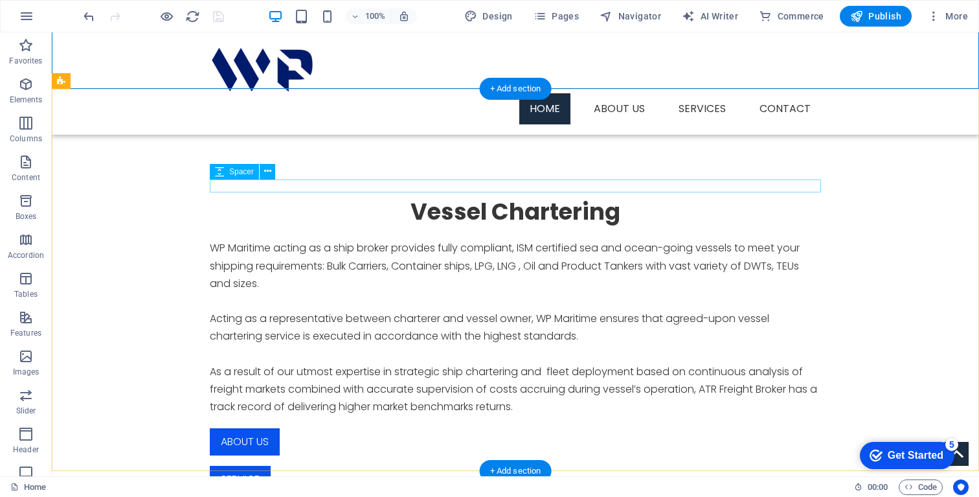
scroll to position [552, 0]
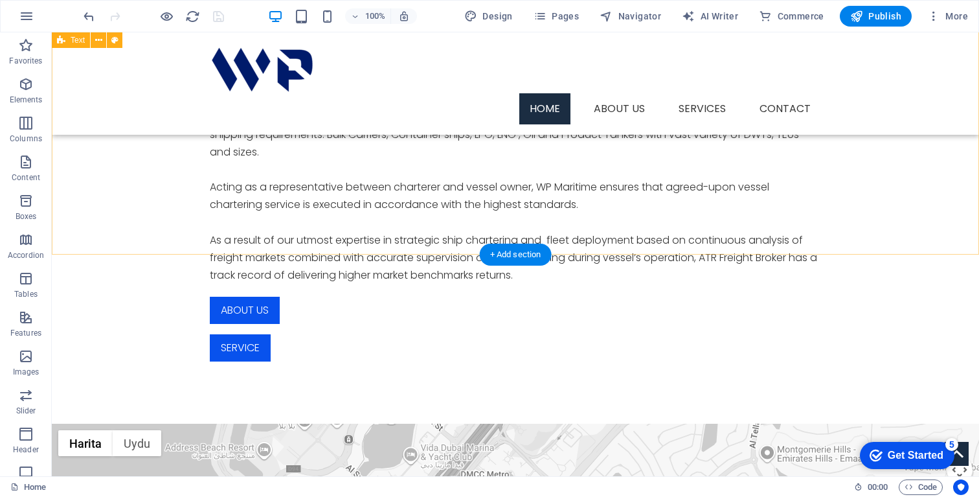
click at [385, 221] on div "Vessel Chartering WP Maritime acting as a ship broker provides fully compliant,…" at bounding box center [515, 214] width 927 height 420
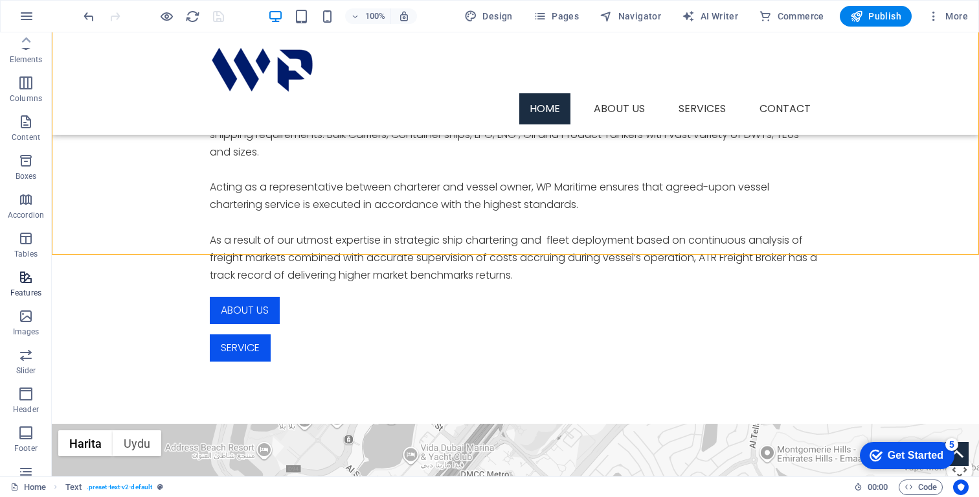
scroll to position [0, 0]
click at [561, 22] on span "Pages" at bounding box center [556, 16] width 45 height 13
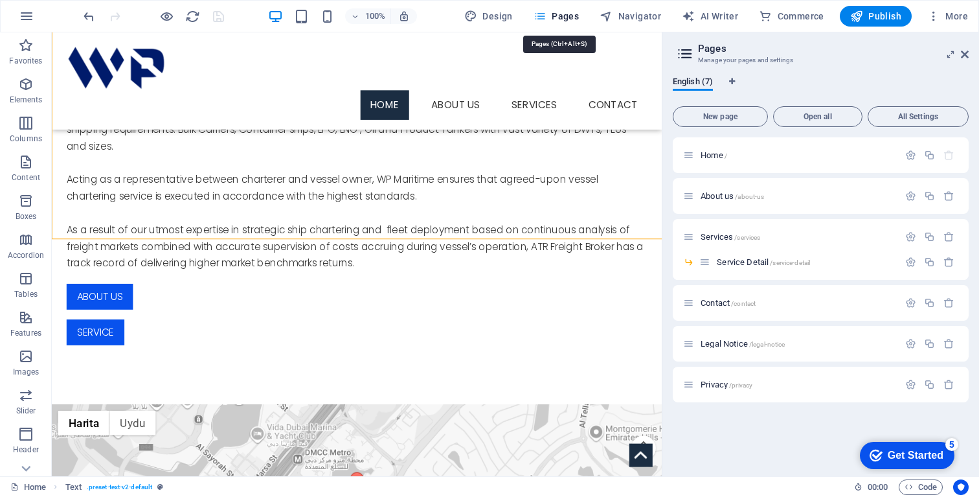
scroll to position [557, 0]
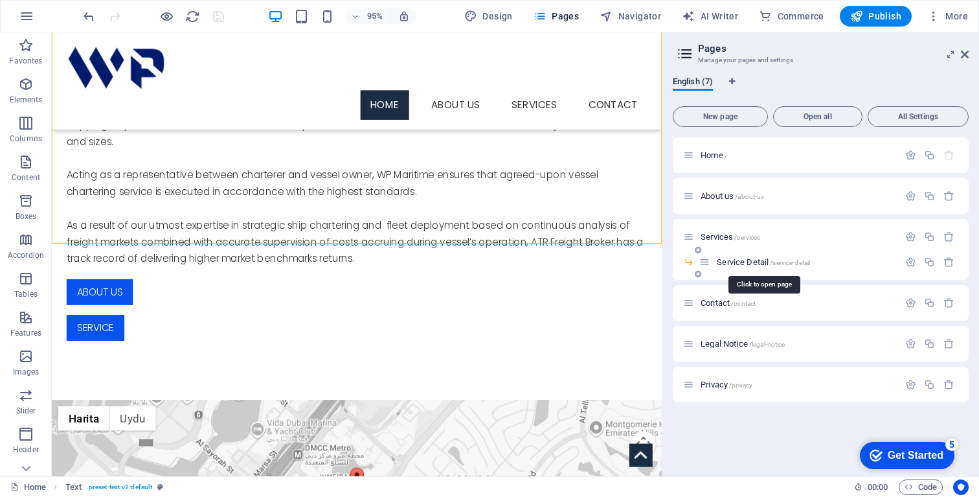
click at [740, 259] on span "Service Detail /service-detail" at bounding box center [763, 262] width 93 height 10
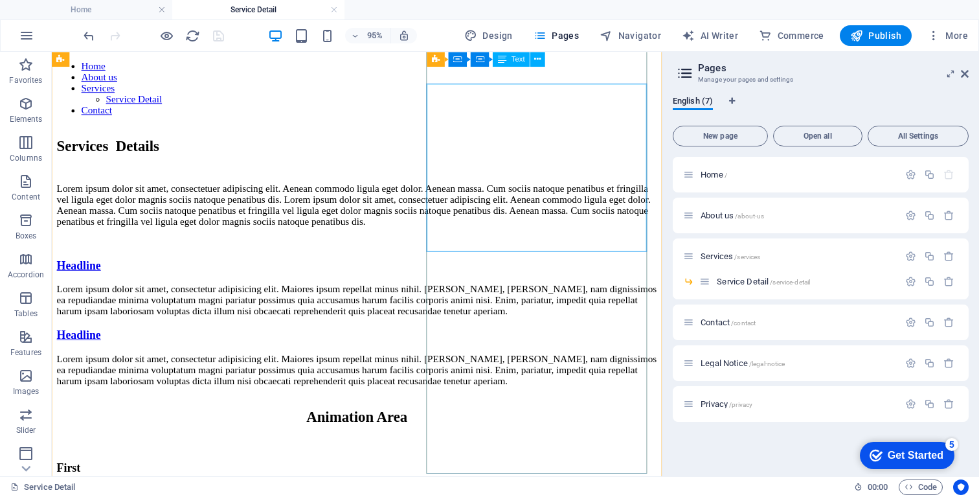
scroll to position [0, 0]
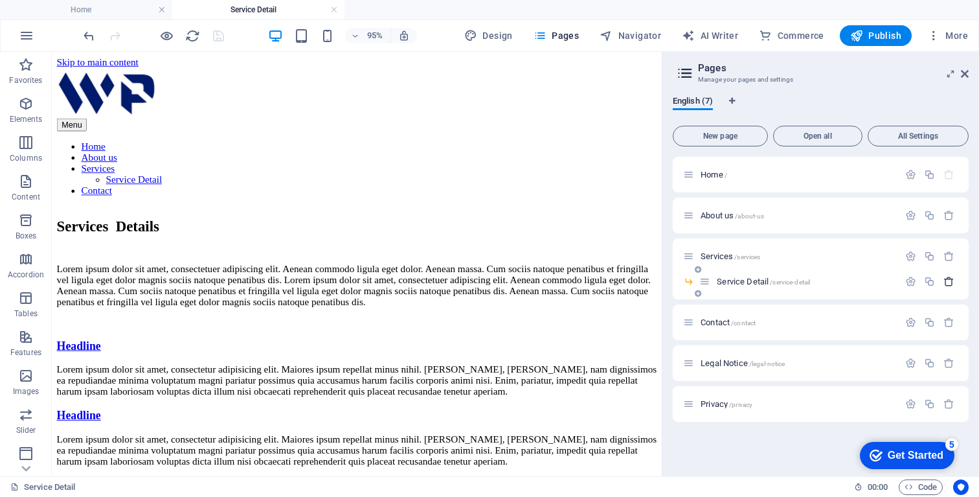
click at [947, 280] on icon "button" at bounding box center [949, 281] width 11 height 11
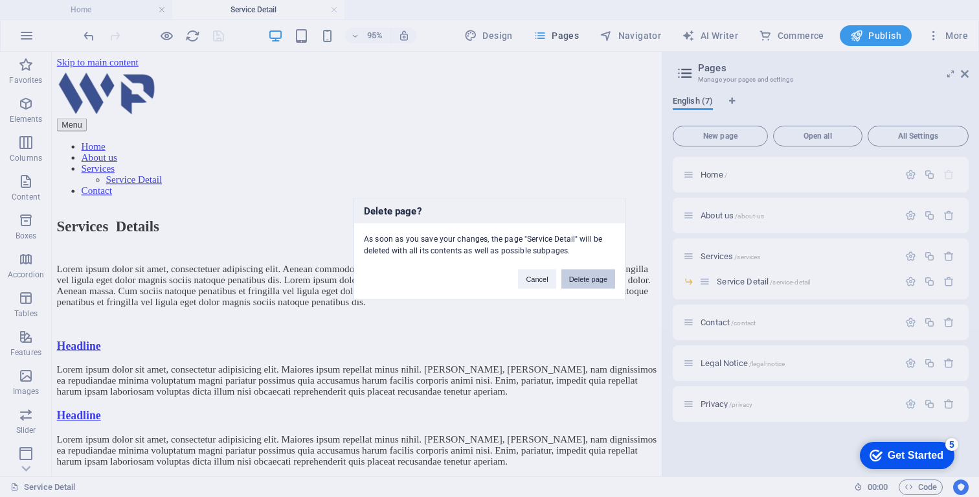
click at [585, 282] on button "Delete page" at bounding box center [588, 278] width 54 height 19
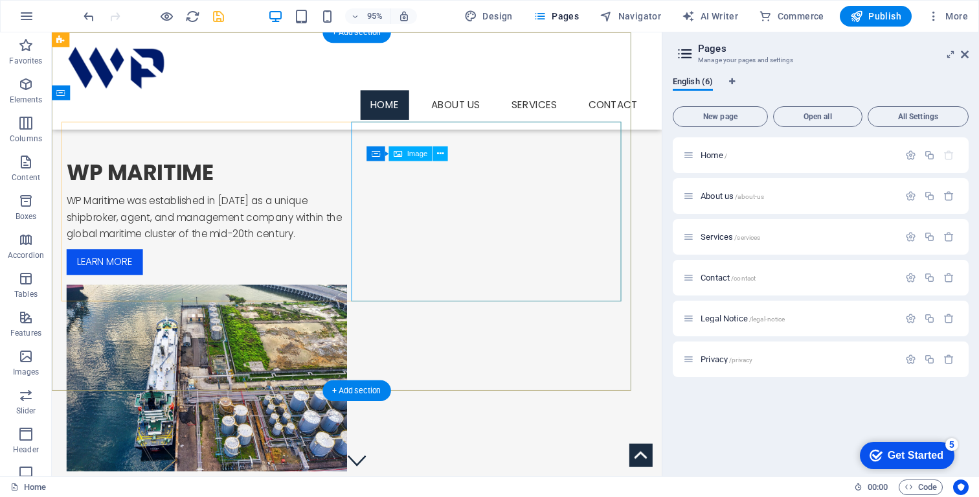
scroll to position [586, 0]
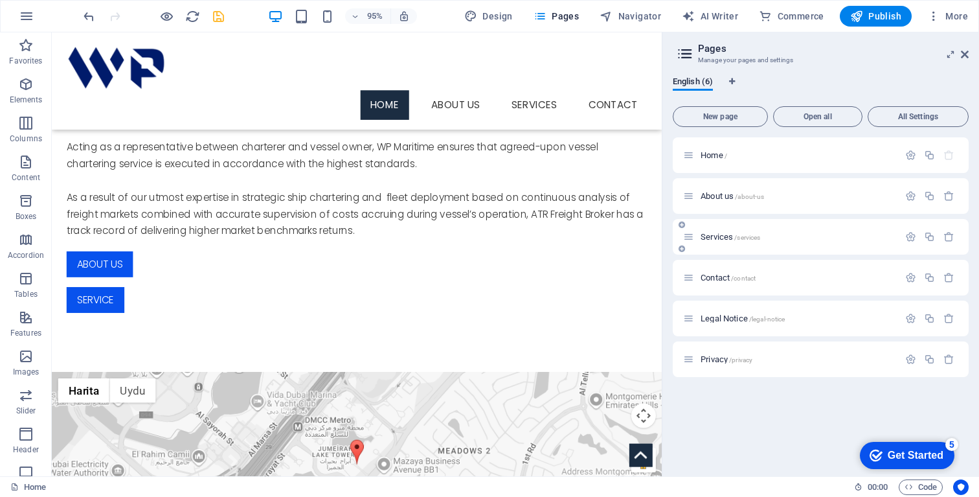
click at [722, 238] on span "Services /services" at bounding box center [731, 237] width 60 height 10
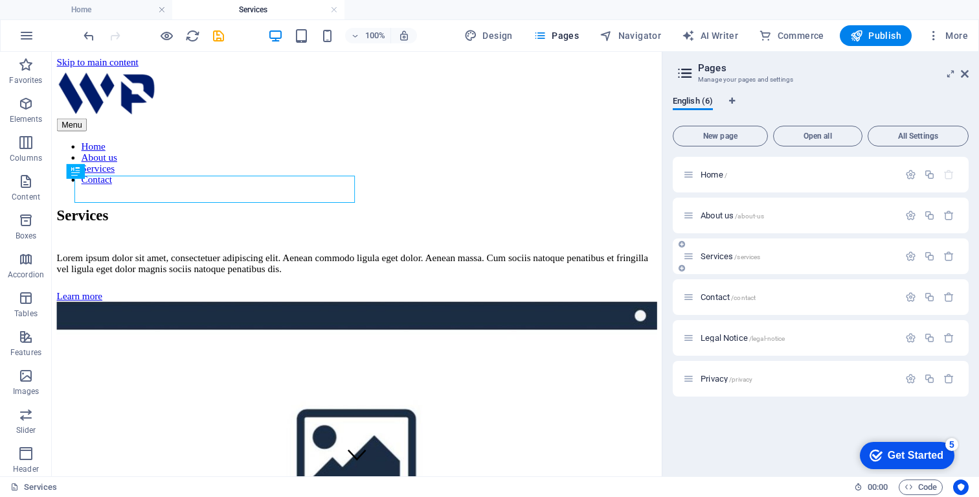
scroll to position [0, 0]
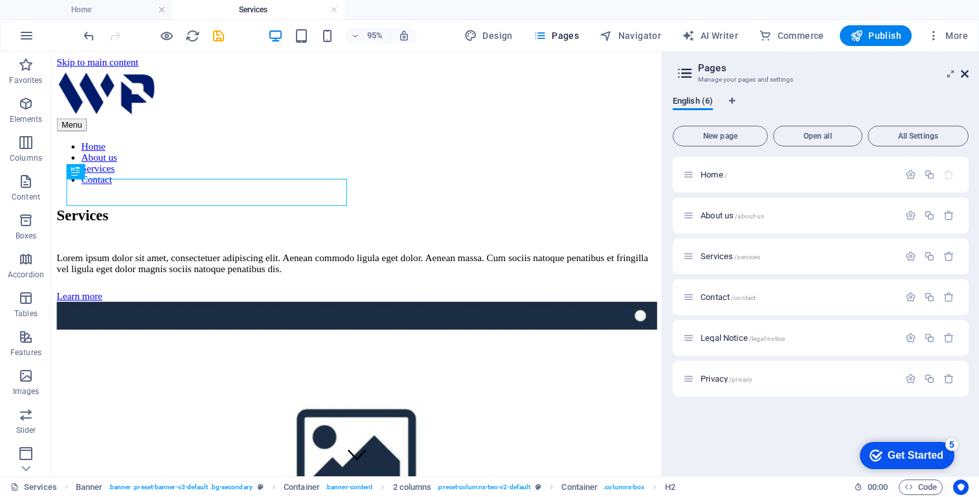
click at [966, 72] on icon at bounding box center [965, 74] width 8 height 10
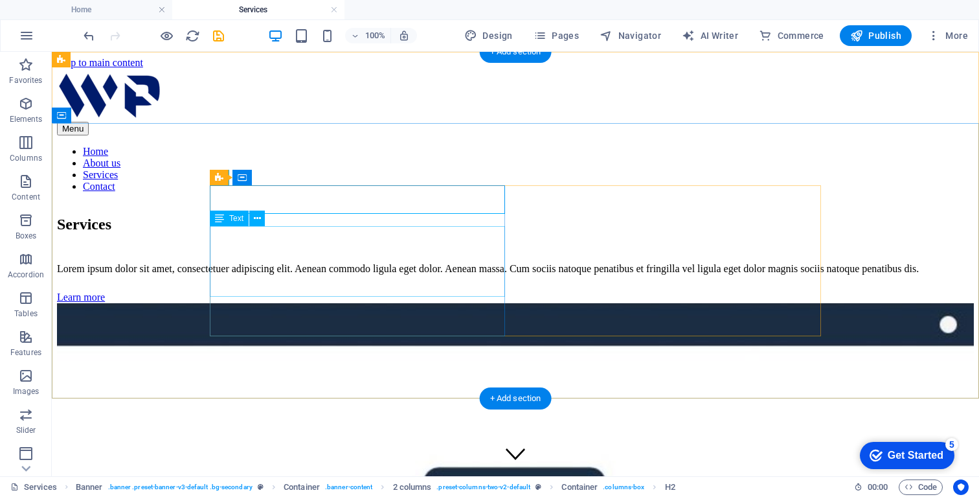
click at [345, 266] on div "Lorem ipsum dolor sit amet, consectetuer adipiscing elit. Aenean commodo ligula…" at bounding box center [515, 269] width 917 height 12
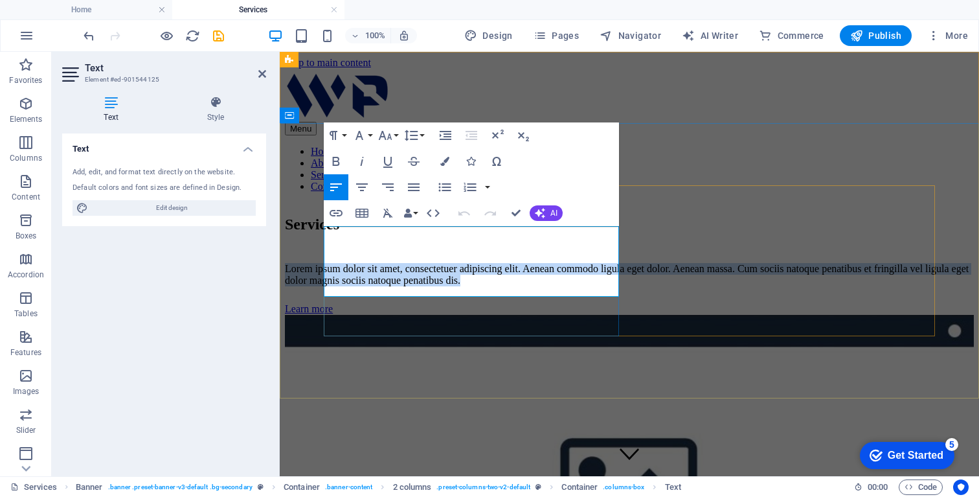
click at [345, 266] on p "Lorem ipsum dolor sit amet, consectetuer adipiscing elit. Aenean commodo ligula…" at bounding box center [629, 274] width 689 height 23
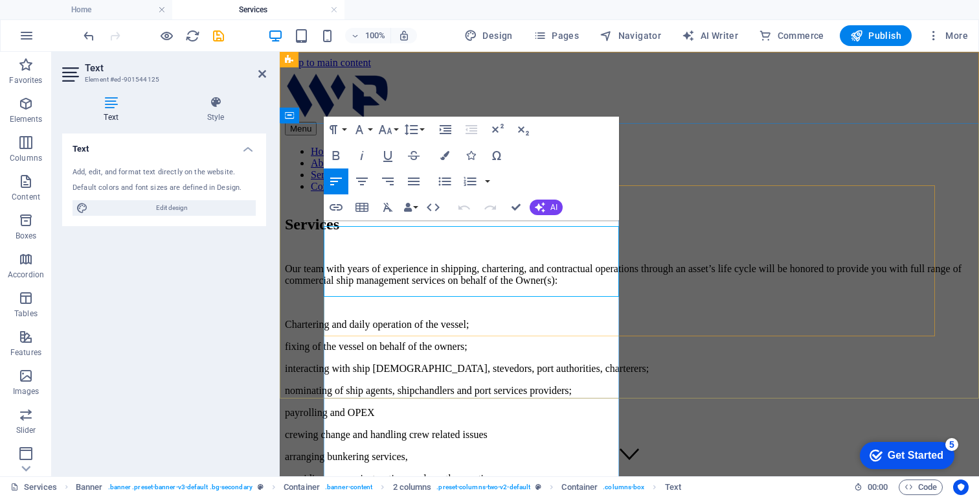
scroll to position [10454, 0]
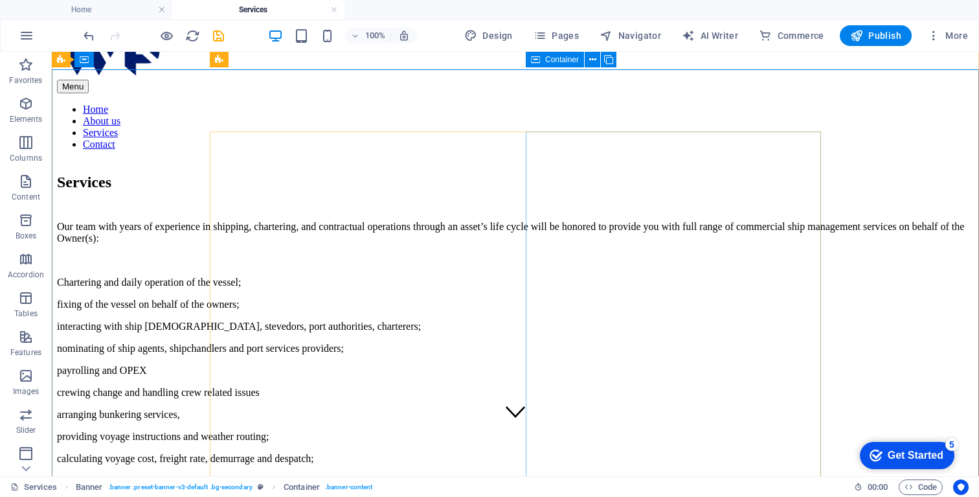
scroll to position [30, 0]
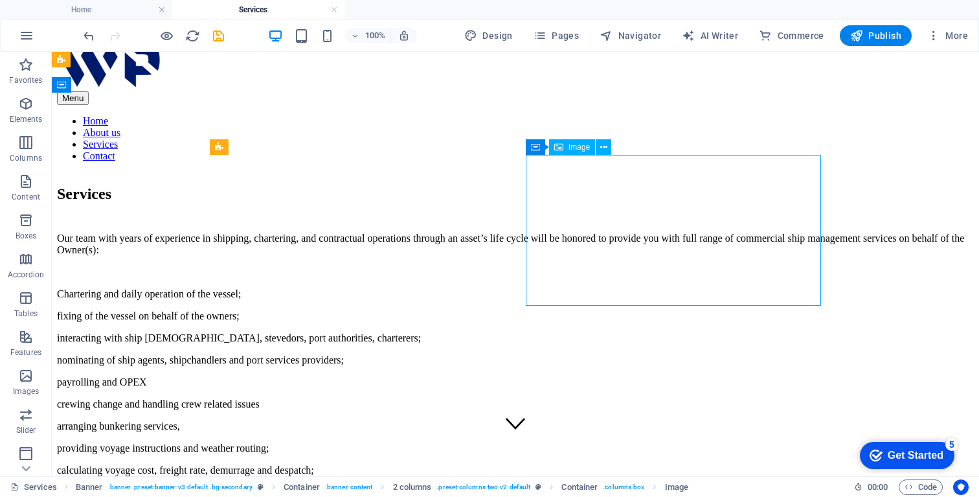
select select "%"
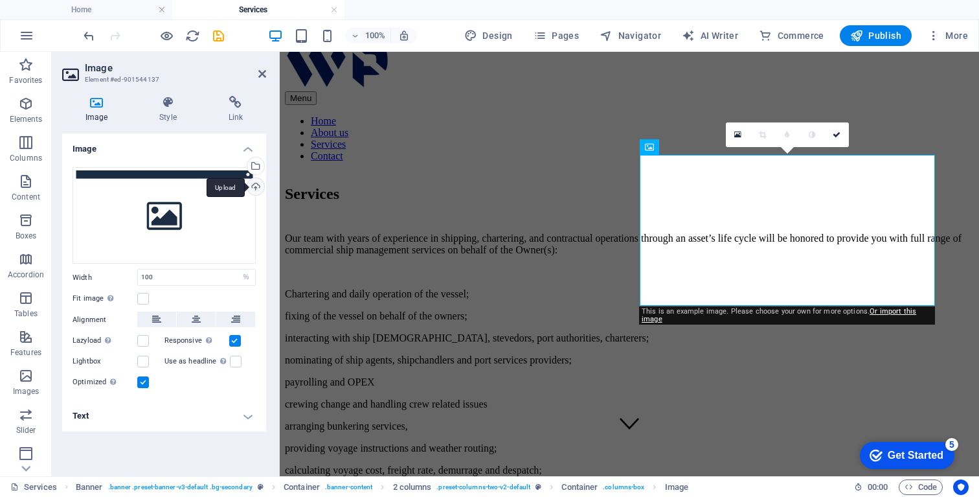
click at [256, 183] on div "Upload" at bounding box center [254, 187] width 19 height 19
click at [257, 166] on div "Select files from the file manager, stock photos, or upload file(s)" at bounding box center [254, 166] width 19 height 19
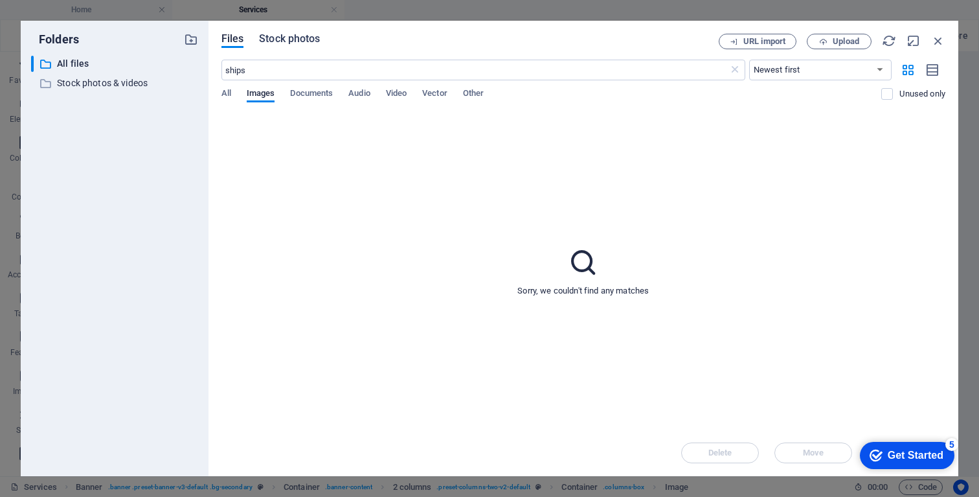
click at [308, 44] on span "Stock photos" at bounding box center [289, 39] width 61 height 16
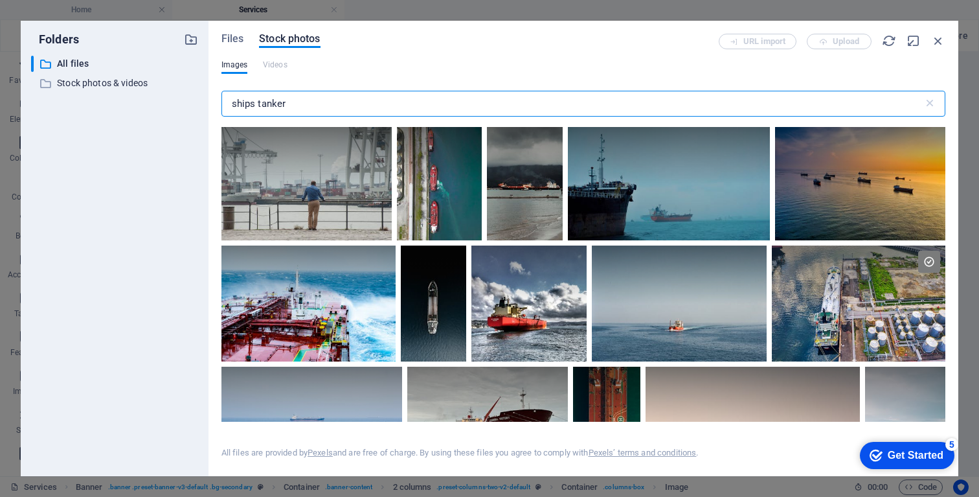
click at [293, 104] on input "ships tanker" at bounding box center [572, 104] width 702 height 26
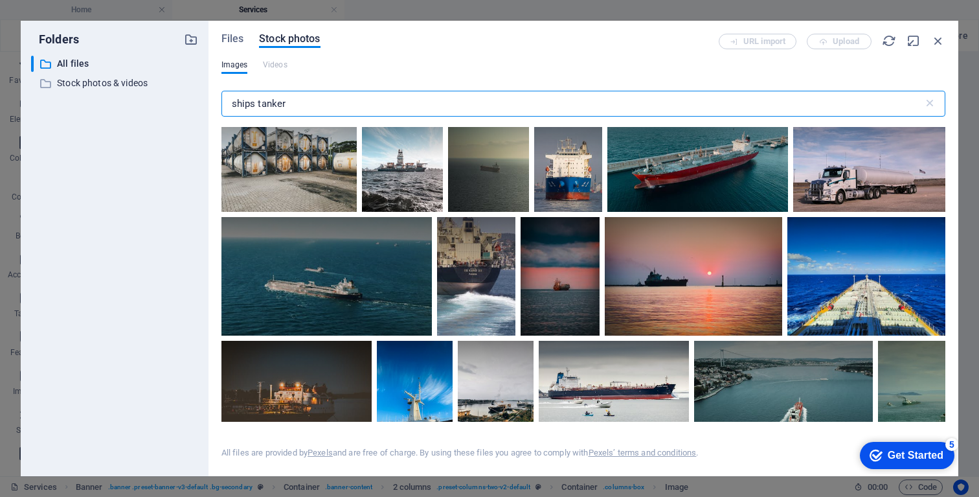
scroll to position [524, 0]
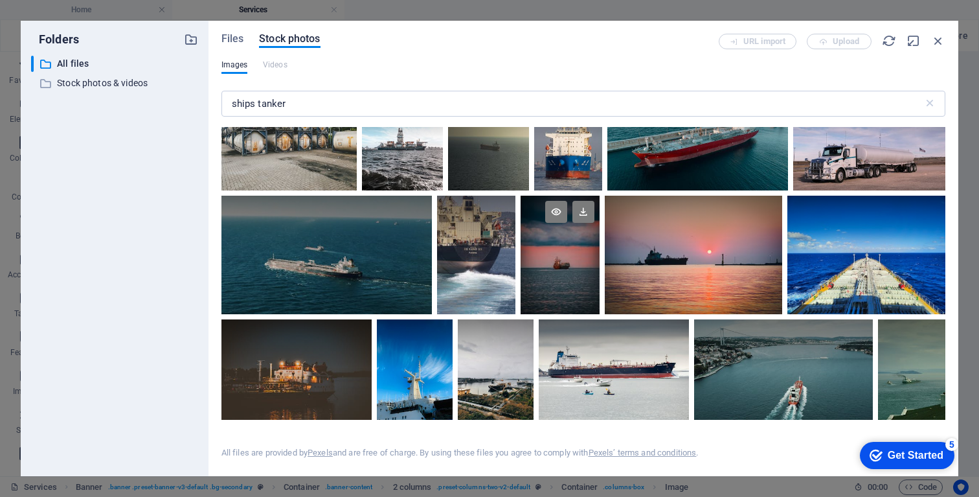
click at [568, 277] on div at bounding box center [560, 255] width 79 height 119
click at [568, 277] on div at bounding box center [560, 284] width 79 height 59
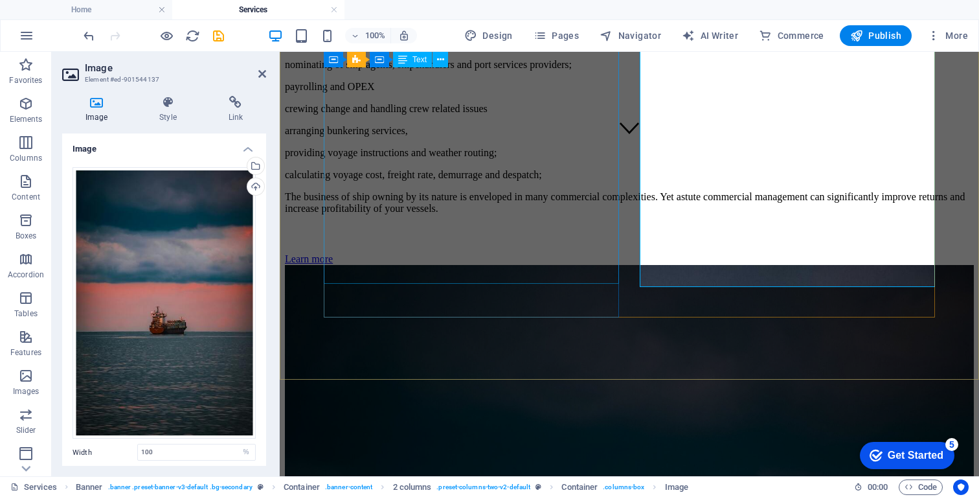
scroll to position [324, 0]
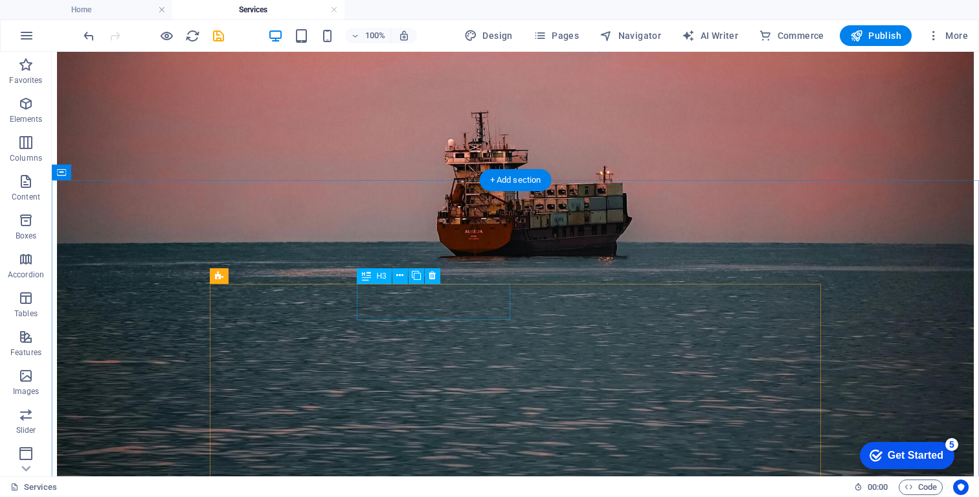
scroll to position [1170, 0]
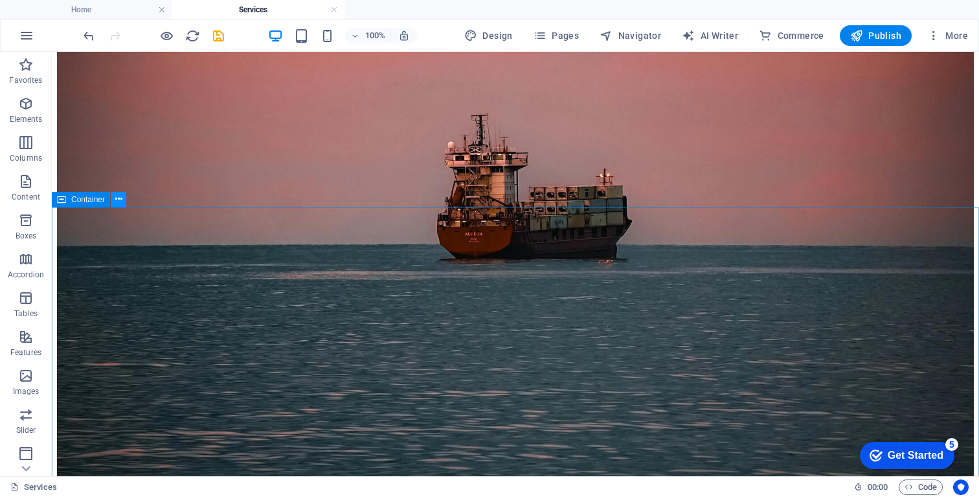
click at [116, 203] on icon at bounding box center [118, 199] width 7 height 14
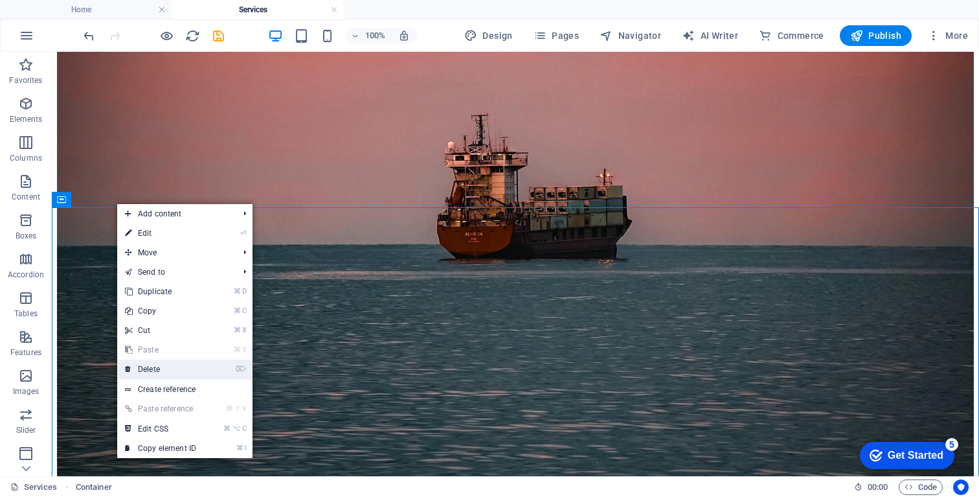
click at [158, 374] on link "⌦ Delete" at bounding box center [160, 368] width 87 height 19
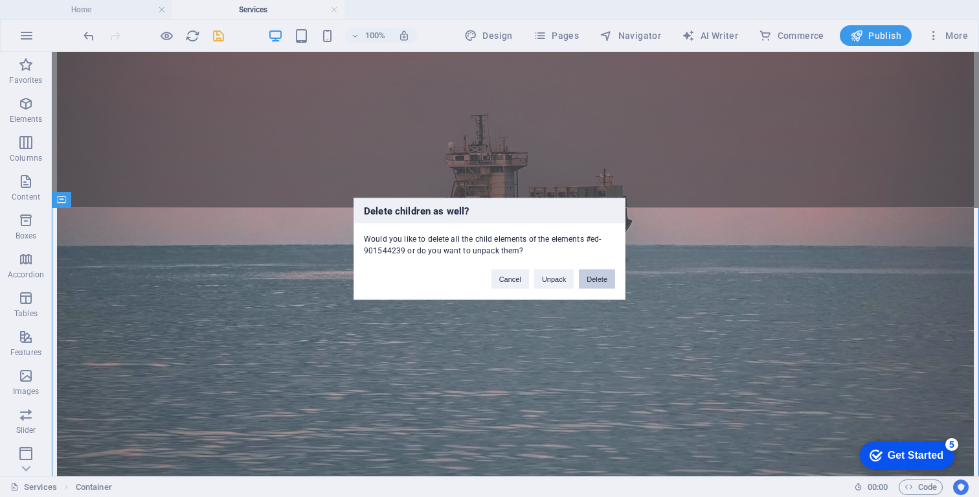
click at [593, 283] on button "Delete" at bounding box center [597, 278] width 36 height 19
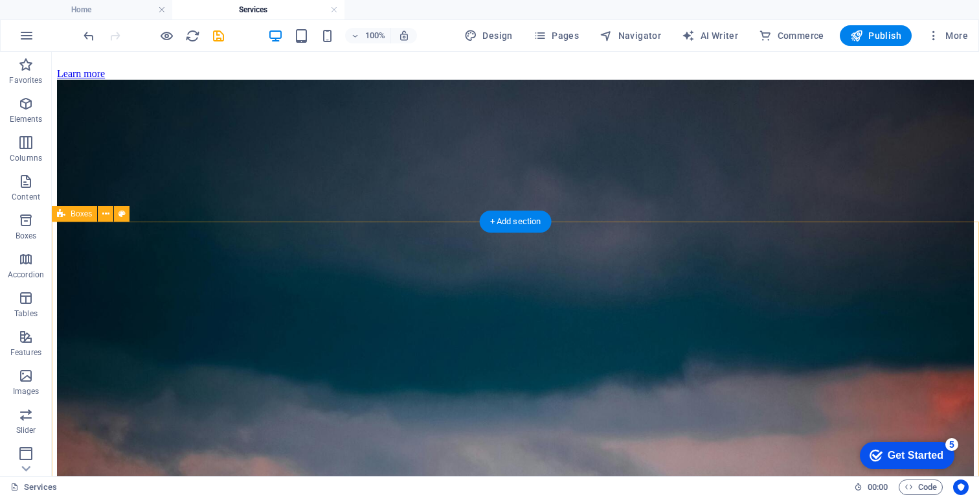
scroll to position [532, 0]
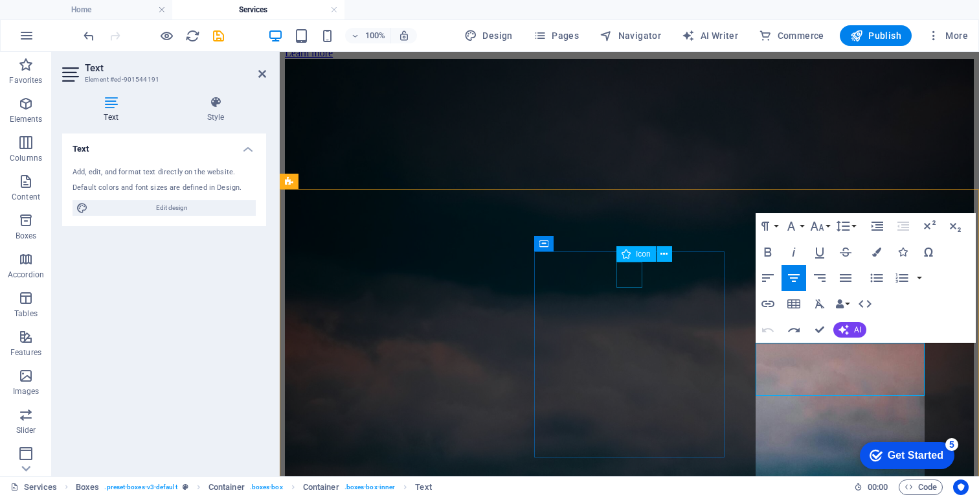
scroll to position [3057, 0]
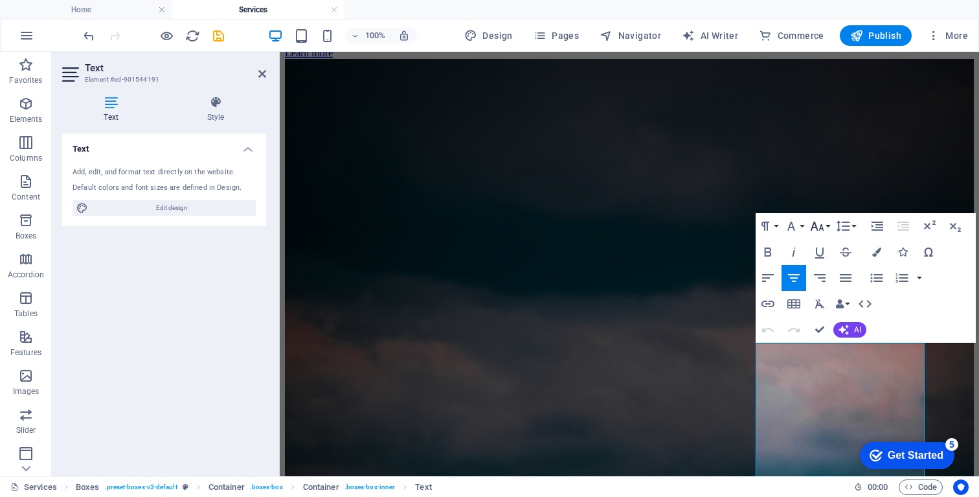
click at [822, 229] on icon "button" at bounding box center [817, 225] width 14 height 9
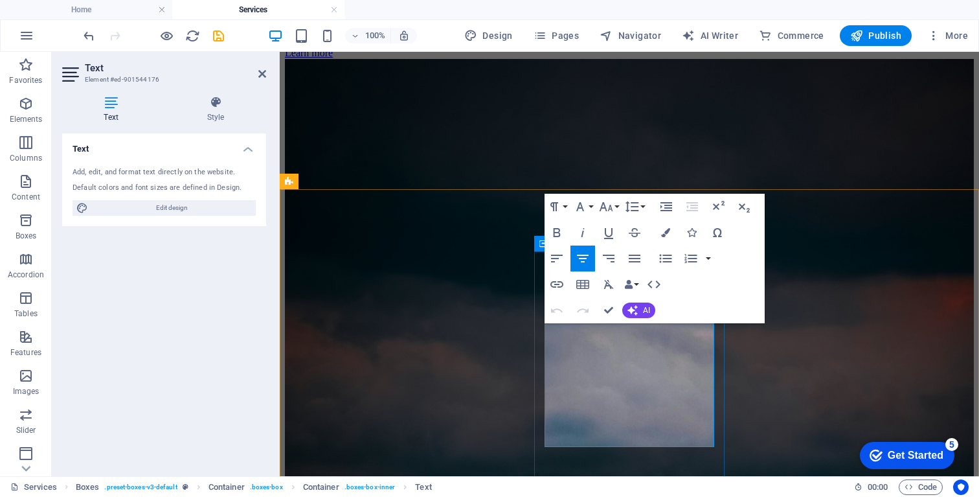
click at [613, 212] on icon "button" at bounding box center [606, 207] width 16 height 16
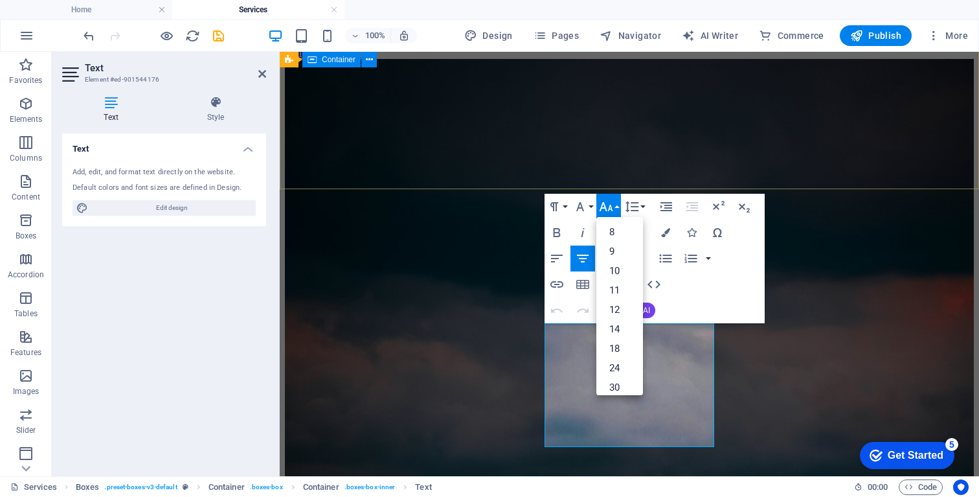
click at [662, 166] on div "Services Our team with years of experience in shipping, chartering, and contrac…" at bounding box center [629, 383] width 689 height 1424
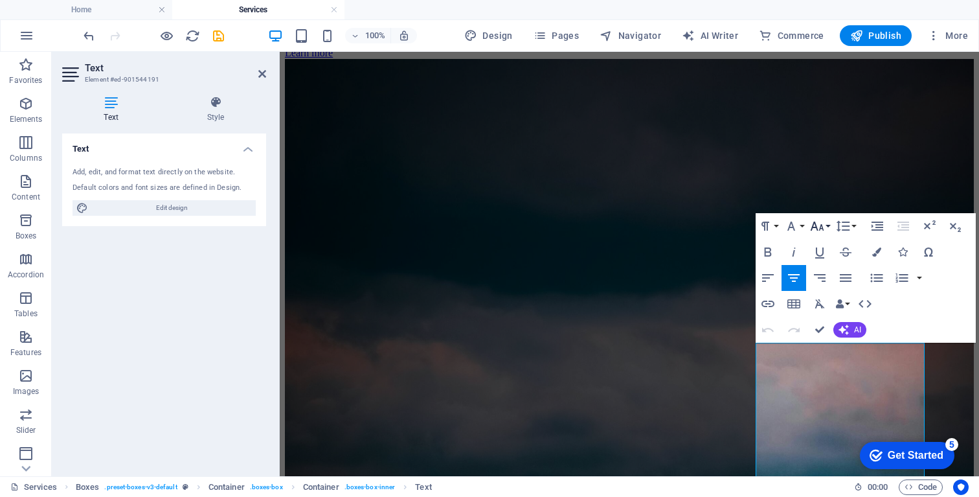
click at [822, 227] on icon "button" at bounding box center [817, 225] width 14 height 9
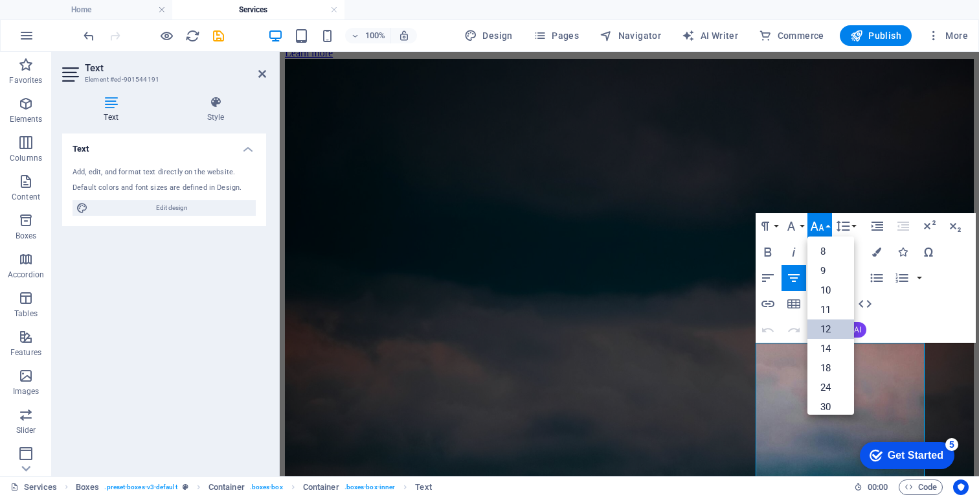
click at [828, 328] on link "12" at bounding box center [831, 328] width 47 height 19
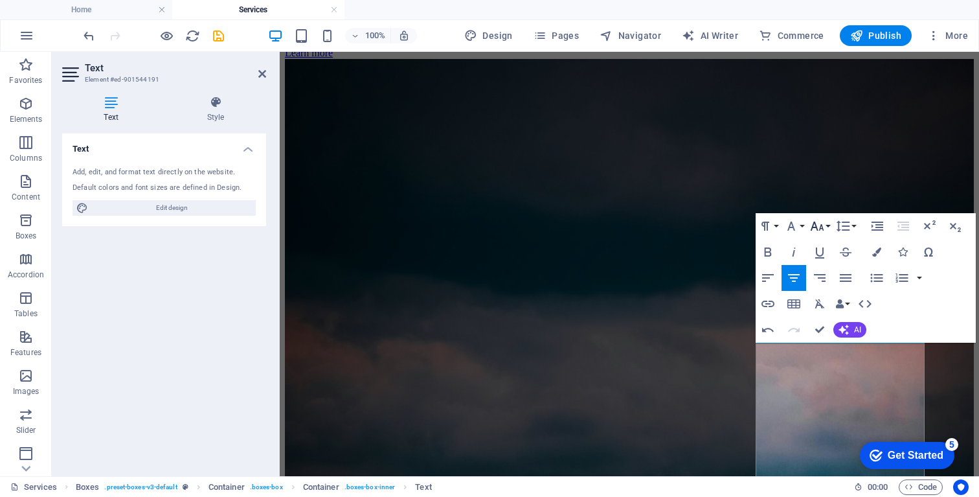
click at [820, 225] on icon "button" at bounding box center [818, 226] width 16 height 16
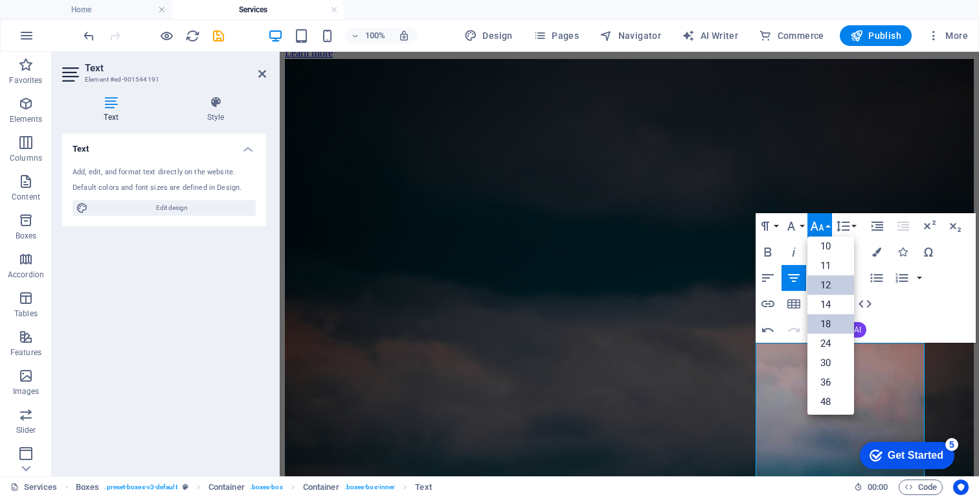
scroll to position [25, 0]
click at [835, 268] on link "10" at bounding box center [831, 264] width 47 height 19
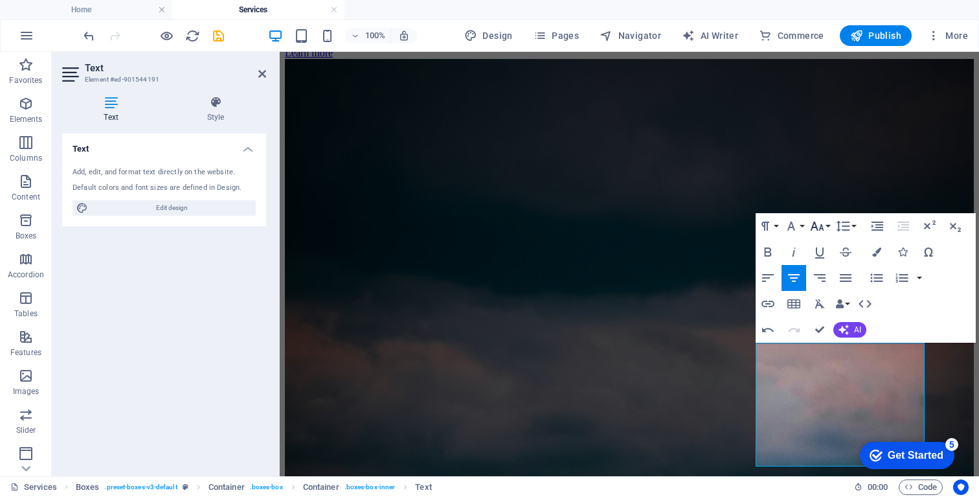
click at [818, 229] on icon "button" at bounding box center [818, 226] width 16 height 16
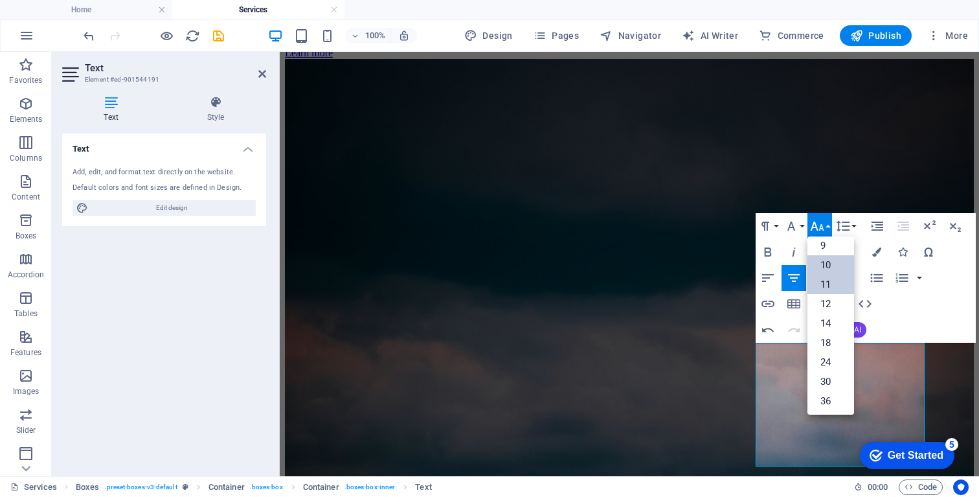
click at [826, 286] on link "11" at bounding box center [831, 284] width 47 height 19
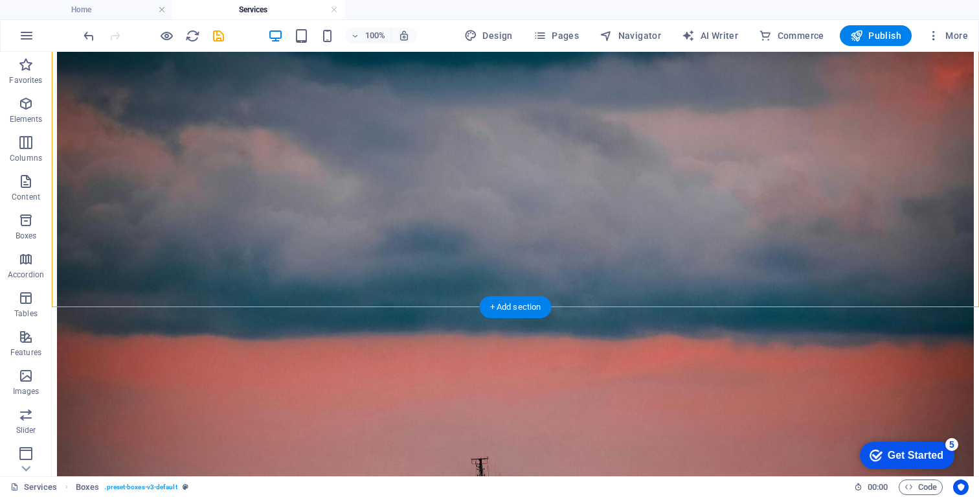
scroll to position [754, 0]
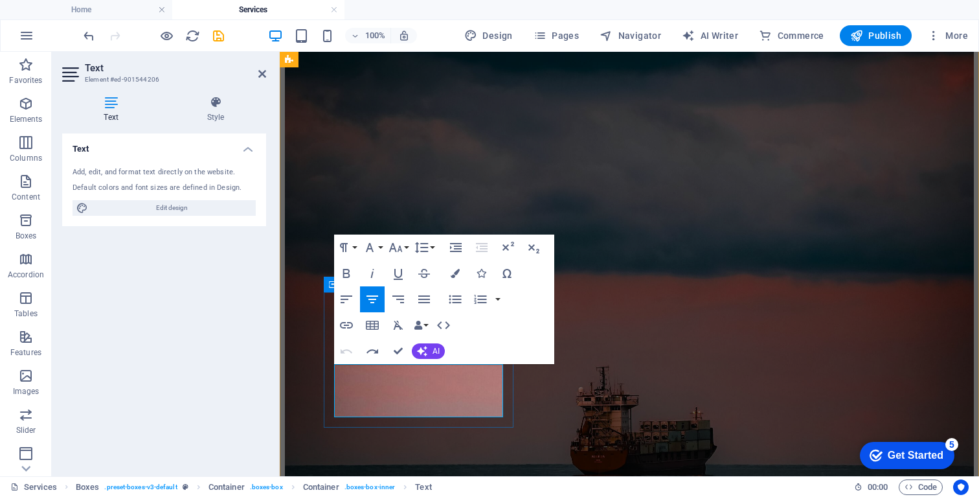
scroll to position [1142, 5]
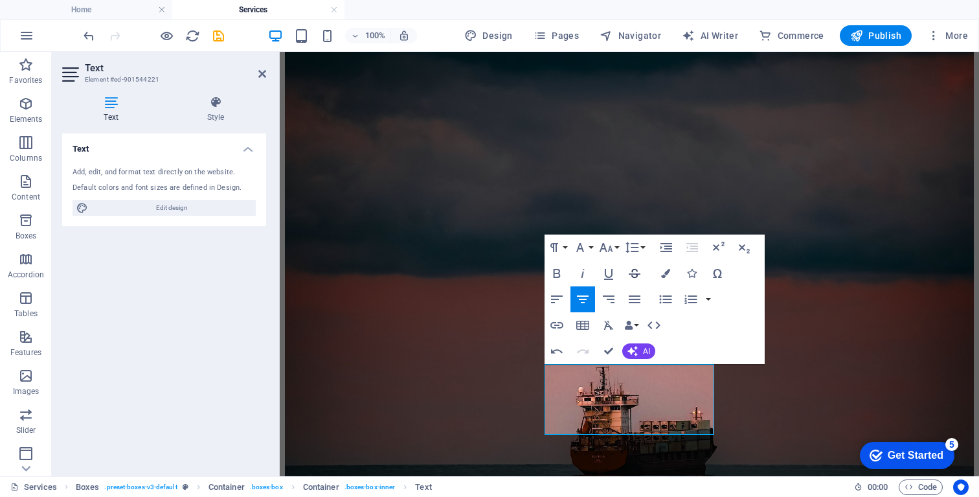
scroll to position [721, 5]
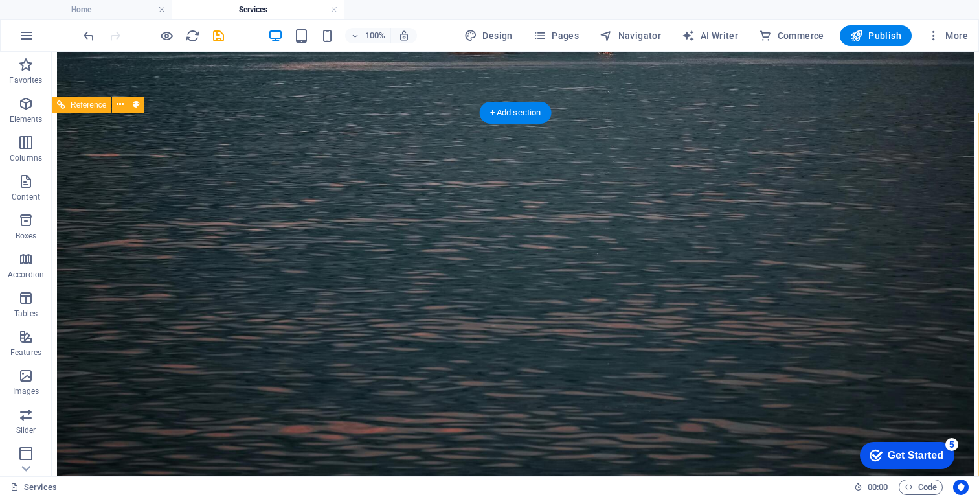
scroll to position [1456, 0]
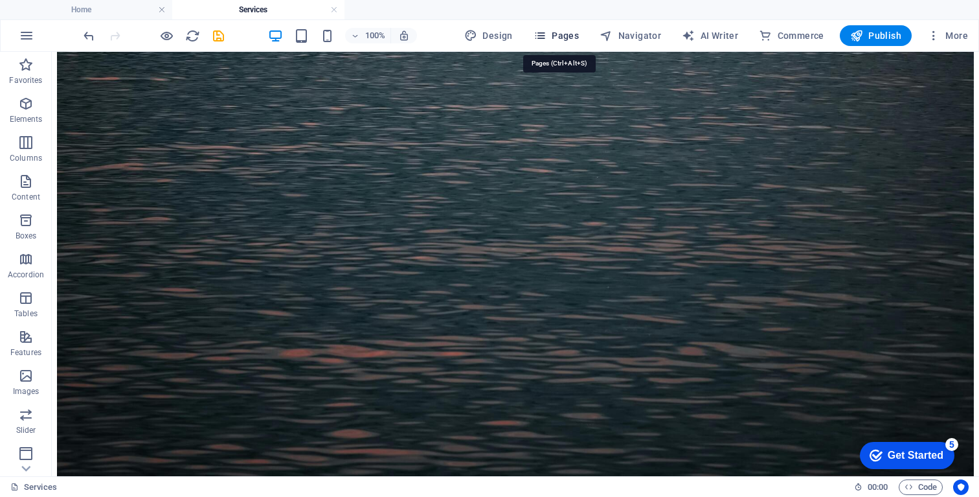
click at [563, 38] on span "Pages" at bounding box center [556, 35] width 45 height 13
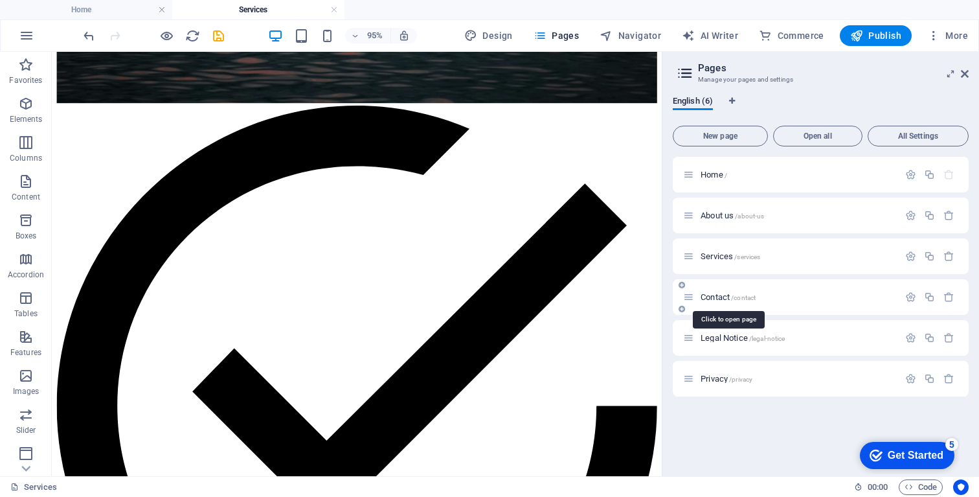
click at [718, 295] on span "Contact /contact" at bounding box center [728, 297] width 55 height 10
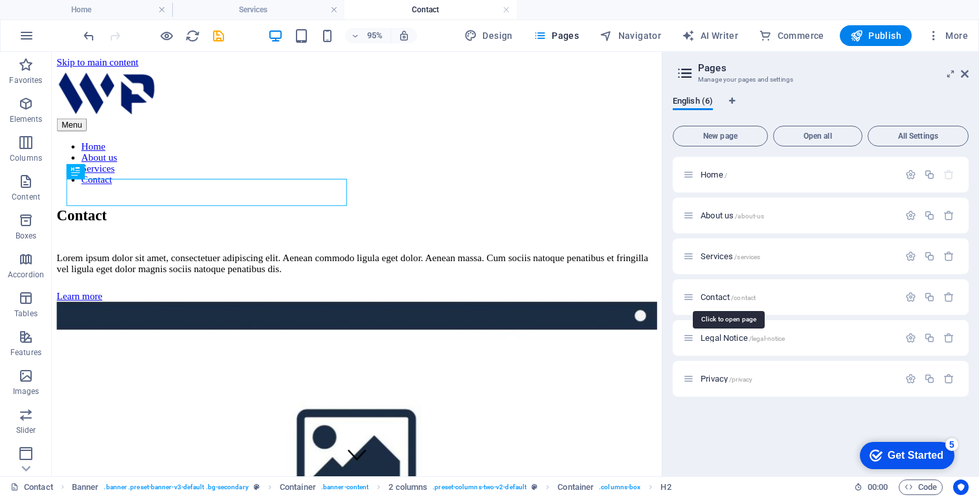
scroll to position [0, 0]
click at [963, 74] on icon at bounding box center [965, 74] width 8 height 10
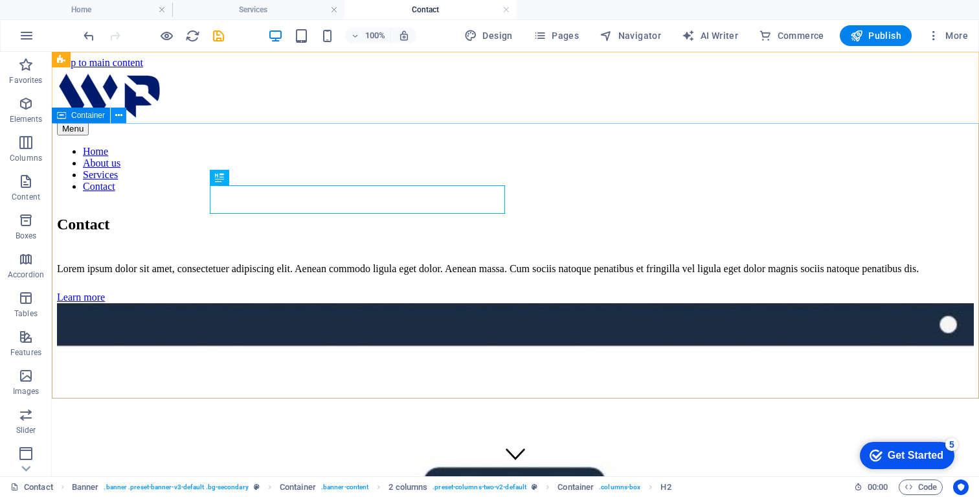
click at [119, 111] on icon at bounding box center [118, 116] width 7 height 14
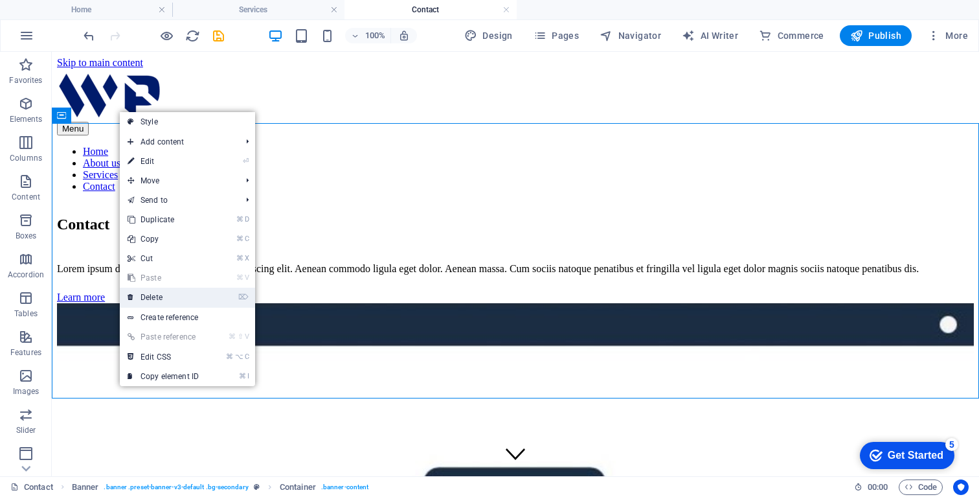
click at [166, 300] on link "⌦ Delete" at bounding box center [163, 297] width 87 height 19
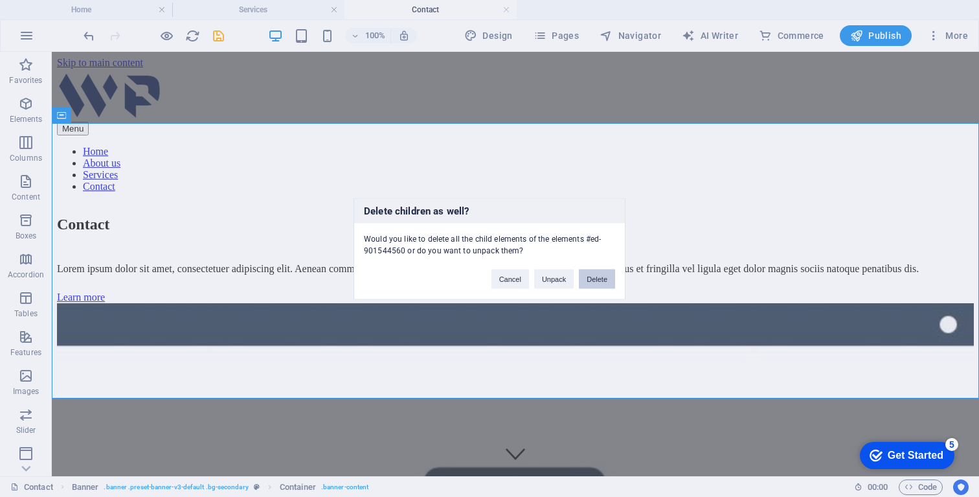
click at [596, 276] on button "Delete" at bounding box center [597, 278] width 36 height 19
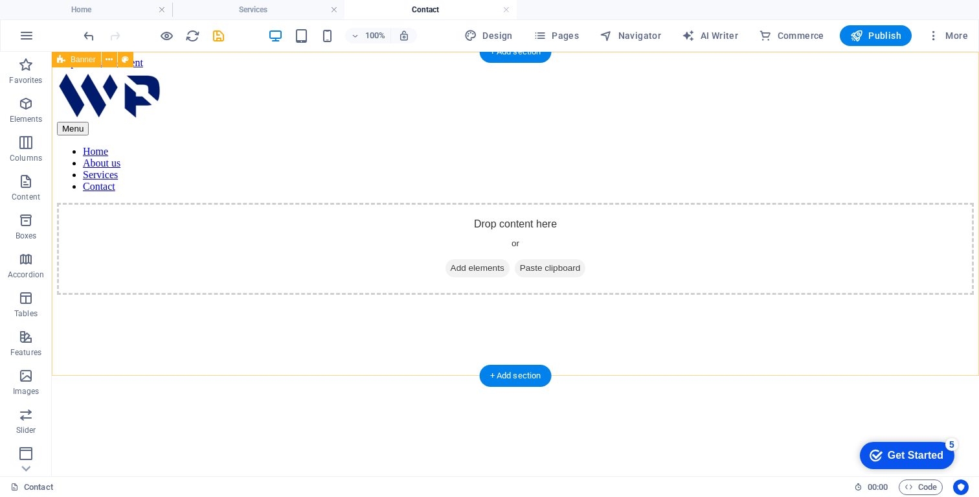
click at [235, 269] on div "Drop content here or Add elements Paste clipboard" at bounding box center [515, 383] width 917 height 361
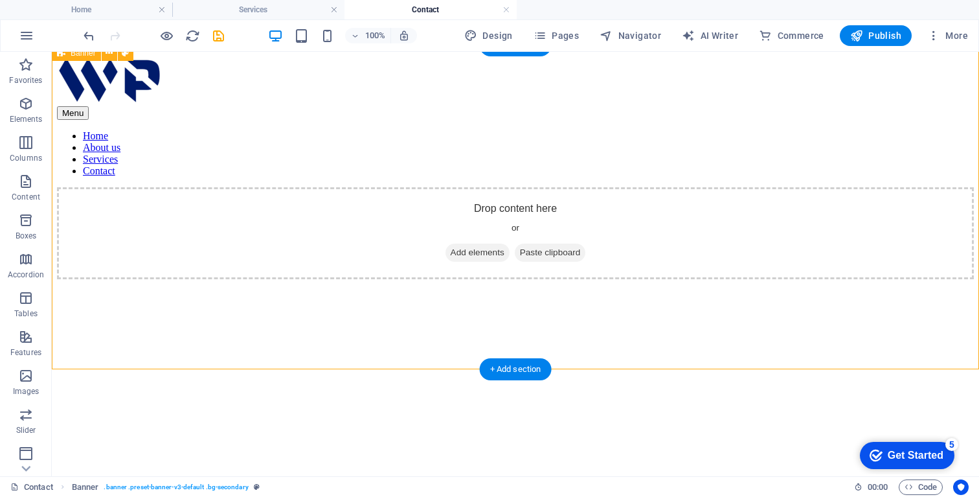
scroll to position [21, 0]
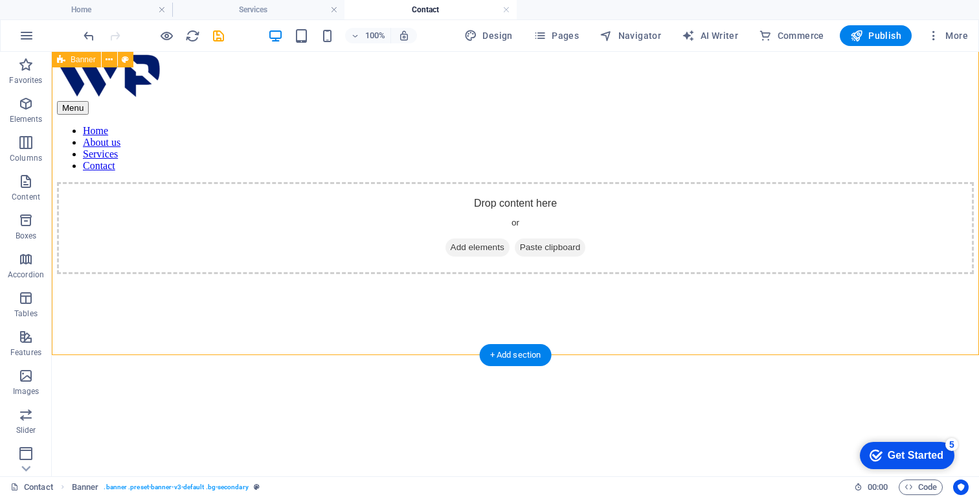
click at [293, 271] on div "Drop content here or Add elements Paste clipboard" at bounding box center [515, 362] width 917 height 361
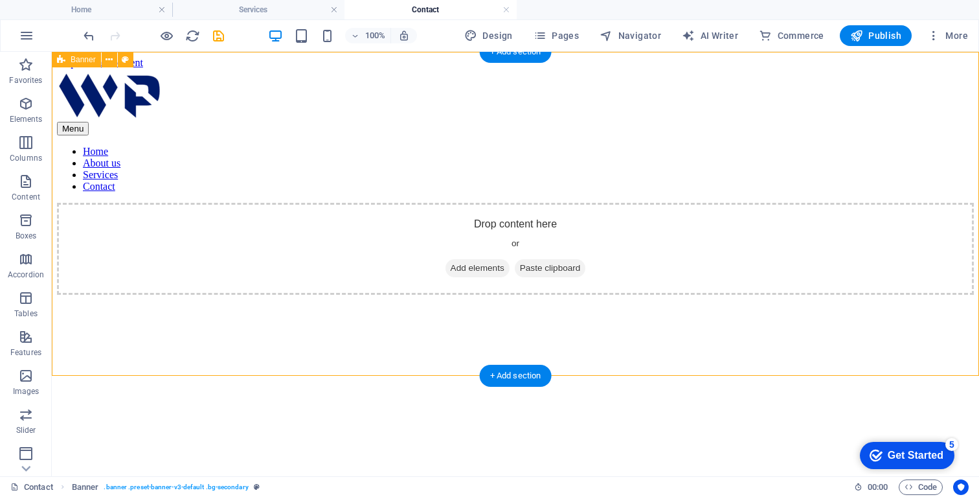
click at [293, 271] on div "Drop content here or Add elements Paste clipboard" at bounding box center [515, 383] width 917 height 361
click at [75, 273] on div "Drop content here or Add elements Paste clipboard" at bounding box center [515, 383] width 917 height 361
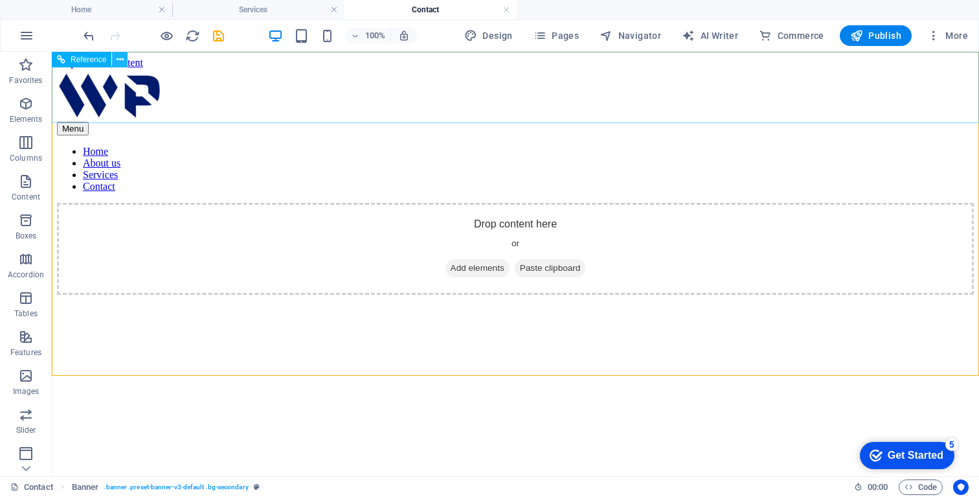
click at [123, 60] on icon at bounding box center [120, 60] width 7 height 14
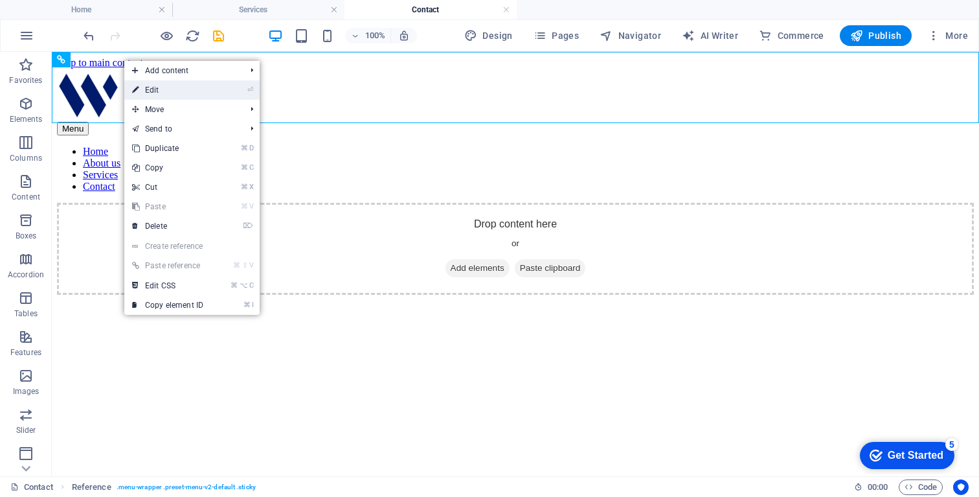
click at [159, 93] on link "⏎ Edit" at bounding box center [167, 89] width 87 height 19
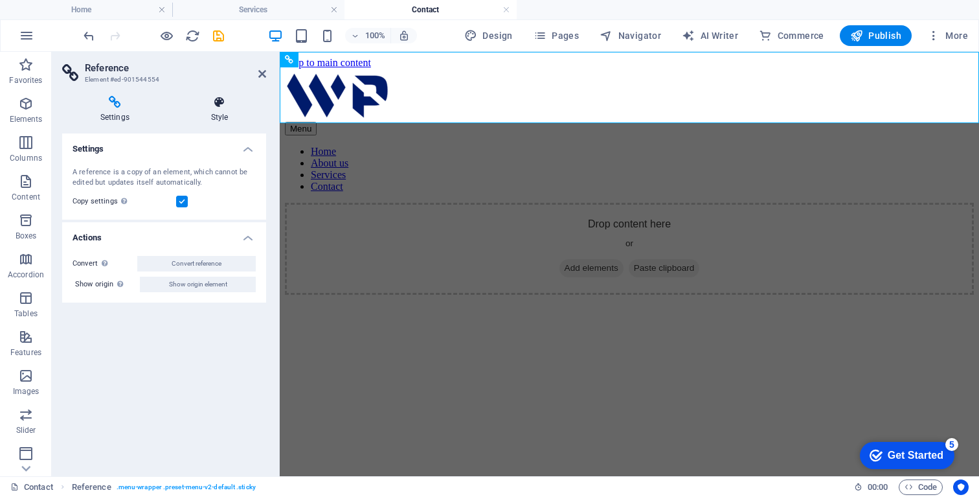
click at [215, 109] on h4 "Style" at bounding box center [219, 109] width 93 height 27
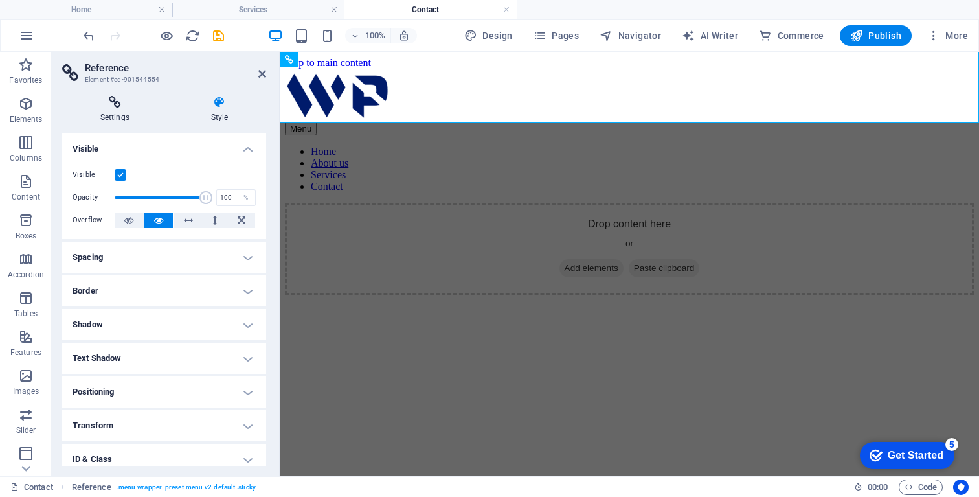
click at [116, 99] on icon at bounding box center [115, 102] width 106 height 13
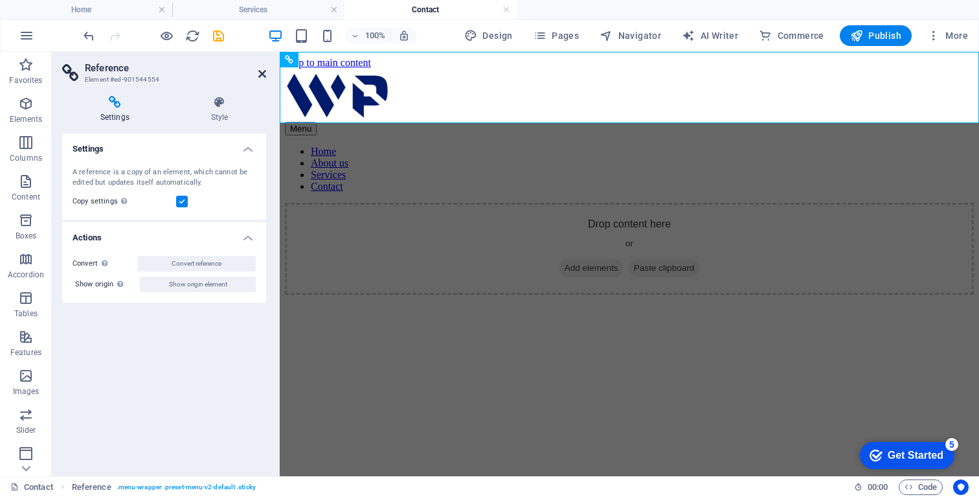
click at [261, 76] on icon at bounding box center [262, 74] width 8 height 10
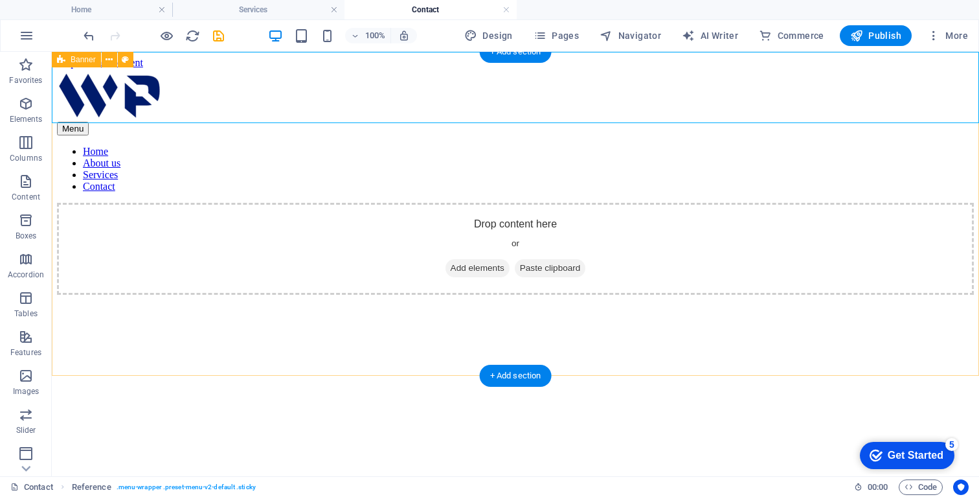
click at [269, 333] on div "Drop content here or Add elements Paste clipboard" at bounding box center [515, 383] width 917 height 361
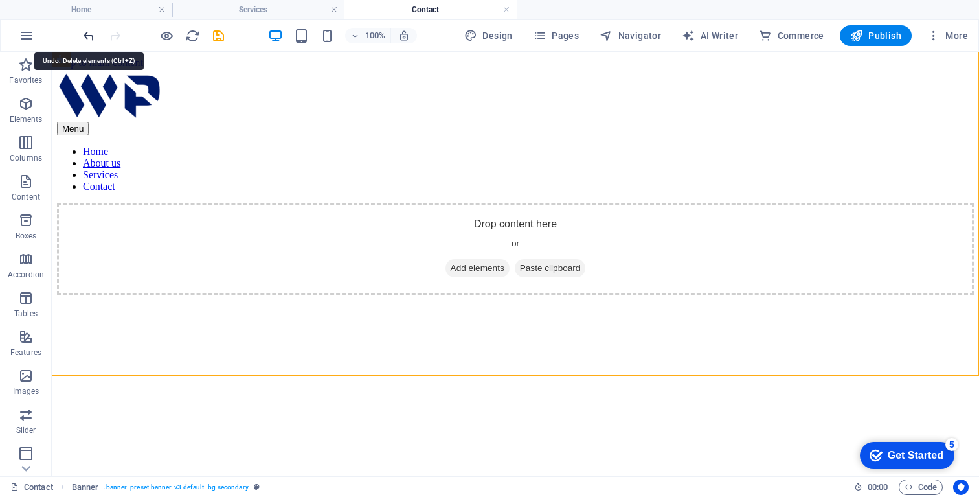
click at [89, 36] on icon "undo" at bounding box center [89, 35] width 15 height 15
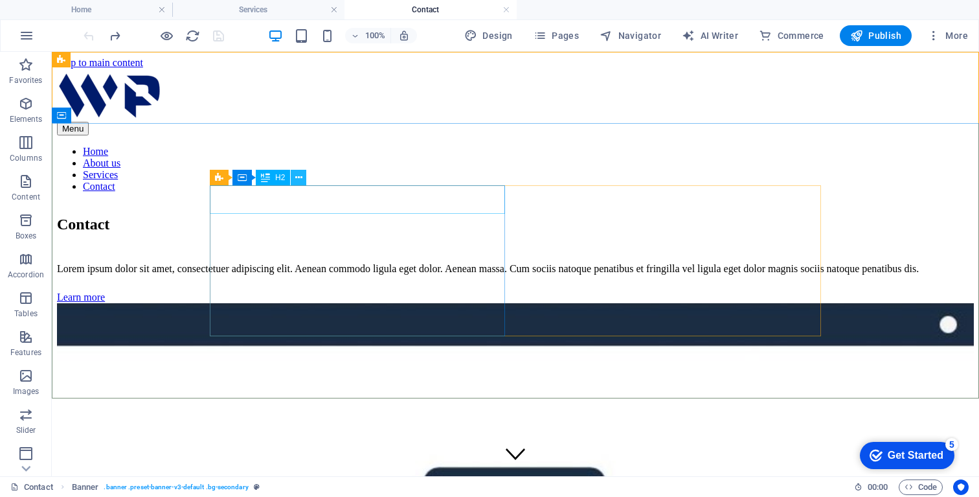
click at [295, 177] on icon at bounding box center [298, 178] width 7 height 14
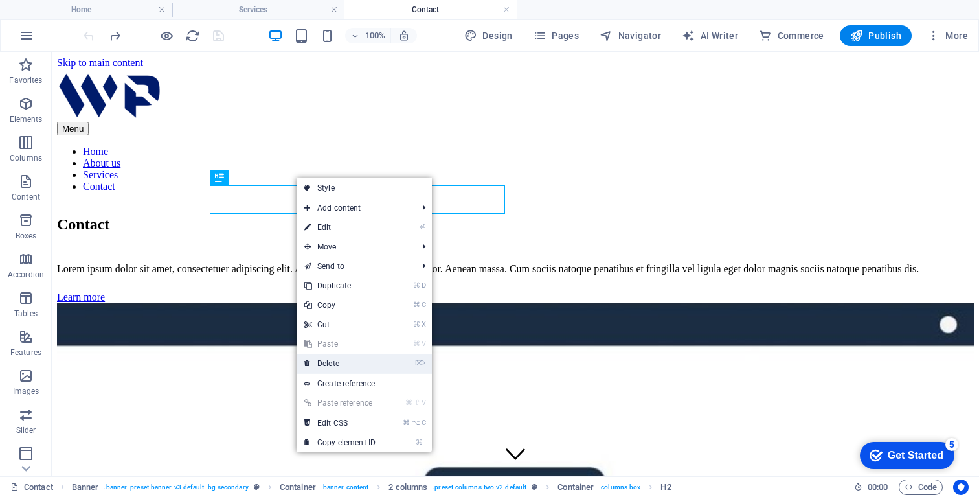
click at [339, 365] on link "⌦ Delete" at bounding box center [340, 363] width 87 height 19
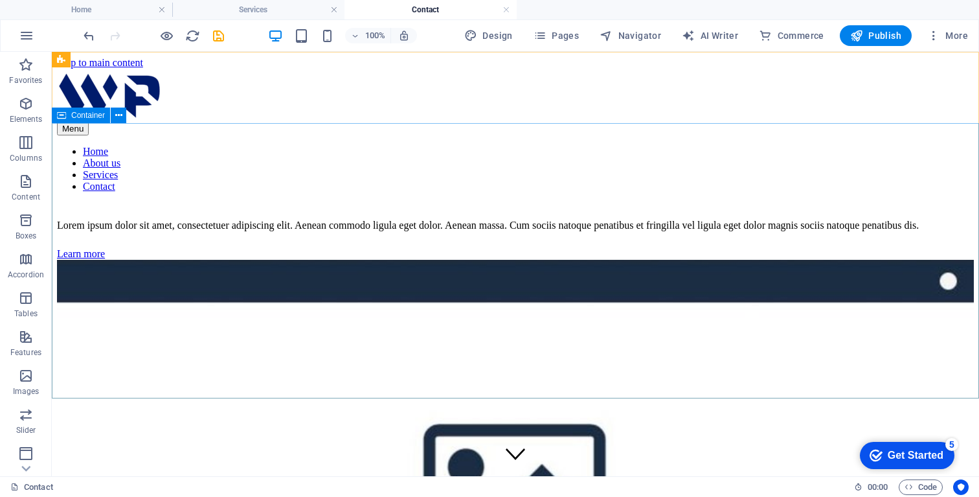
click at [89, 113] on span "Container" at bounding box center [88, 115] width 34 height 8
click at [117, 117] on icon at bounding box center [118, 116] width 7 height 14
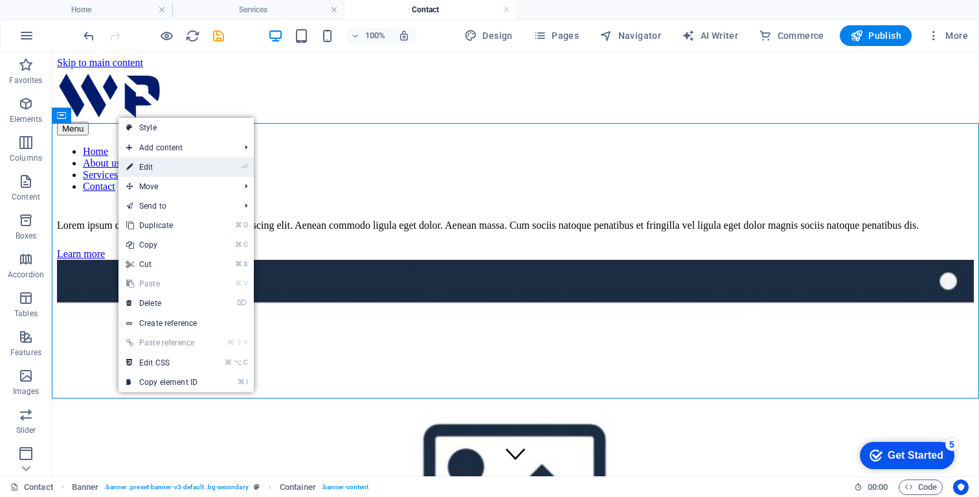
click at [161, 163] on link "⏎ Edit" at bounding box center [162, 166] width 87 height 19
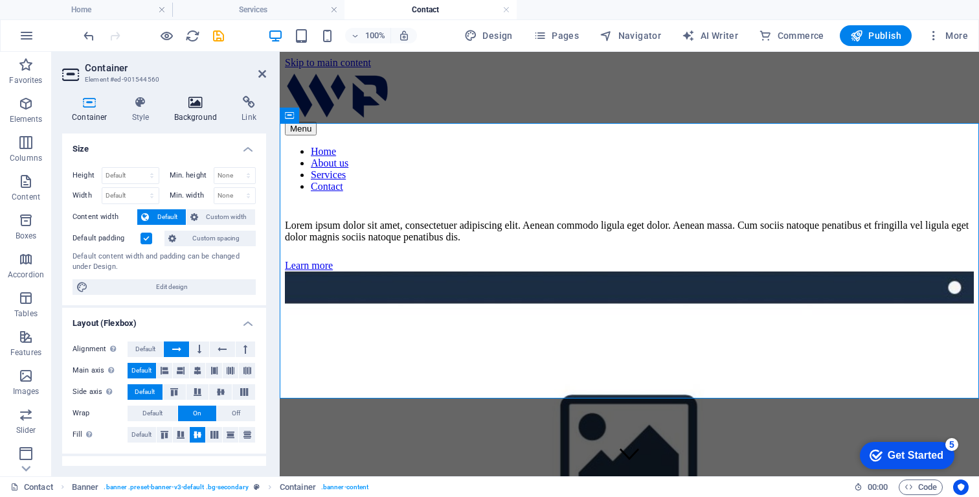
click at [188, 113] on h4 "Background" at bounding box center [198, 109] width 68 height 27
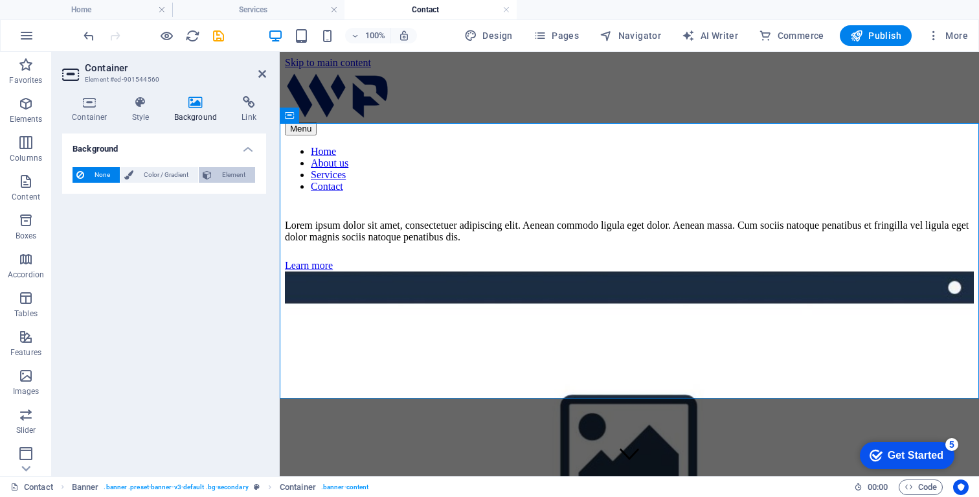
click at [218, 176] on span "Element" at bounding box center [234, 175] width 36 height 16
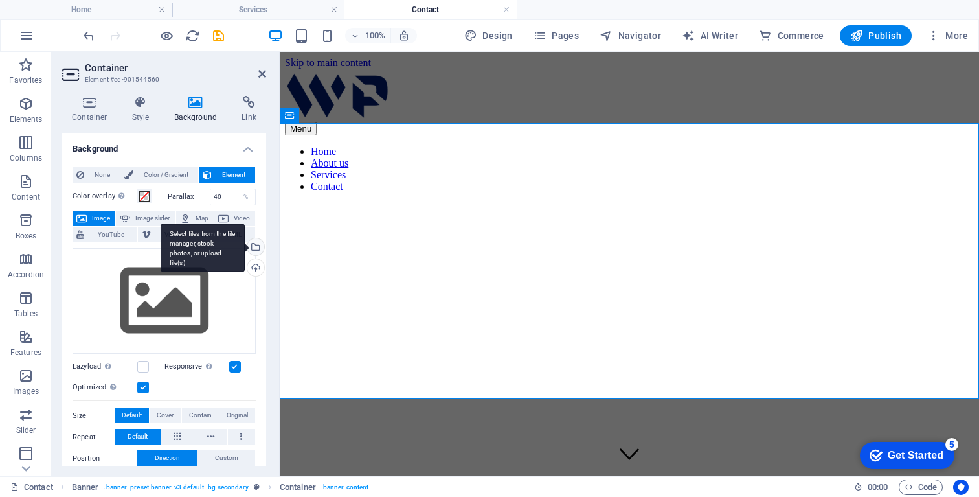
click at [253, 247] on div "Select files from the file manager, stock photos, or upload file(s)" at bounding box center [254, 247] width 19 height 19
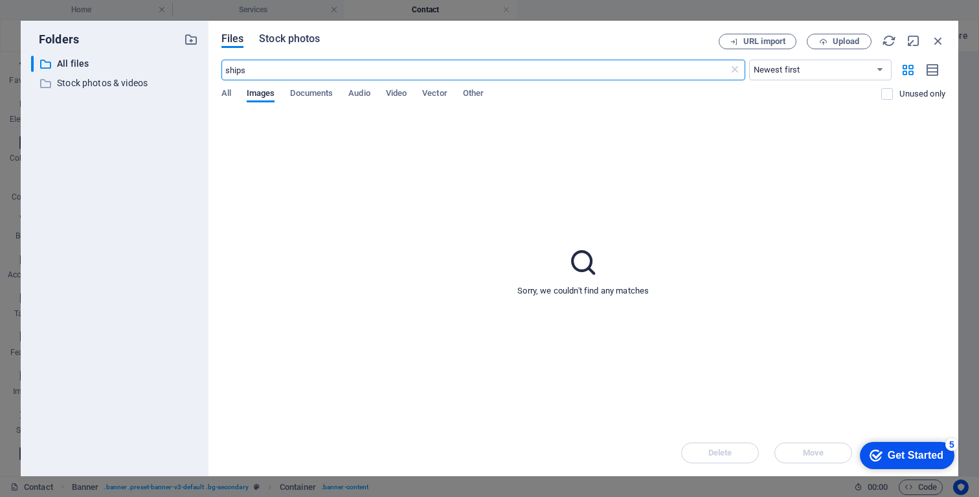
click at [278, 38] on span "Stock photos" at bounding box center [289, 39] width 61 height 16
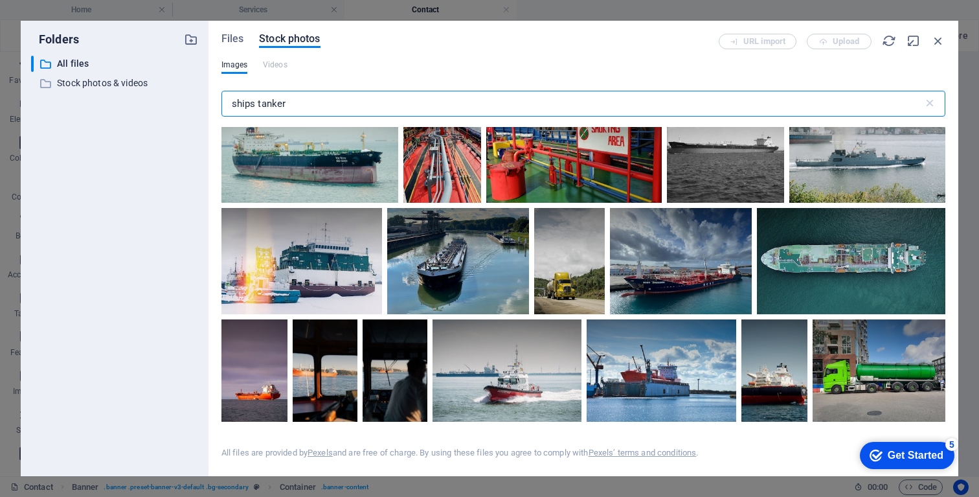
scroll to position [1197, 0]
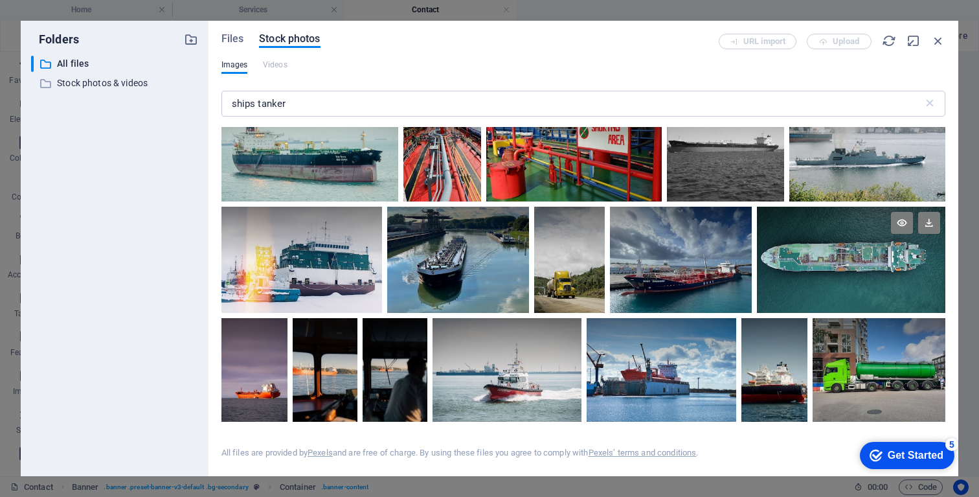
click at [820, 270] on div at bounding box center [851, 260] width 188 height 106
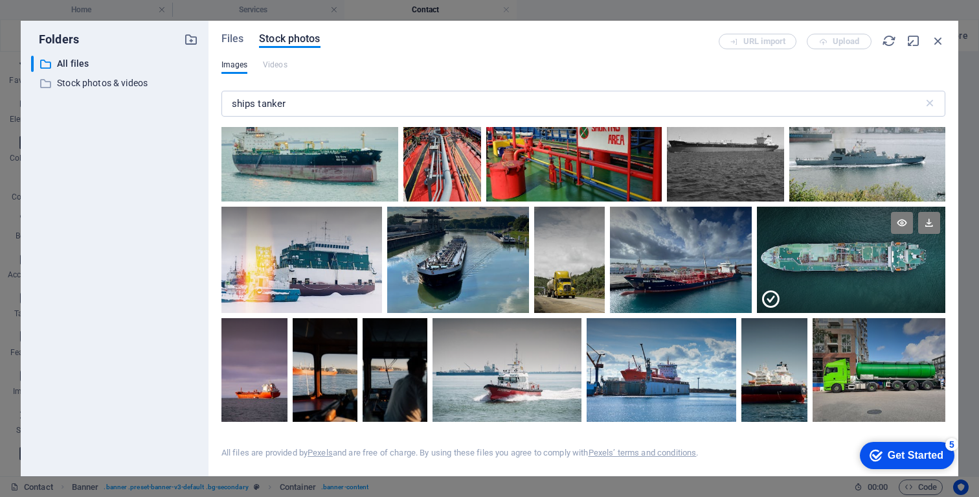
click at [820, 270] on div at bounding box center [851, 286] width 188 height 53
click at [818, 269] on div at bounding box center [851, 286] width 188 height 53
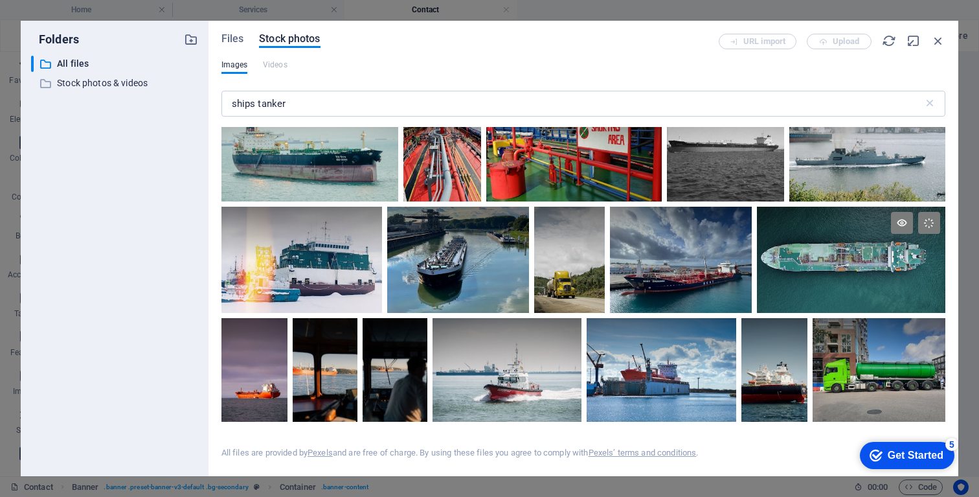
click at [818, 269] on div at bounding box center [851, 260] width 188 height 106
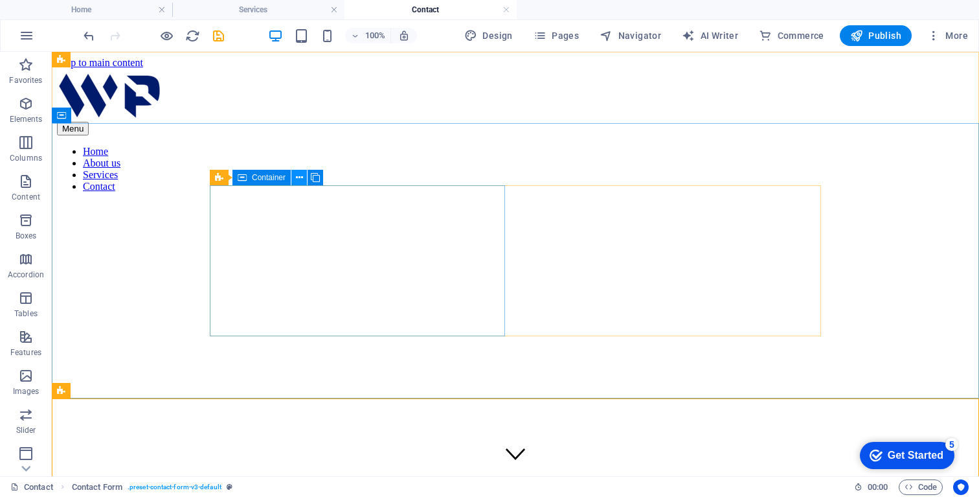
click at [299, 175] on icon at bounding box center [299, 178] width 7 height 14
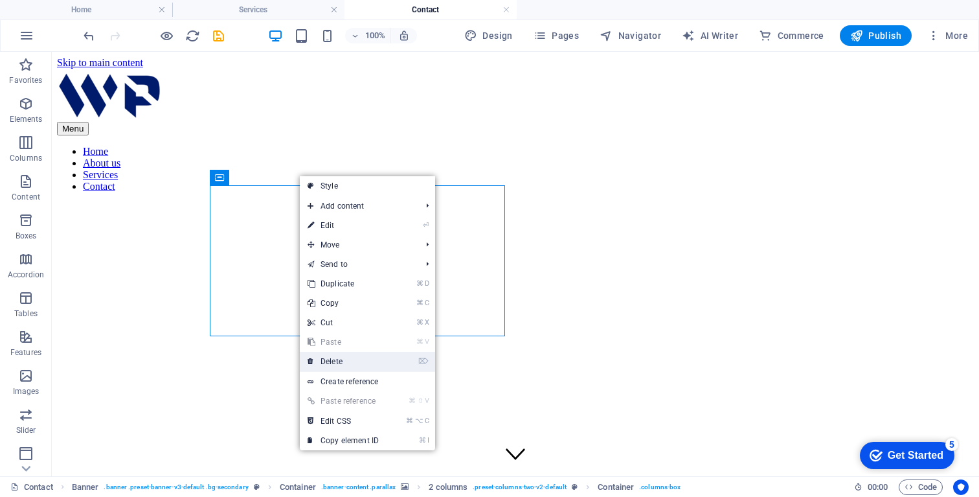
click at [337, 369] on link "⌦ Delete" at bounding box center [343, 361] width 87 height 19
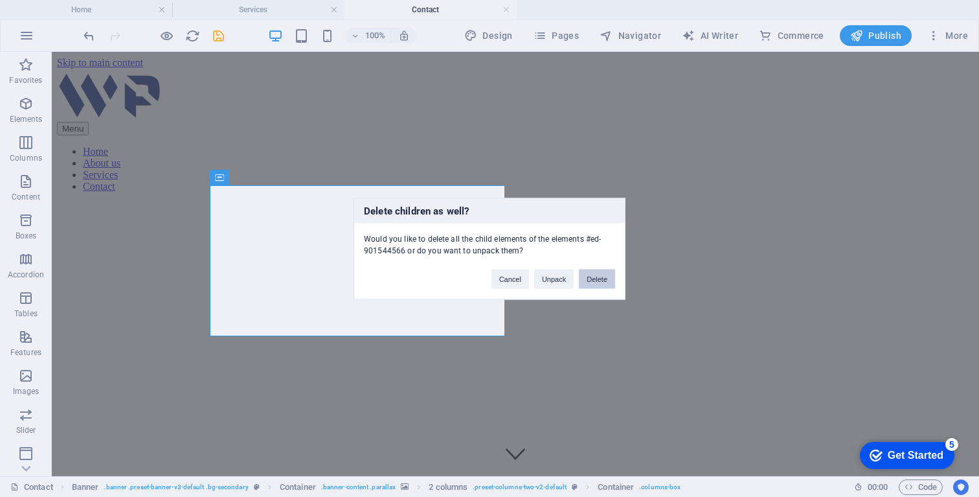
click at [587, 278] on button "Delete" at bounding box center [597, 278] width 36 height 19
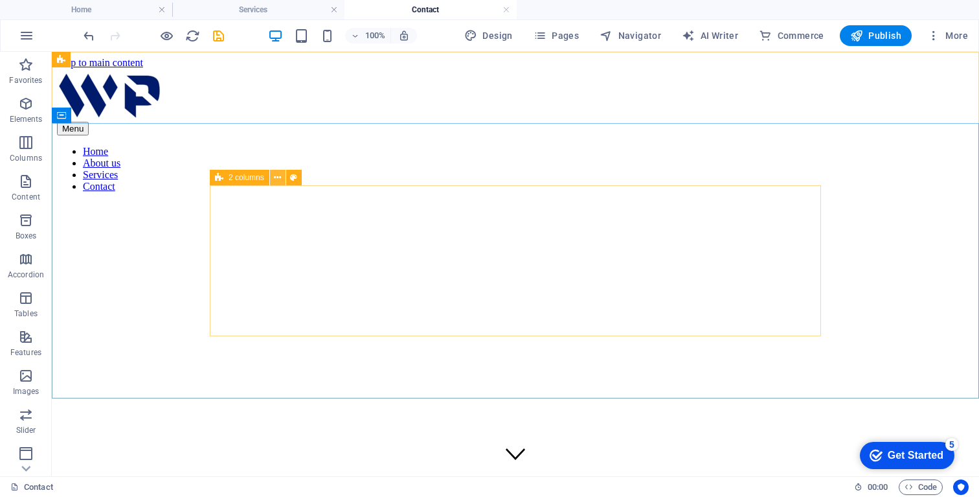
click at [276, 174] on icon at bounding box center [277, 178] width 7 height 14
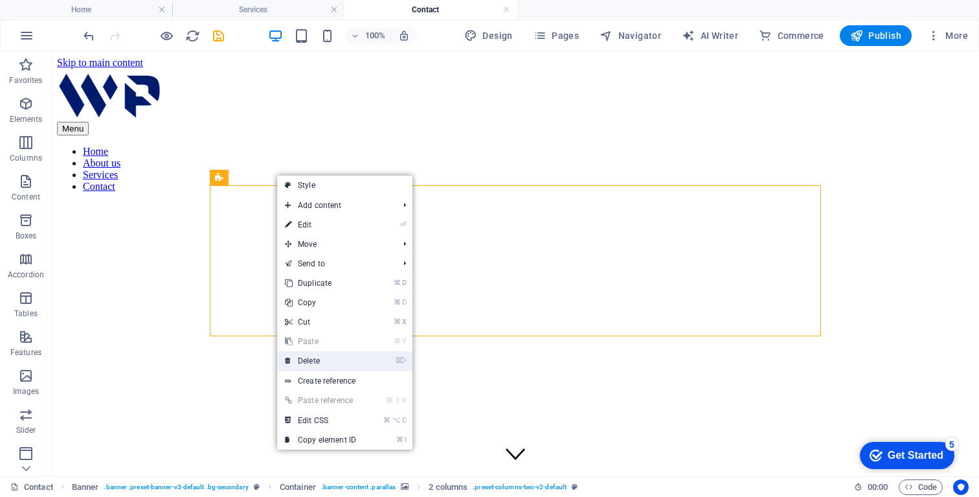
click at [315, 363] on link "⌦ Delete" at bounding box center [320, 360] width 87 height 19
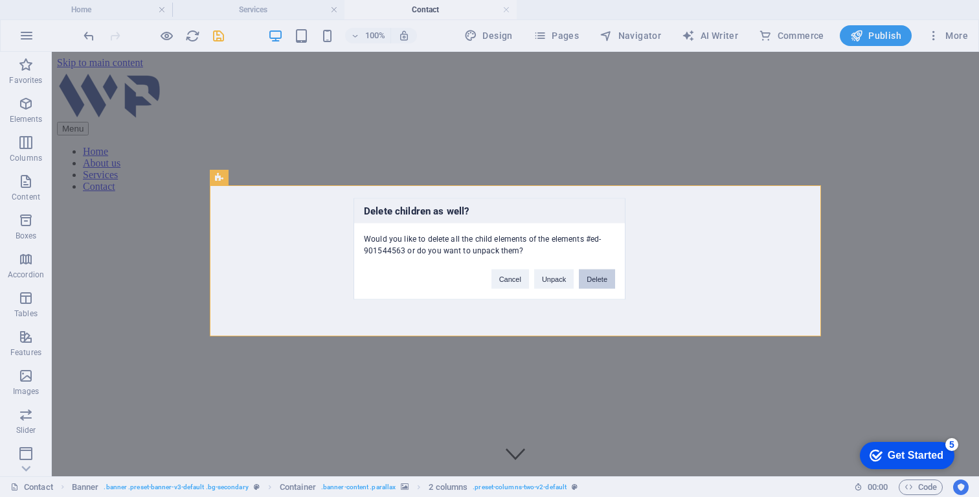
click at [597, 278] on button "Delete" at bounding box center [597, 278] width 36 height 19
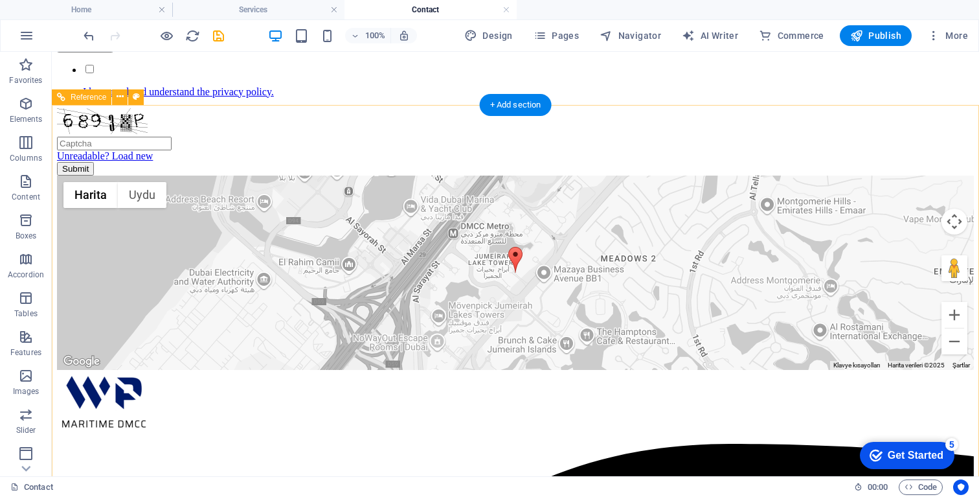
scroll to position [768, 0]
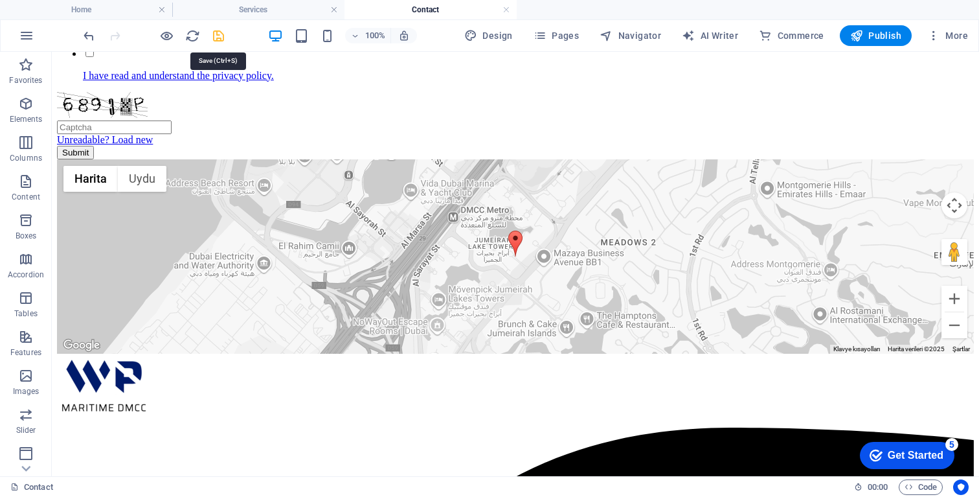
click at [222, 32] on icon "save" at bounding box center [218, 35] width 15 height 15
click at [555, 38] on span "Pages" at bounding box center [556, 35] width 45 height 13
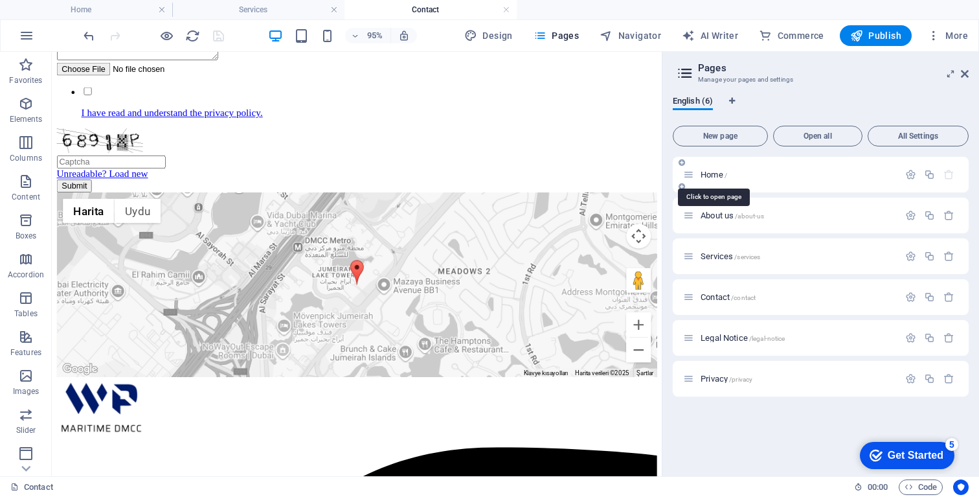
click at [710, 175] on span "Home /" at bounding box center [714, 175] width 27 height 10
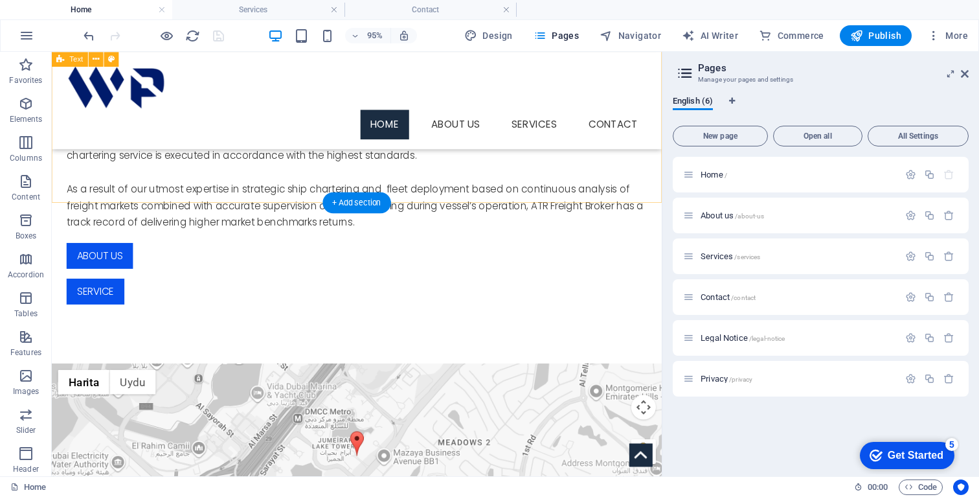
click at [578, 157] on div "Vessel Chartering WP Maritime acting as a ship broker provides fully compliant,…" at bounding box center [373, 170] width 642 height 420
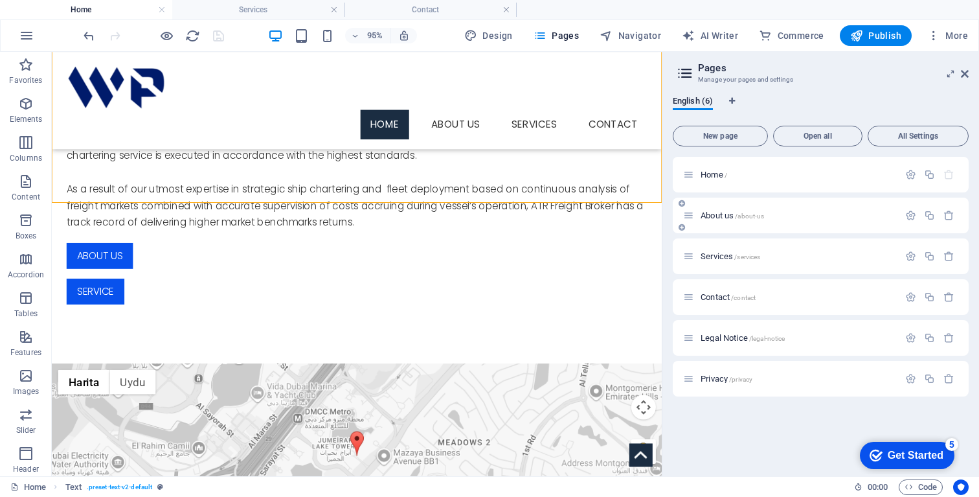
click at [714, 217] on span "About us /about-us" at bounding box center [732, 215] width 63 height 10
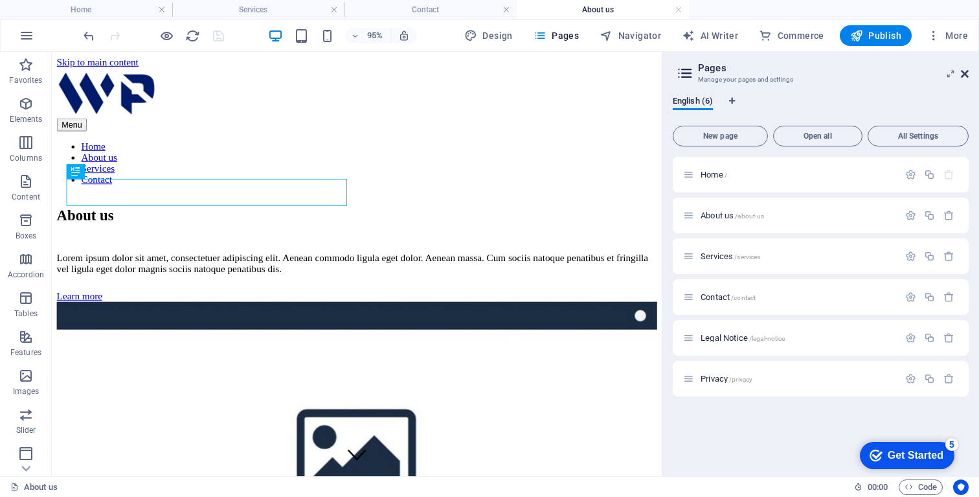
click at [967, 76] on icon at bounding box center [965, 74] width 8 height 10
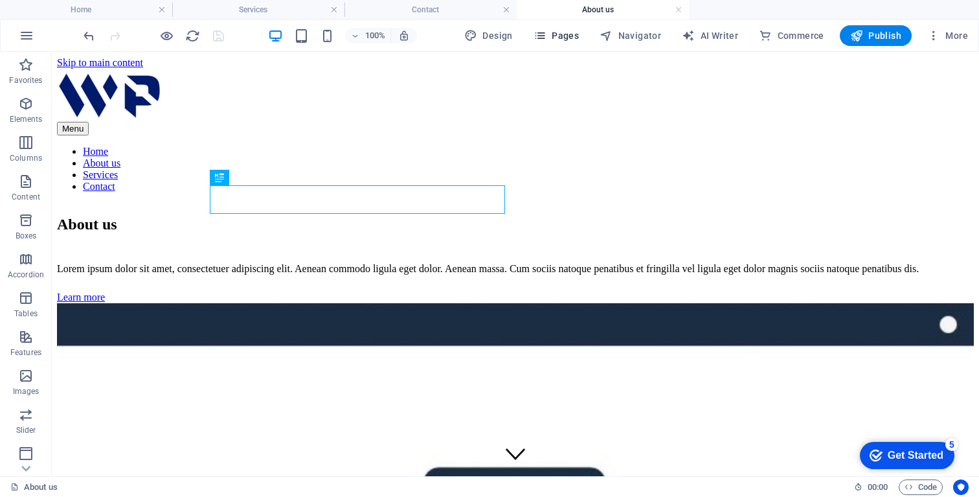
click at [562, 34] on span "Pages" at bounding box center [556, 35] width 45 height 13
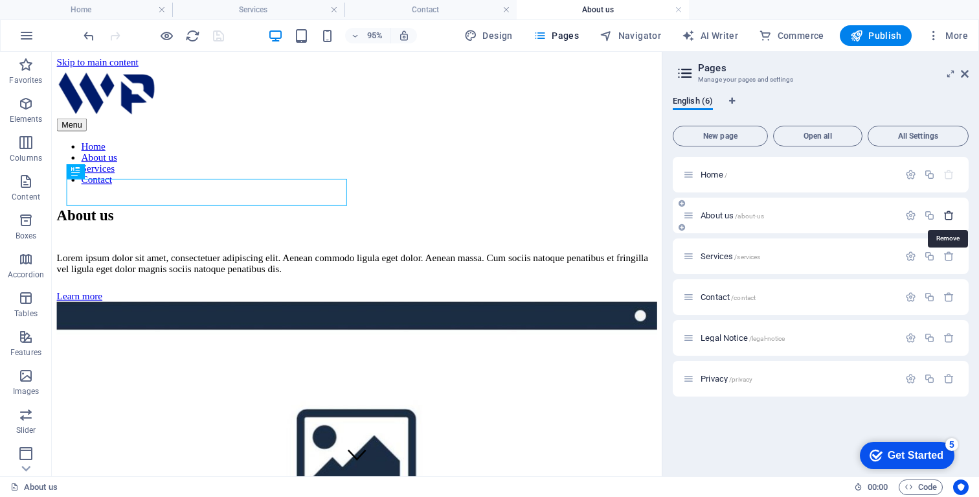
click at [949, 216] on icon "button" at bounding box center [949, 215] width 11 height 11
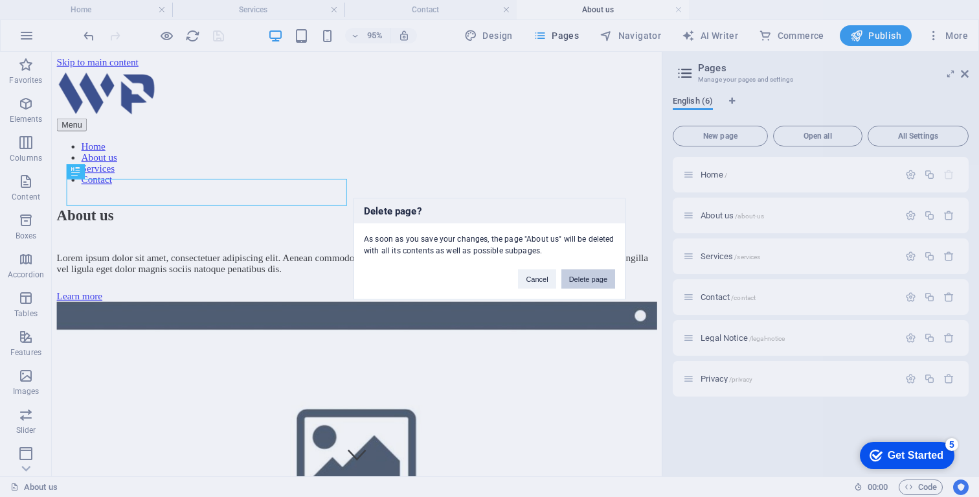
click at [597, 279] on button "Delete page" at bounding box center [588, 278] width 54 height 19
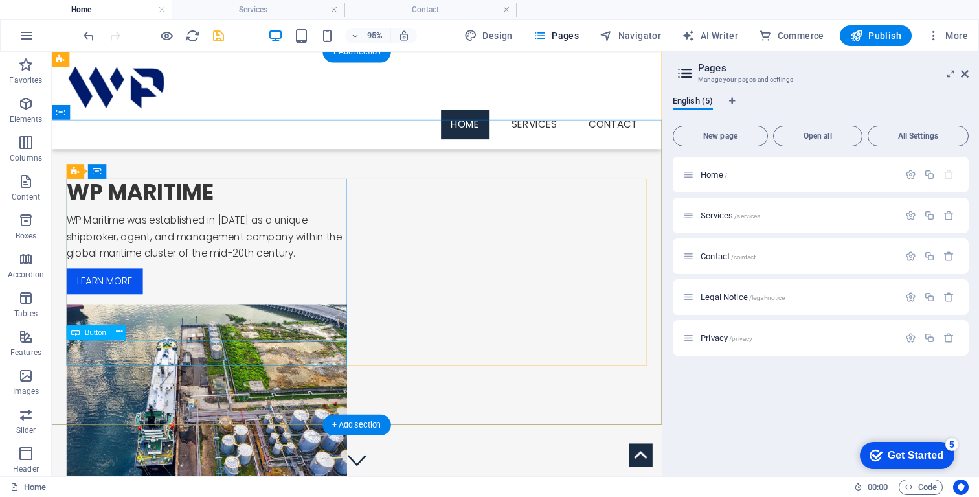
click at [133, 307] on div "Learn more" at bounding box center [214, 293] width 295 height 27
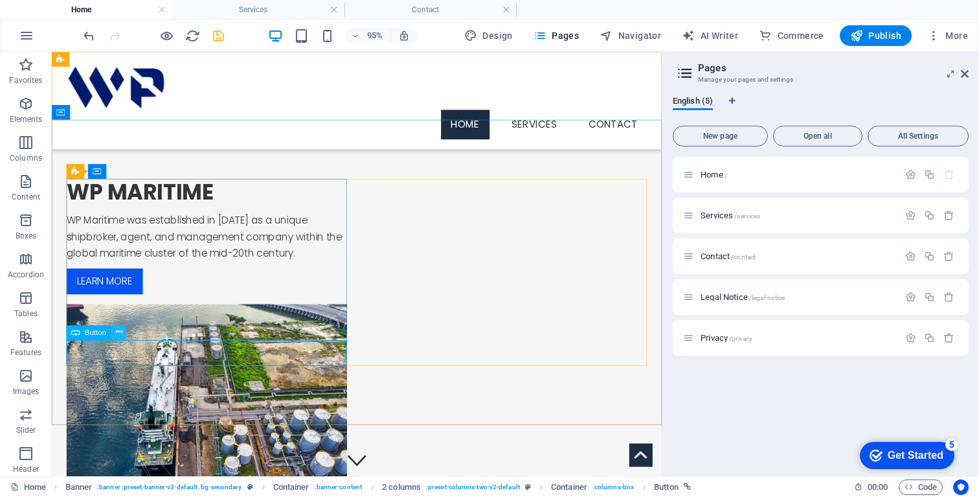
click at [120, 331] on icon at bounding box center [119, 332] width 6 height 13
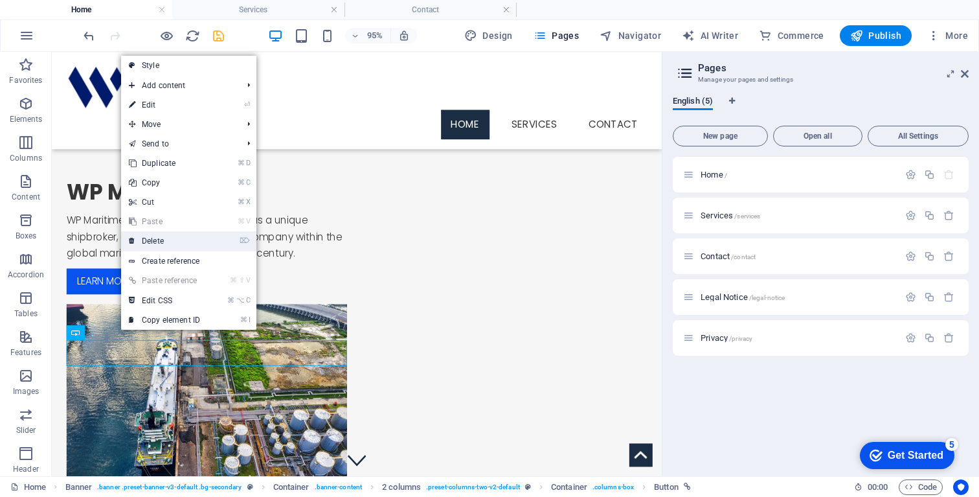
click at [166, 240] on link "⌦ Delete" at bounding box center [164, 240] width 87 height 19
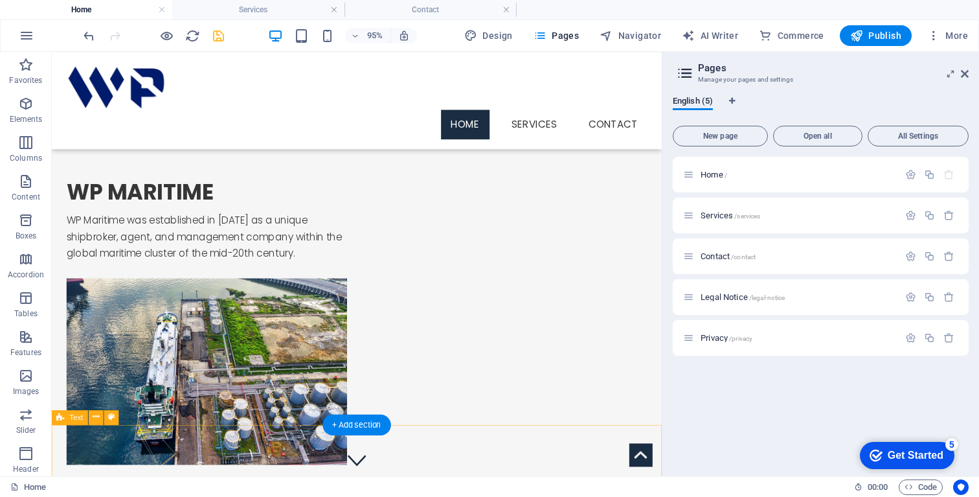
click at [965, 74] on icon at bounding box center [965, 74] width 8 height 10
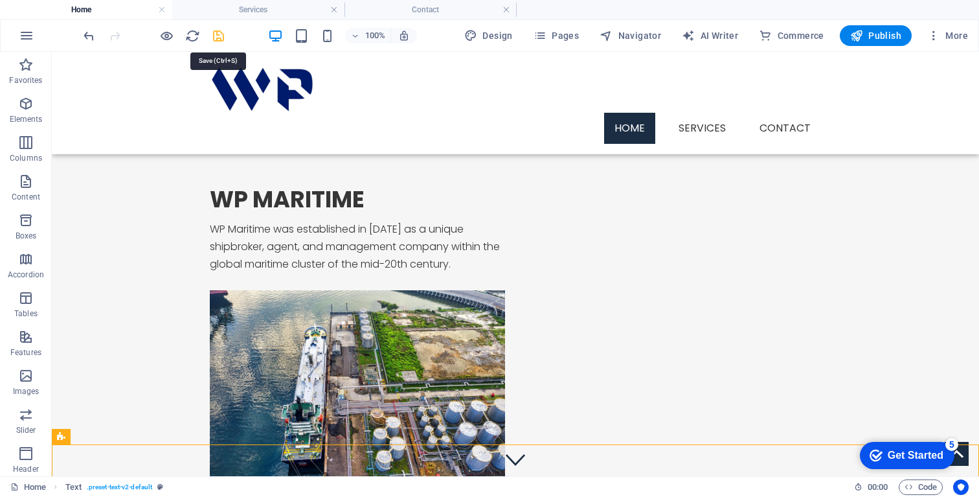
click at [220, 35] on icon "save" at bounding box center [218, 35] width 15 height 15
click at [860, 37] on icon "button" at bounding box center [856, 35] width 13 height 13
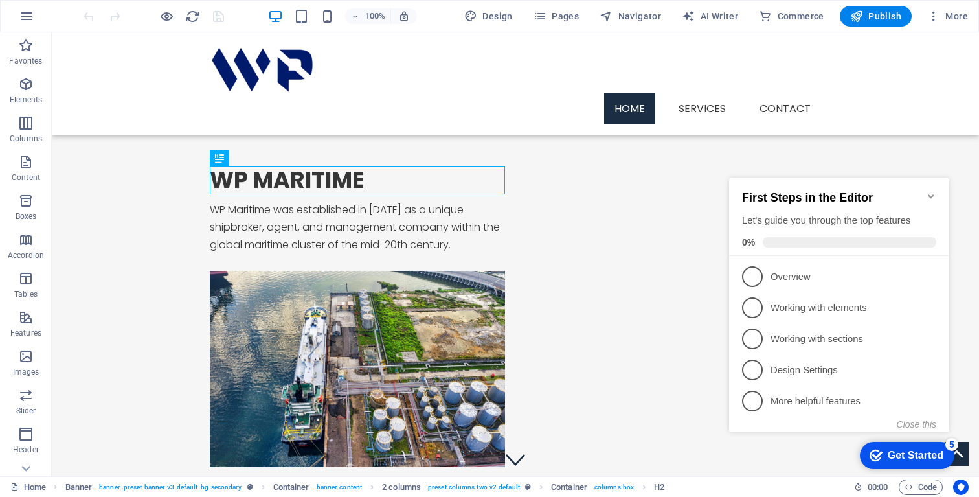
click at [934, 192] on icon "Minimize checklist" at bounding box center [931, 196] width 10 height 10
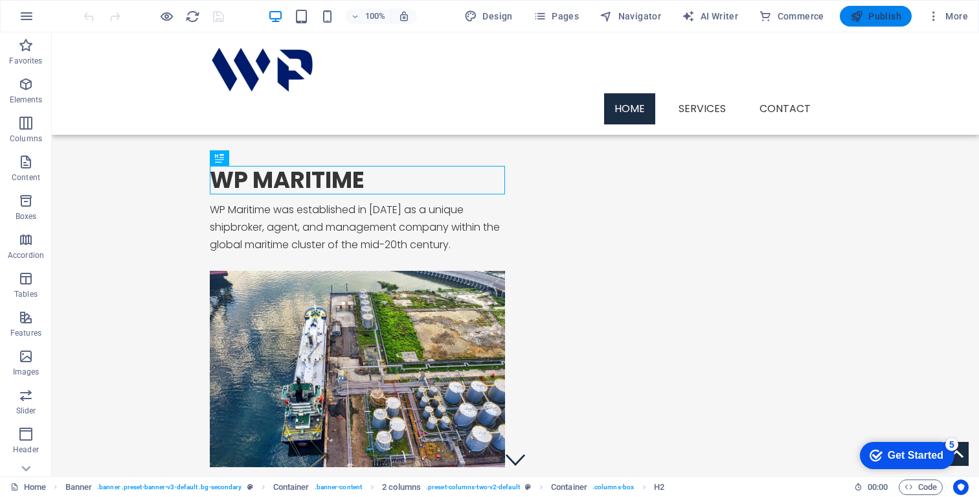
click at [881, 17] on span "Publish" at bounding box center [875, 16] width 51 height 13
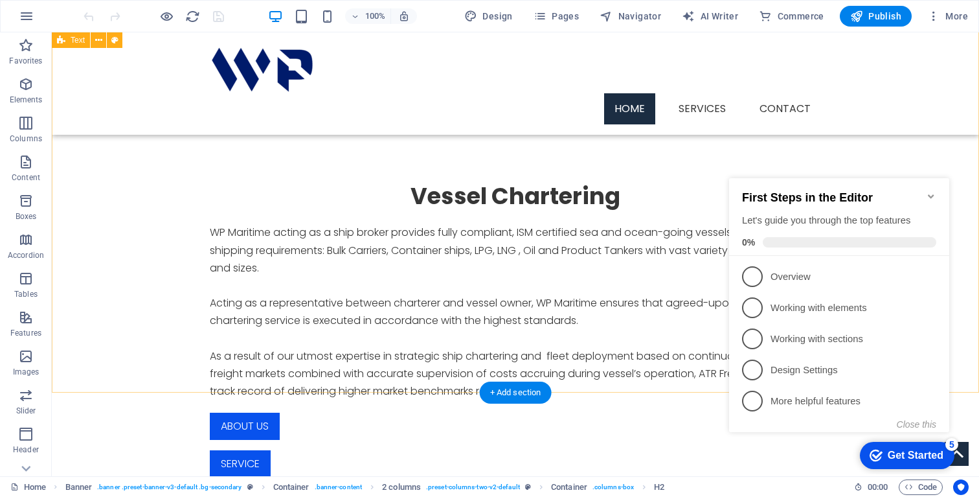
scroll to position [425, 0]
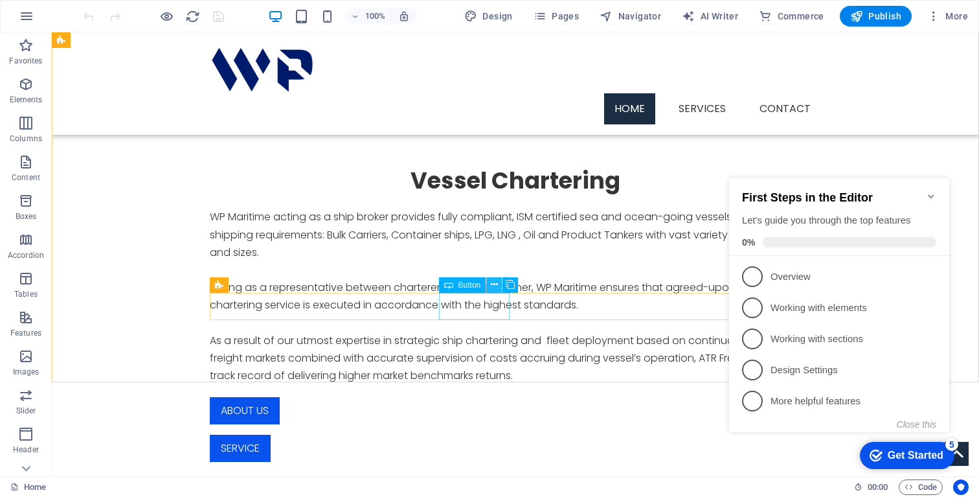
click at [496, 288] on icon at bounding box center [494, 285] width 7 height 14
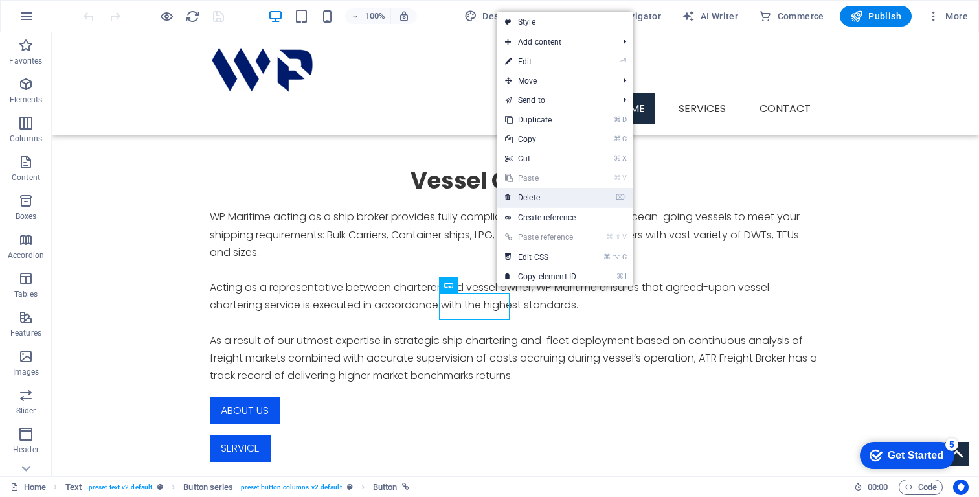
click at [543, 200] on link "⌦ Delete" at bounding box center [540, 197] width 87 height 19
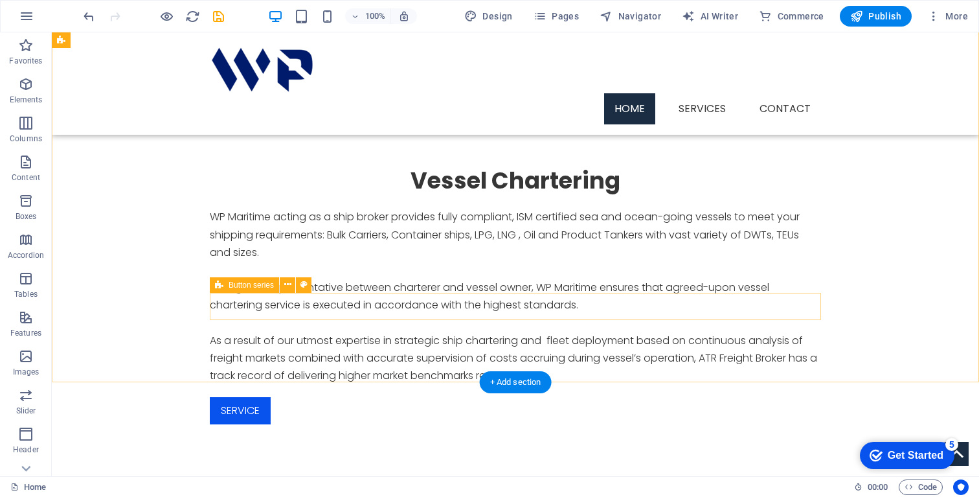
click at [579, 397] on div "Service" at bounding box center [515, 410] width 611 height 27
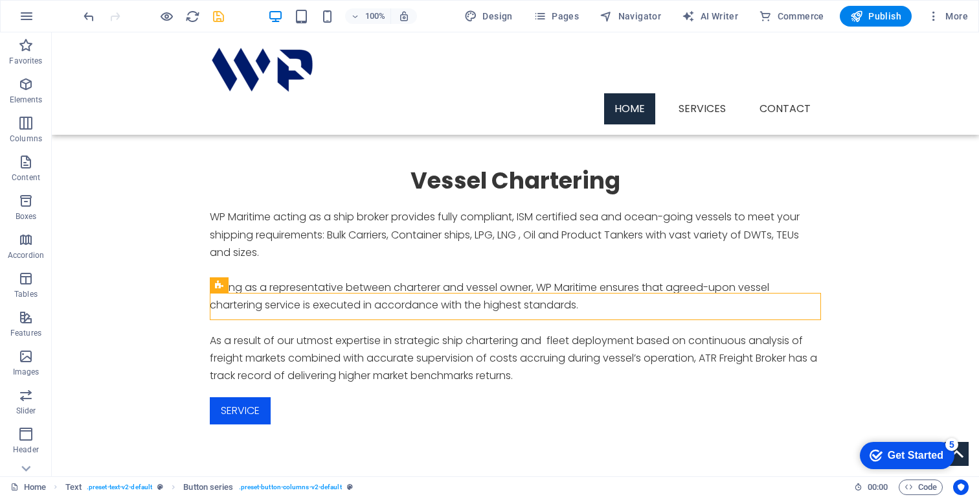
click at [218, 14] on icon "save" at bounding box center [218, 16] width 15 height 15
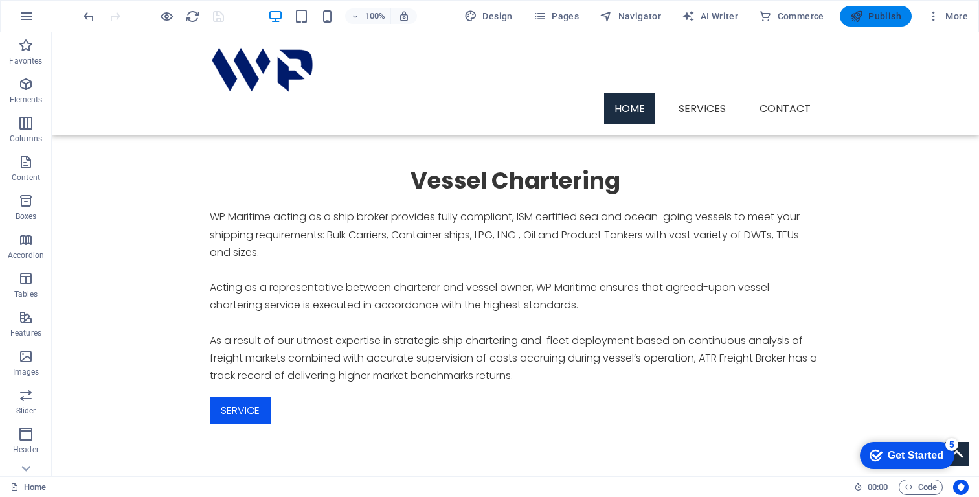
click at [870, 10] on span "Publish" at bounding box center [875, 16] width 51 height 13
